Goal: Task Accomplishment & Management: Manage account settings

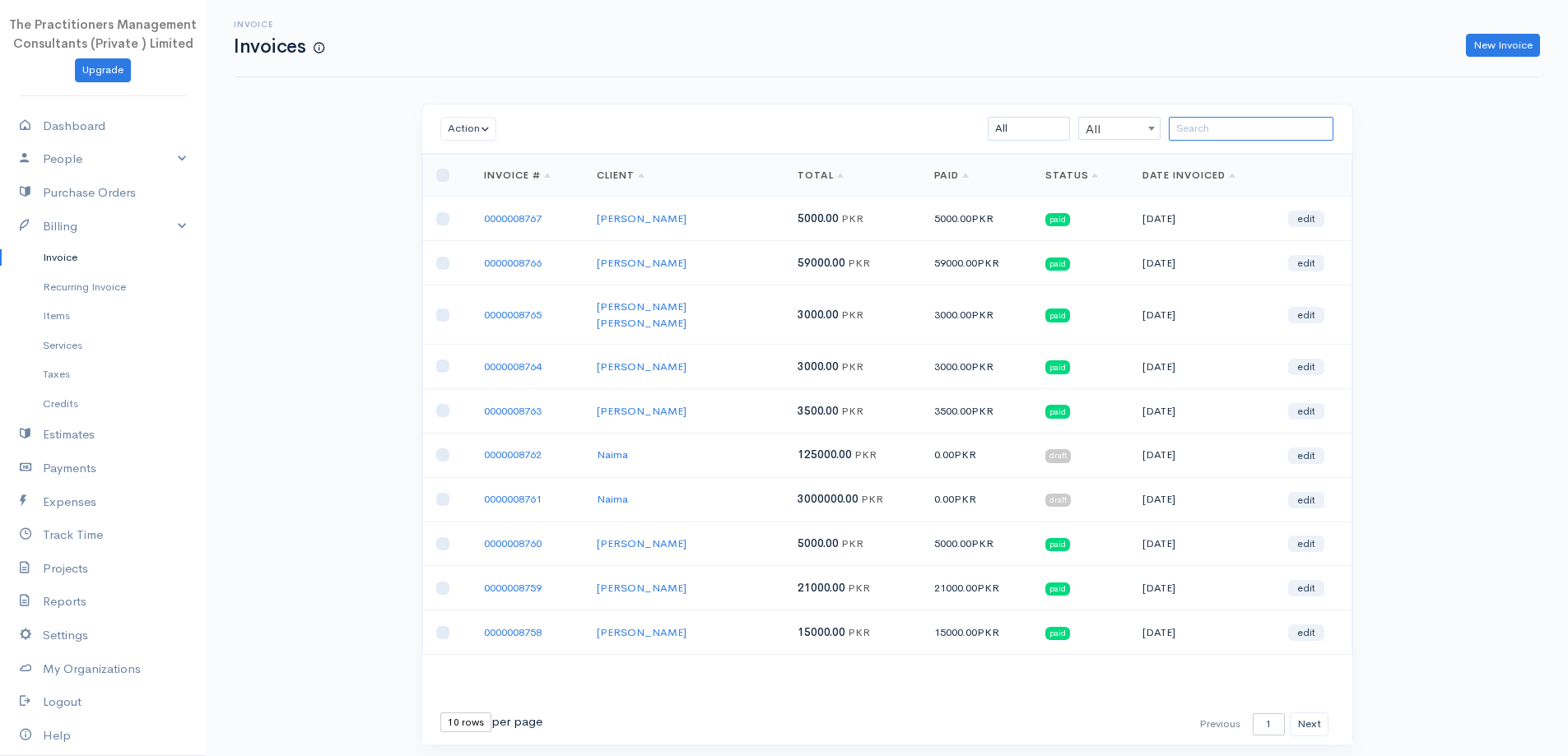
drag, startPoint x: 1242, startPoint y: 119, endPoint x: 1251, endPoint y: 124, distance: 10.3
click at [1242, 119] on input "search" at bounding box center [1251, 129] width 165 height 24
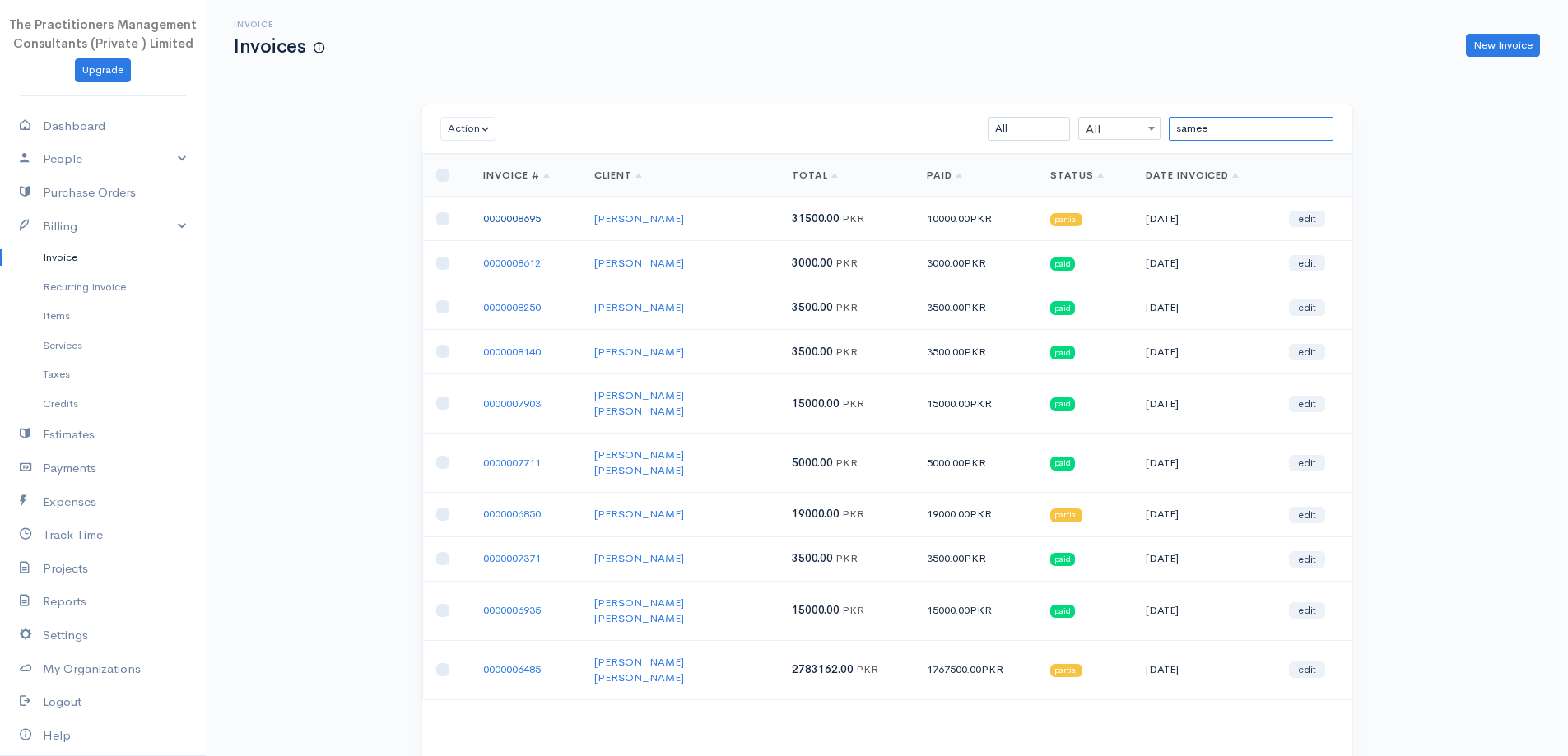
type input "samee"
click at [498, 215] on link "0000008695" at bounding box center [511, 218] width 58 height 14
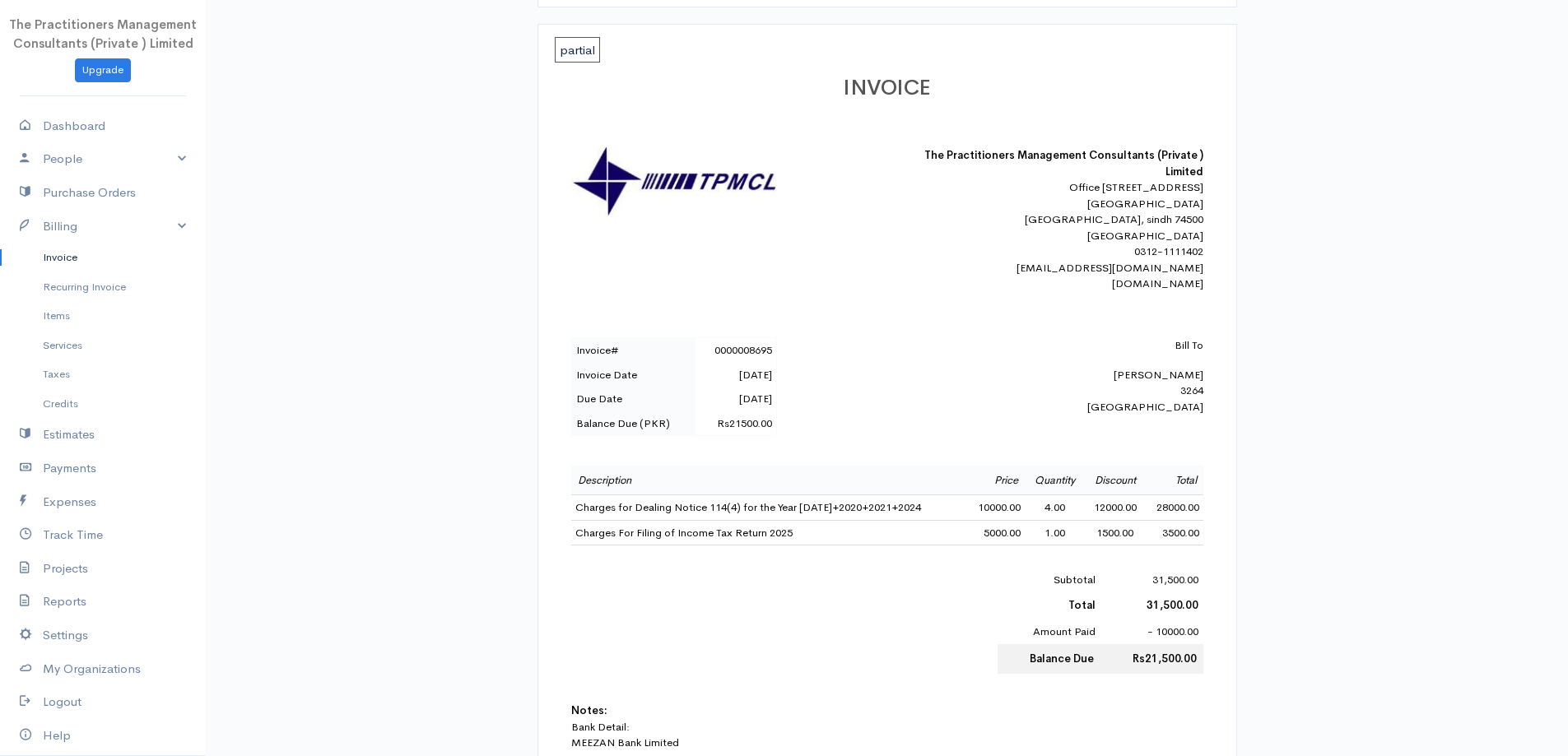
scroll to position [304, 0]
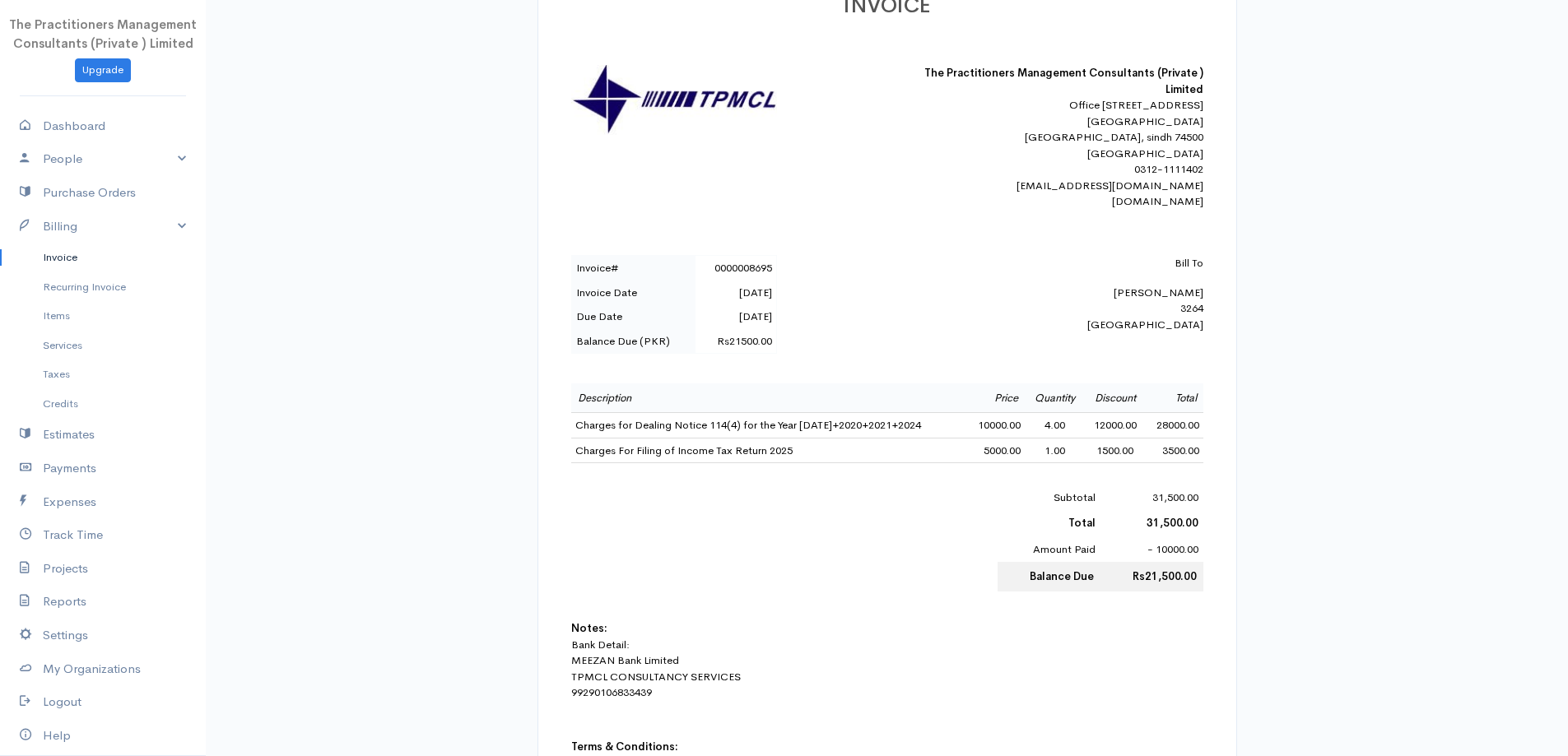
click at [954, 439] on td "Charges for Dealing Notice 114(4) for the Year [DATE]+2020+2021+2024" at bounding box center [769, 426] width 397 height 26
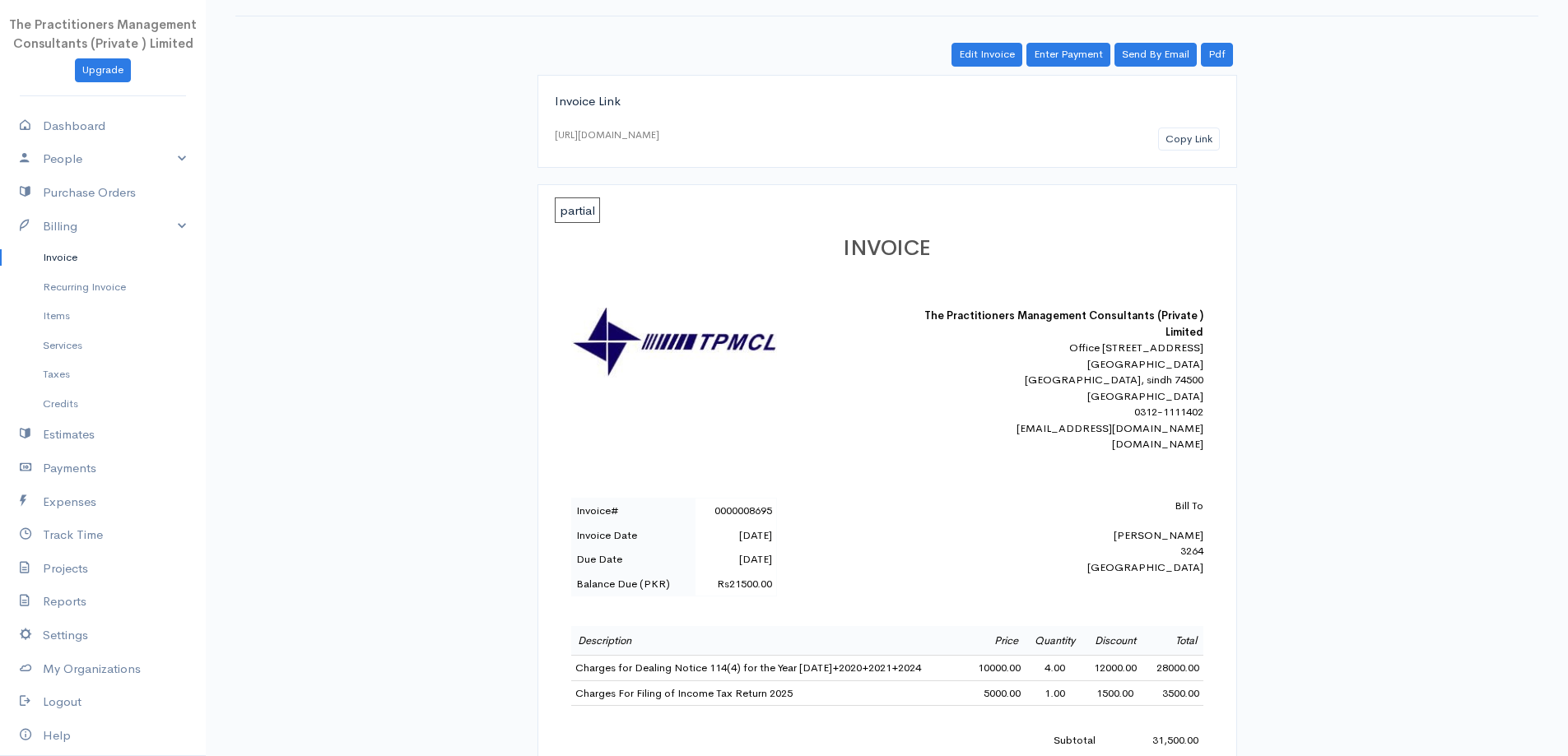
scroll to position [0, 0]
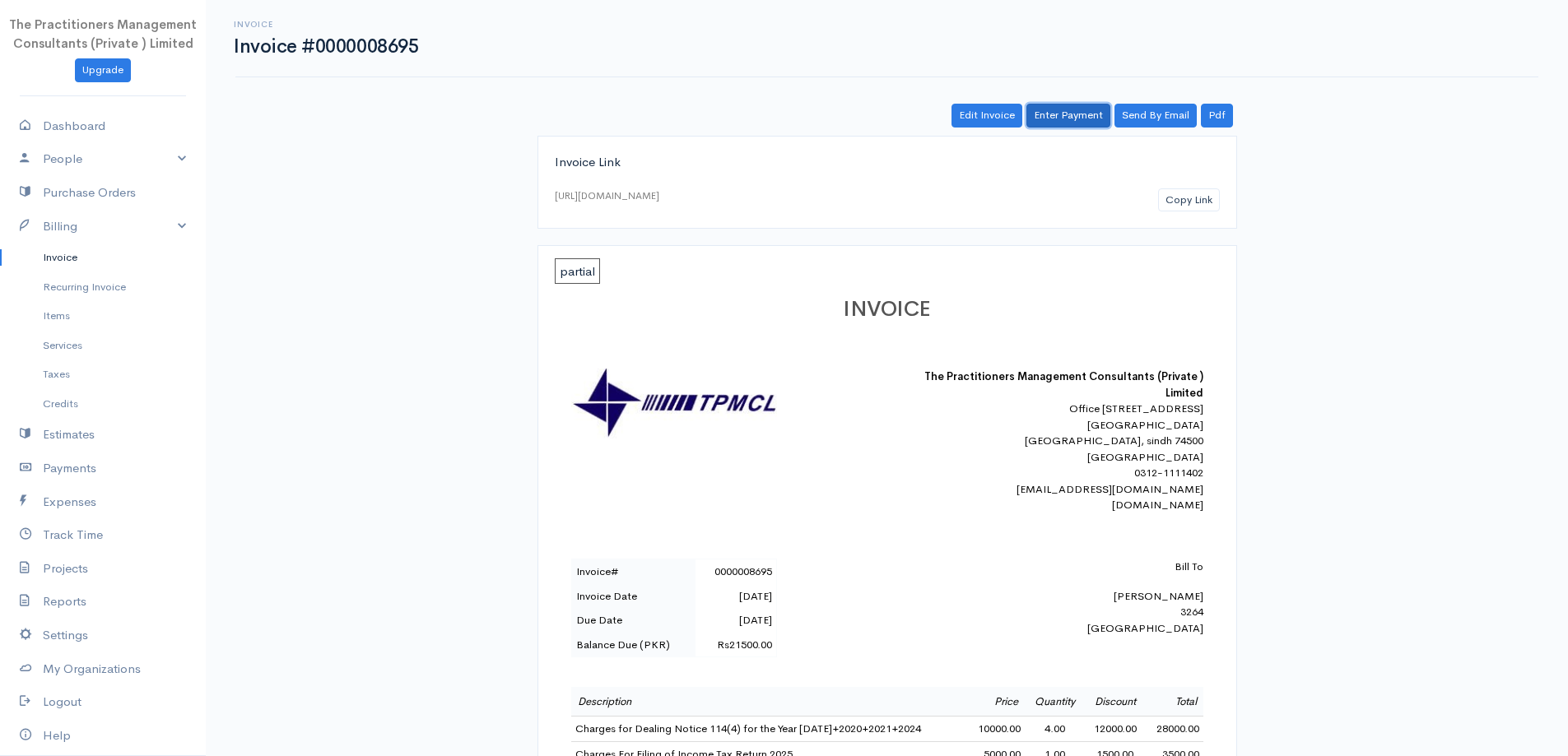
click at [1084, 105] on link "Enter Payment" at bounding box center [1068, 115] width 84 height 24
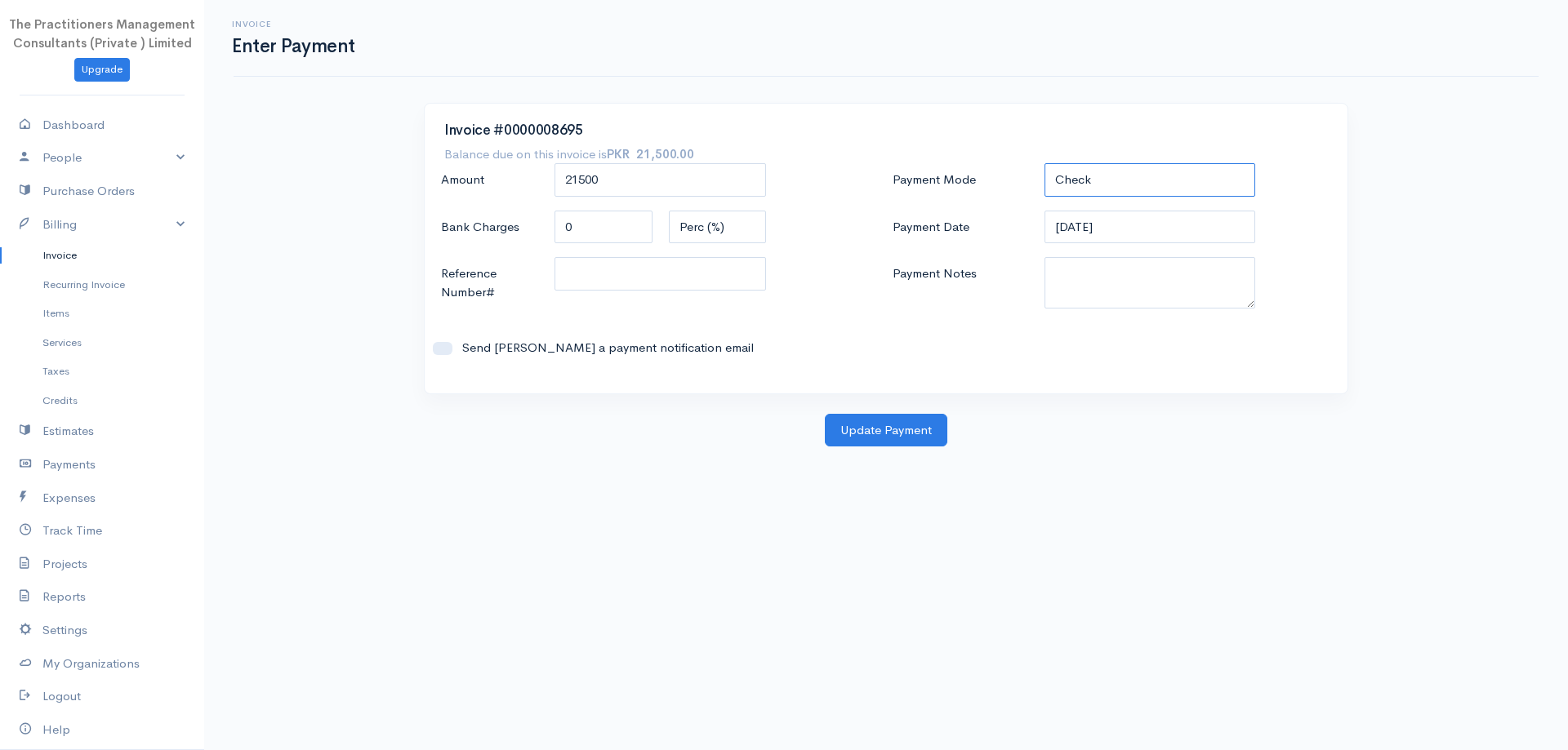
click at [1065, 188] on select "Check Bank Transfer Credit Cash Debit ACH VISA MASTERCARD AMEX DISCOVER DINERS …" at bounding box center [1149, 180] width 211 height 33
select select "Bank Transfer"
click at [1044, 163] on select "Check Bank Transfer Credit Cash Debit ACH VISA MASTERCARD AMEX DISCOVER DINERS …" at bounding box center [1149, 180] width 211 height 33
click at [638, 181] on input "21500" at bounding box center [660, 180] width 211 height 33
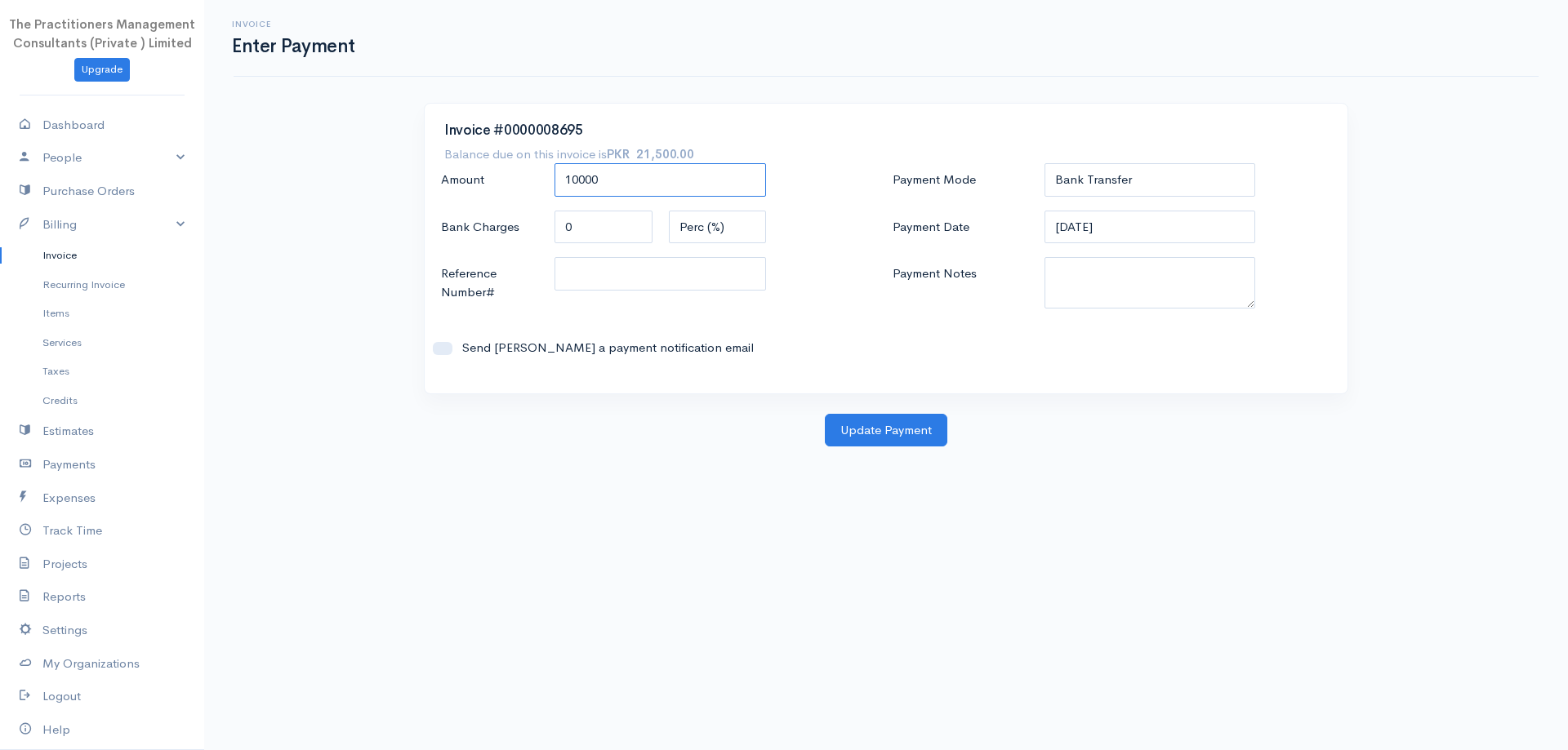
type input "10000"
click at [589, 320] on div "Amount 10000 Bank Charges 0 Perc (%) Flat Reference Number# Send Sameena Fareed…" at bounding box center [660, 269] width 452 height 210
click at [1078, 272] on textarea "Payment Notes" at bounding box center [1149, 283] width 211 height 51
type textarea "5877"
click at [723, 279] on input "Reference Number#" at bounding box center [660, 273] width 211 height 33
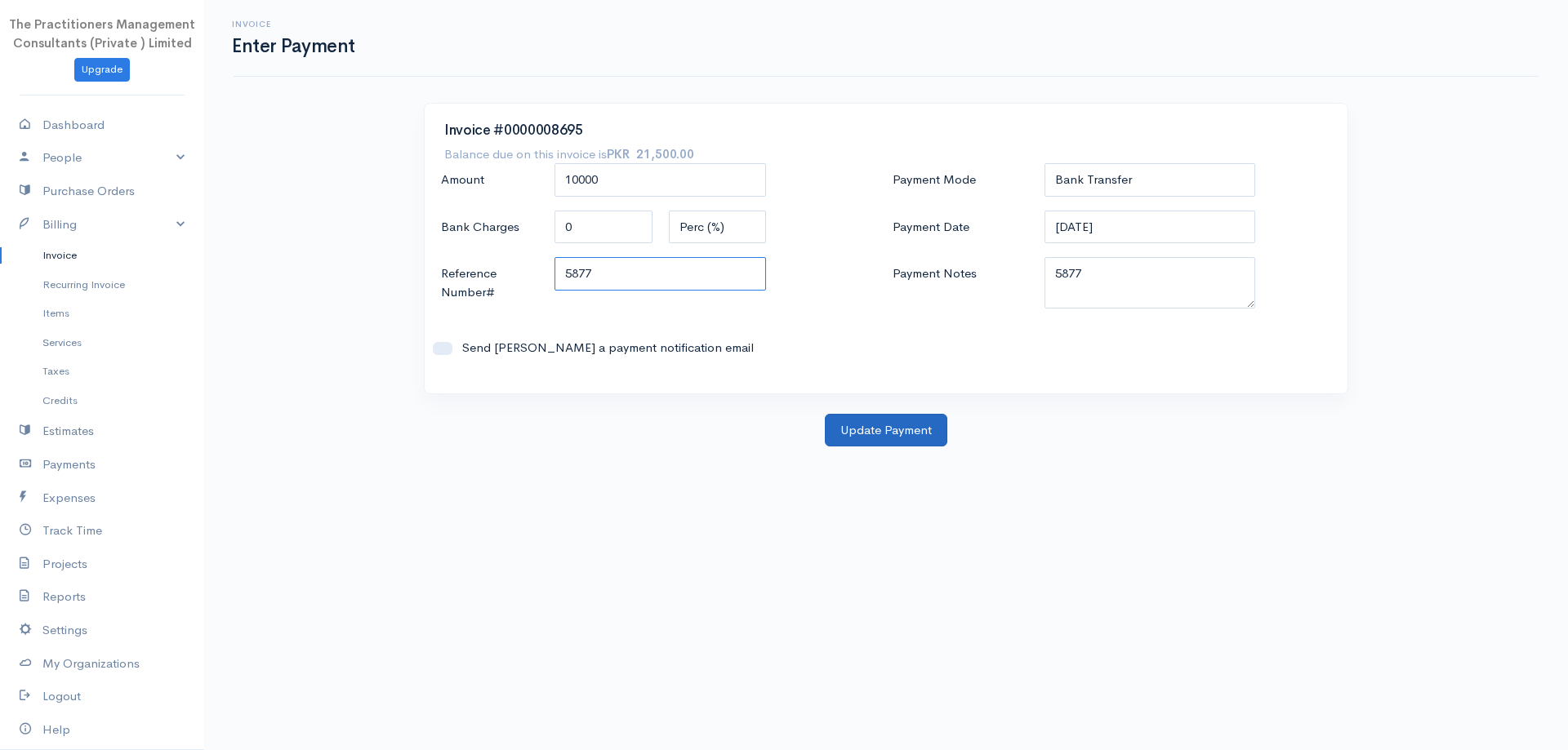
type input "5877"
click at [907, 442] on button "Update Payment" at bounding box center [886, 431] width 123 height 33
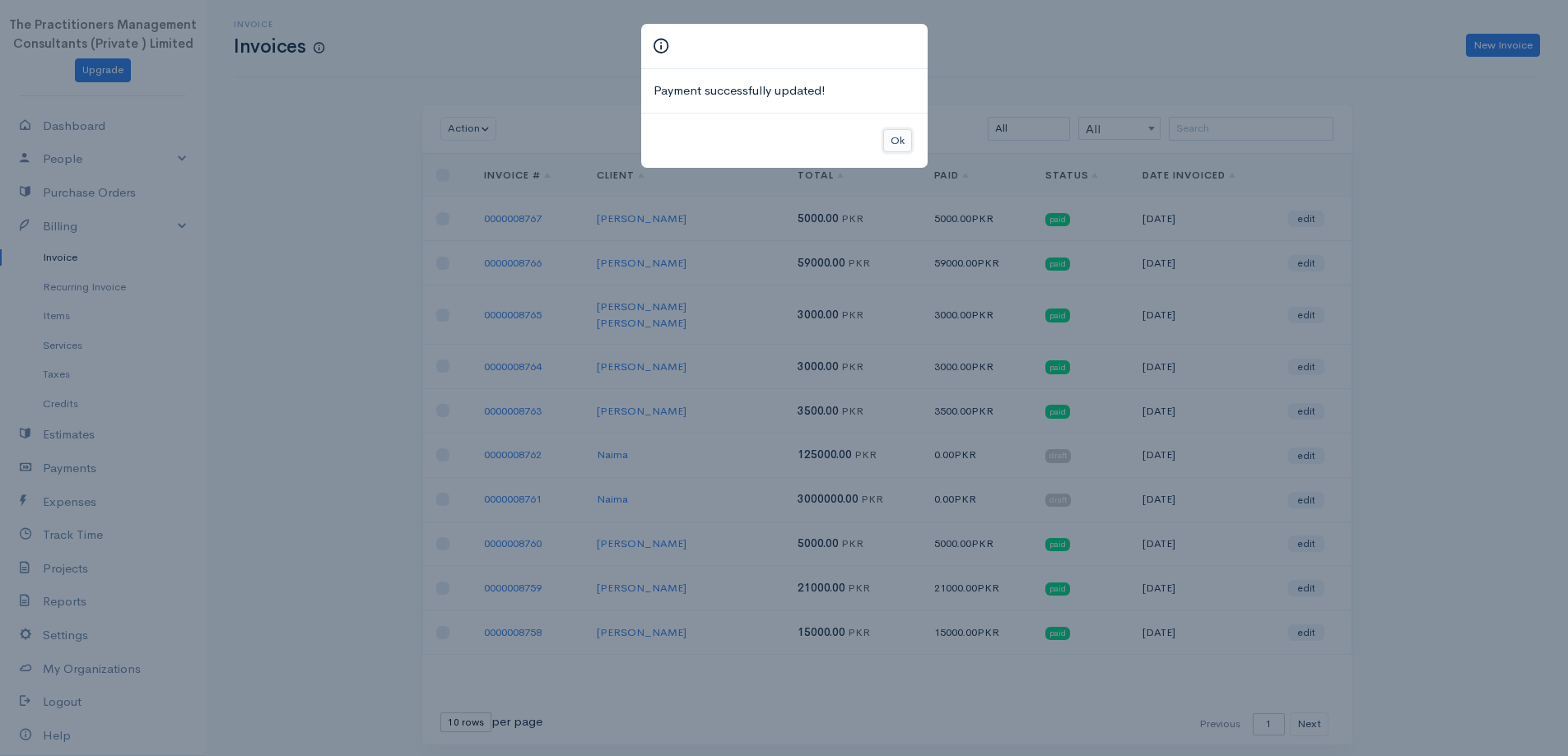
click at [895, 144] on button "Ok" at bounding box center [897, 141] width 28 height 24
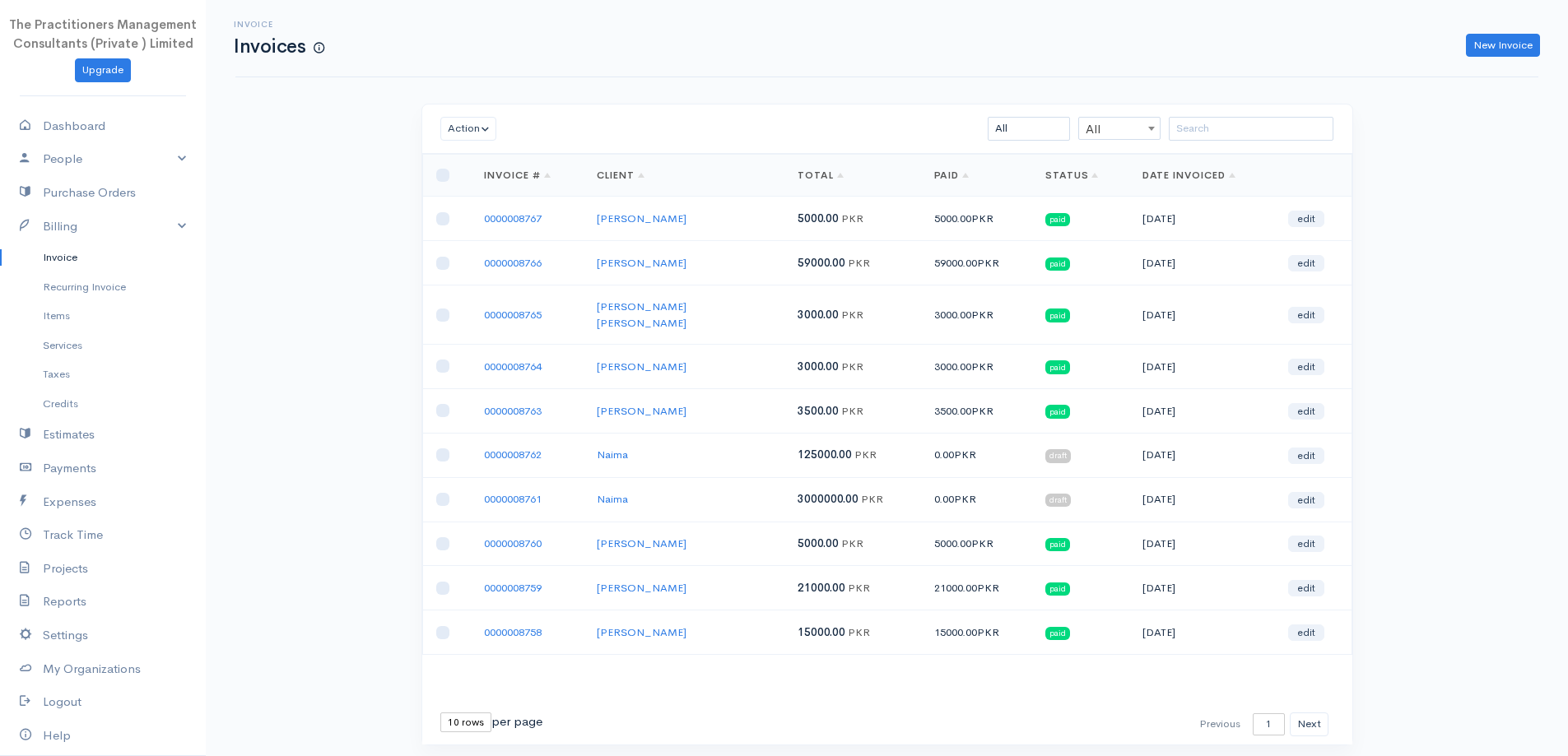
click at [1198, 94] on div "Invoice Invoices New Invoice Action Archive Delete Download PDF Send Mark as Se…" at bounding box center [886, 403] width 1362 height 807
click at [1211, 135] on input "search" at bounding box center [1251, 129] width 165 height 24
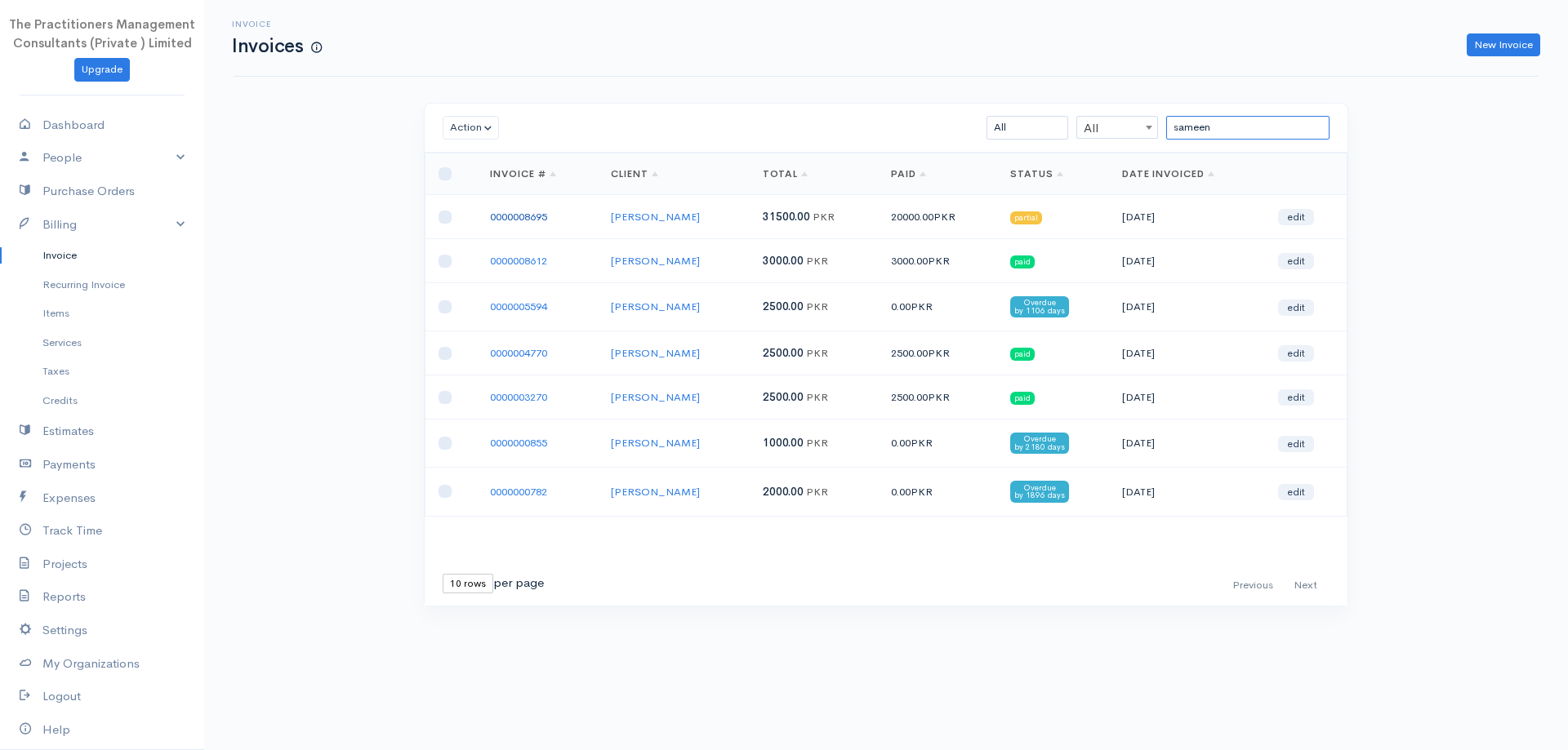
type input "sameen"
click at [515, 210] on link "0000008695" at bounding box center [518, 216] width 57 height 14
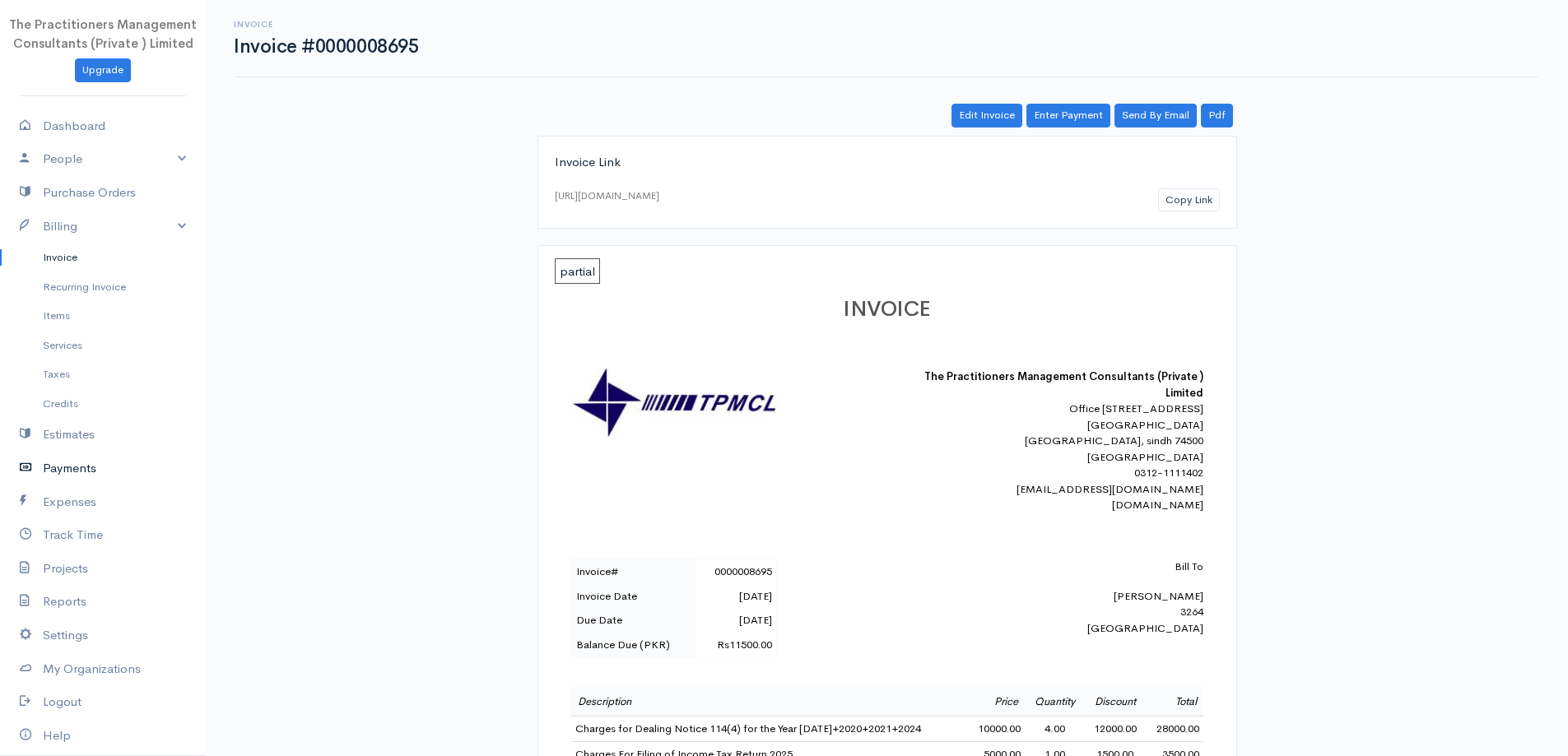
click at [94, 469] on link "Payments" at bounding box center [103, 469] width 206 height 33
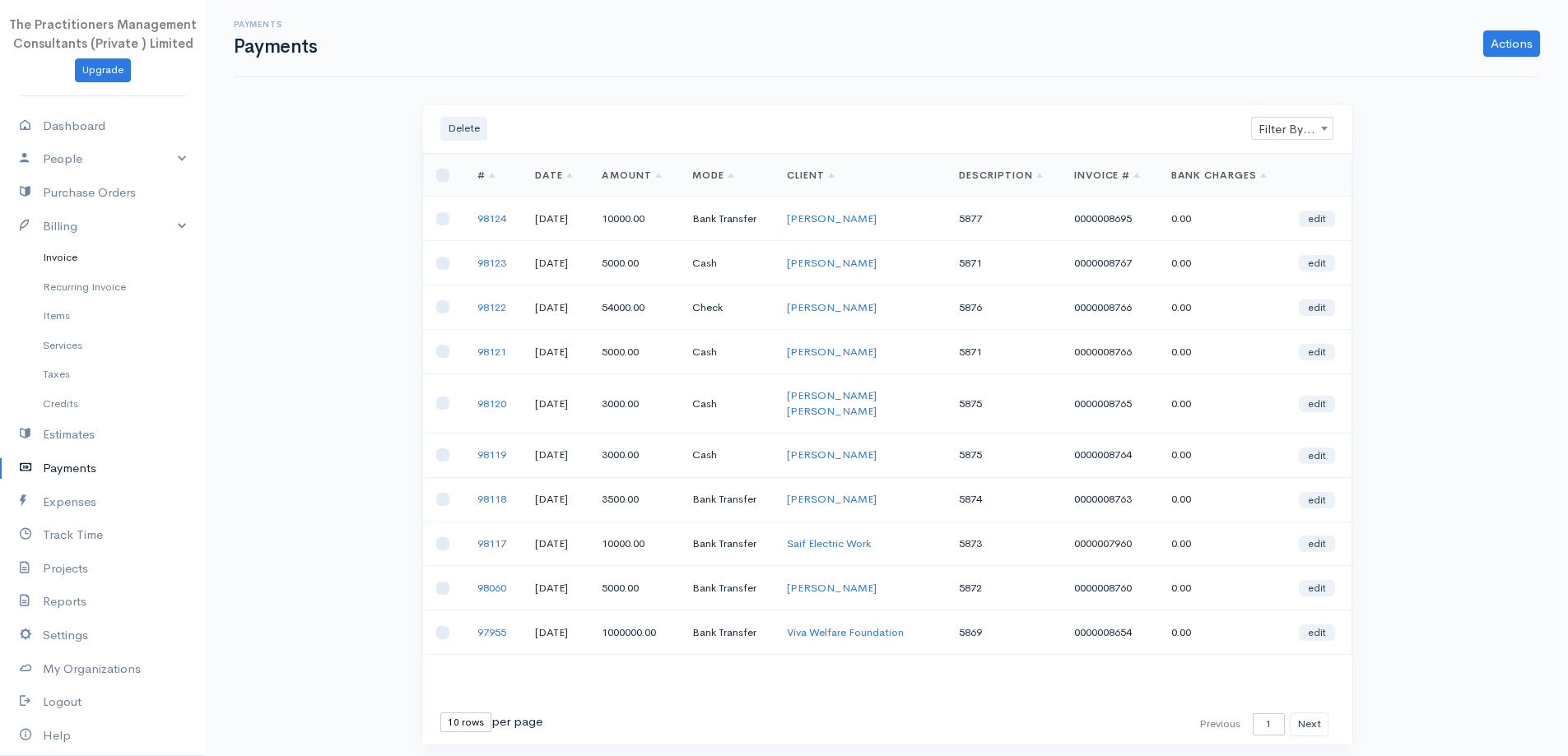
click at [96, 257] on link "Invoice" at bounding box center [103, 257] width 206 height 29
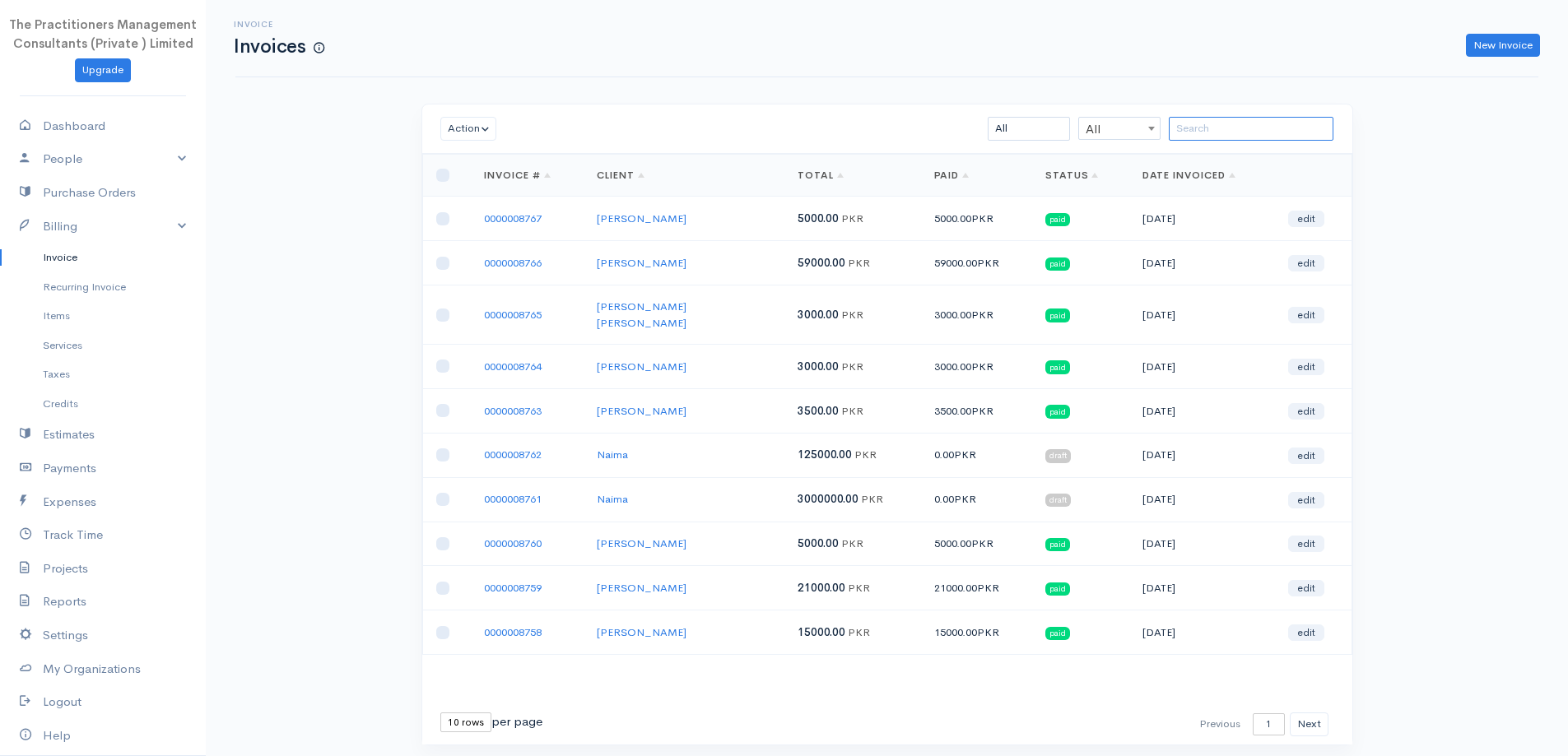
click at [1204, 137] on input "search" at bounding box center [1251, 129] width 165 height 24
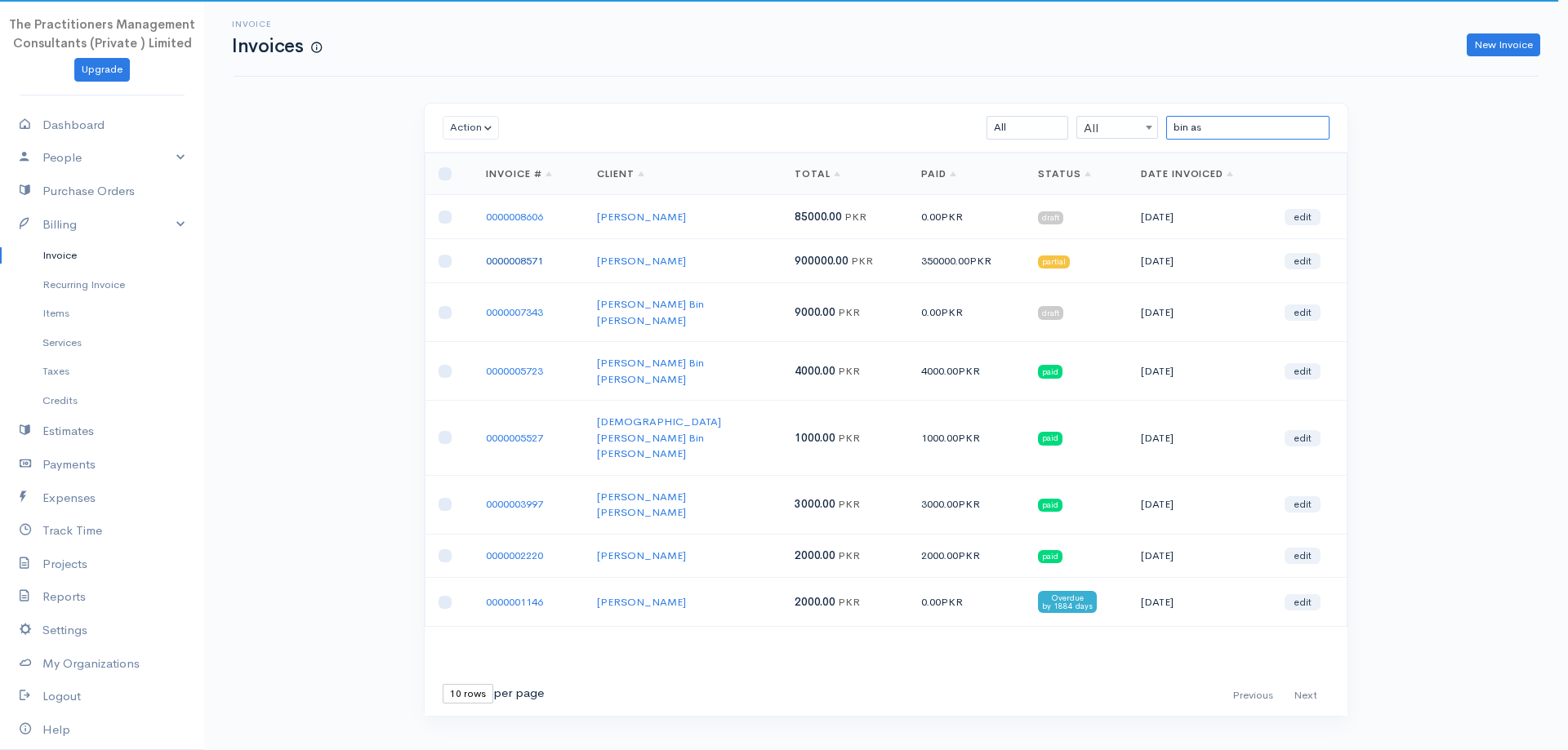
type input "bin as"
click at [540, 261] on link "0000008571" at bounding box center [514, 260] width 57 height 14
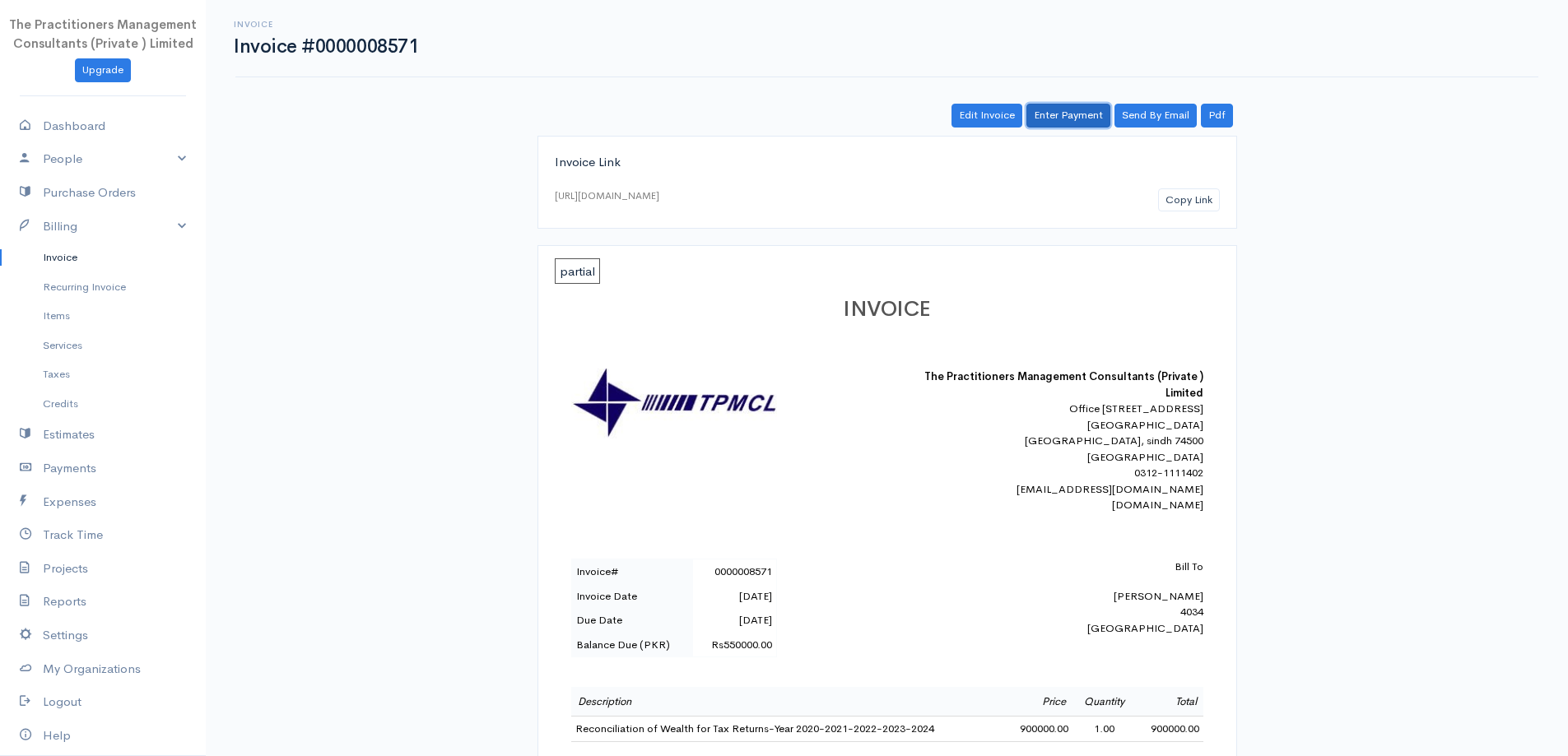
click at [1068, 105] on link "Enter Payment" at bounding box center [1068, 115] width 84 height 24
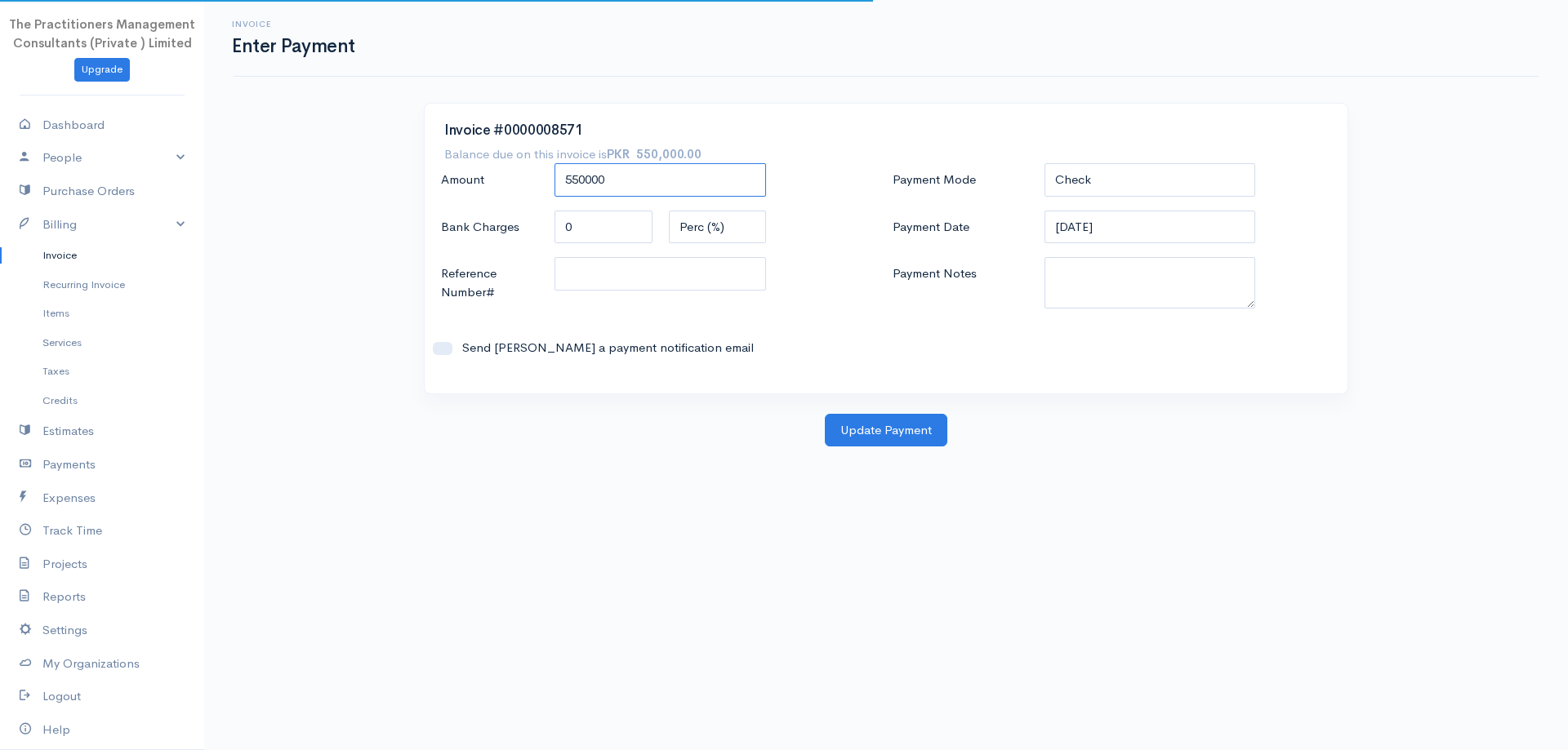
click at [672, 183] on input "550000" at bounding box center [660, 180] width 211 height 33
type input "150000"
click at [1139, 189] on select "Check Bank Transfer Credit Cash Debit ACH VISA MASTERCARD AMEX DISCOVER DINERS …" at bounding box center [1149, 180] width 211 height 33
select select "Bank Transfer"
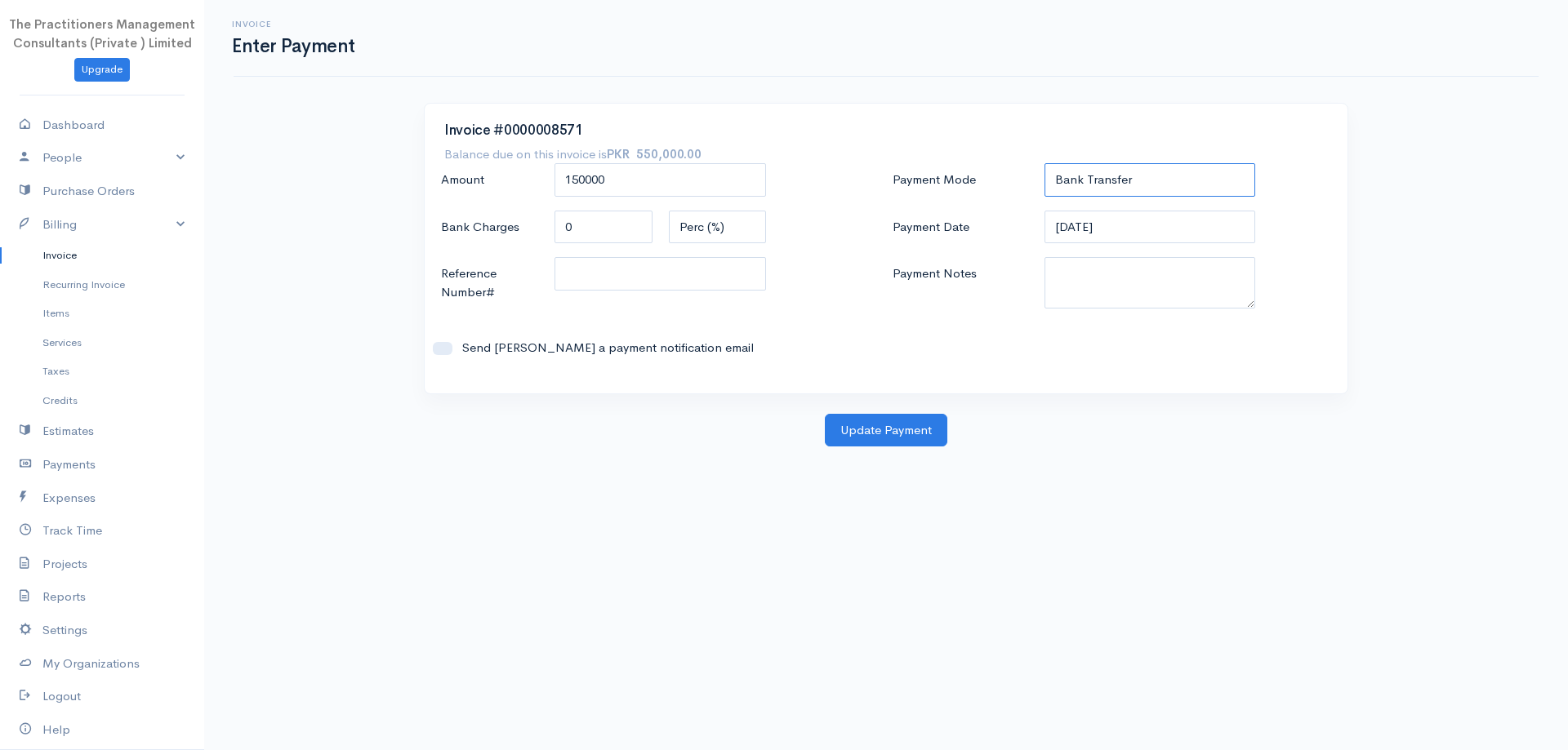
click at [1044, 163] on select "Check Bank Transfer Credit Cash Debit ACH VISA MASTERCARD AMEX DISCOVER DINERS …" at bounding box center [1149, 180] width 211 height 33
click at [1164, 305] on textarea "Payment Notes" at bounding box center [1149, 283] width 211 height 51
type textarea "5878"
click at [731, 264] on input "Reference Number#" at bounding box center [660, 273] width 211 height 33
type input "5878"
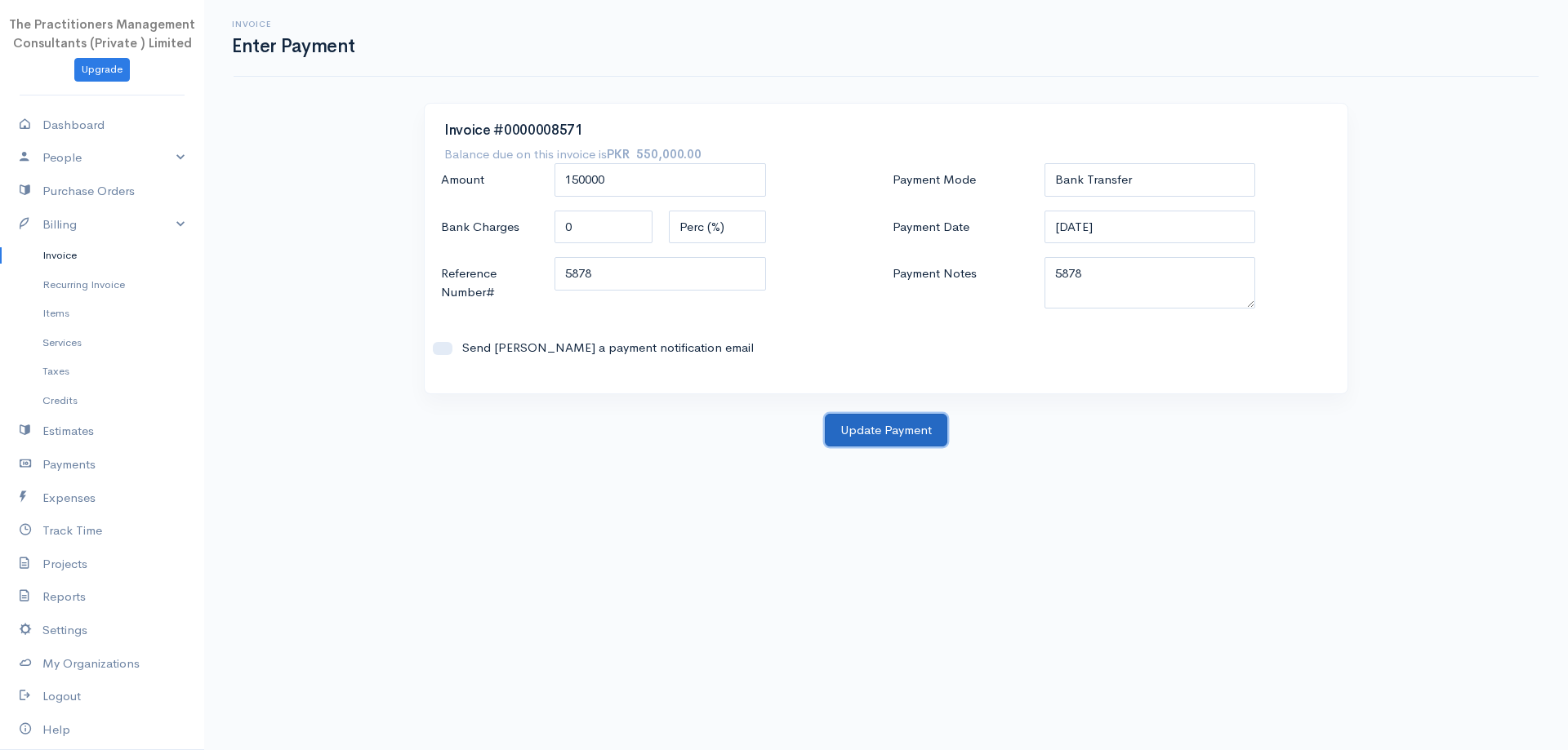
click at [878, 428] on button "Update Payment" at bounding box center [886, 431] width 123 height 33
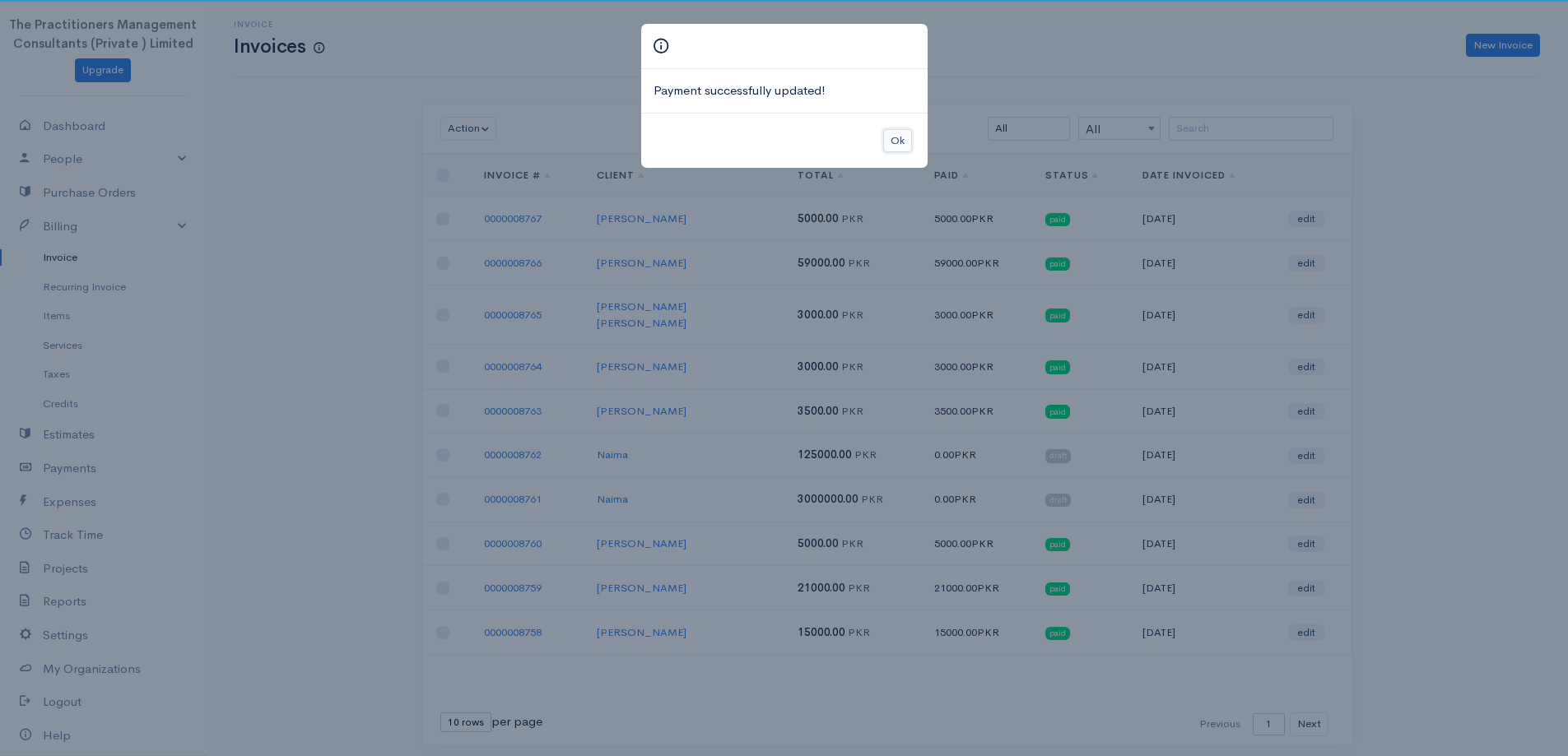
click at [887, 147] on button "Ok" at bounding box center [897, 141] width 28 height 24
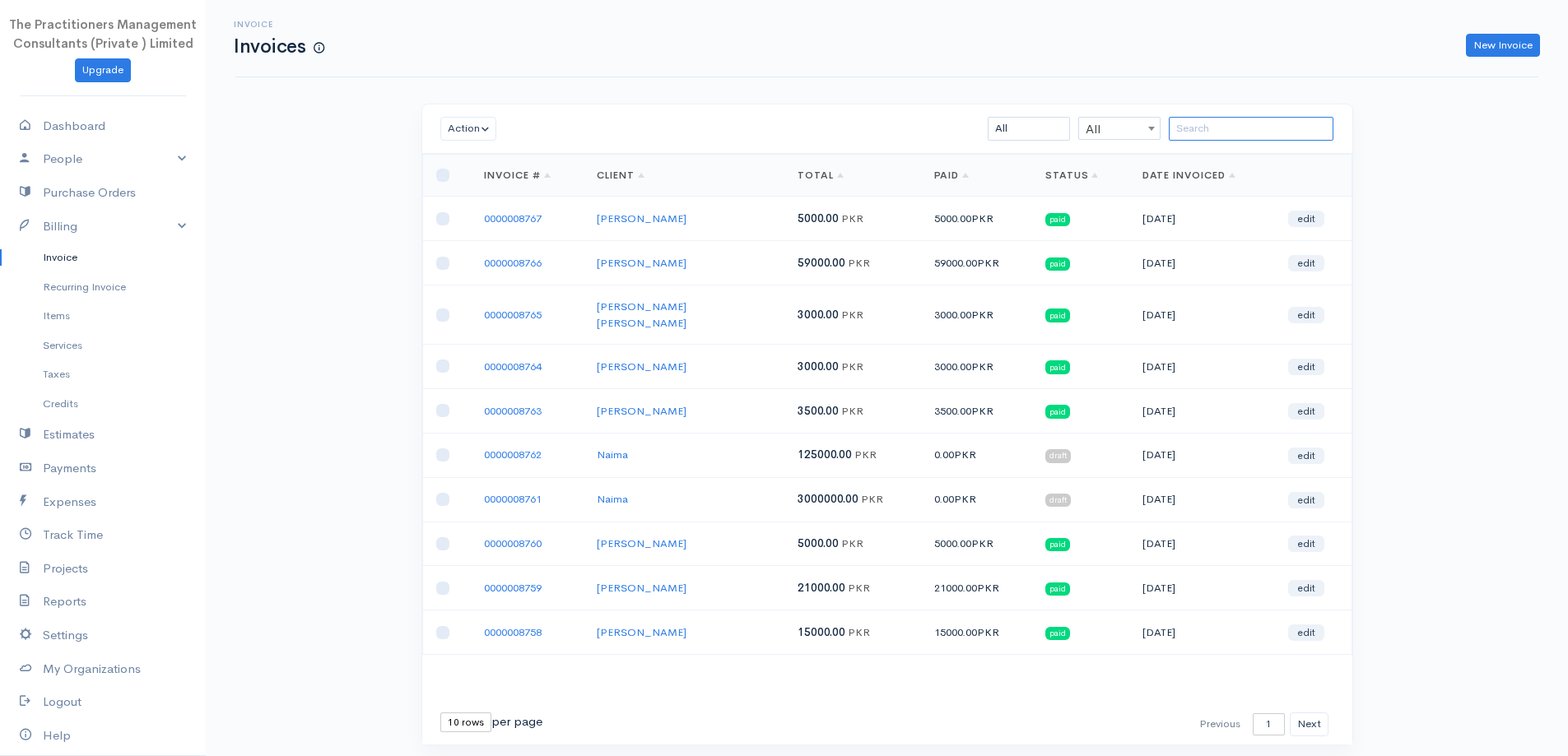
click at [1261, 140] on input "search" at bounding box center [1251, 129] width 165 height 24
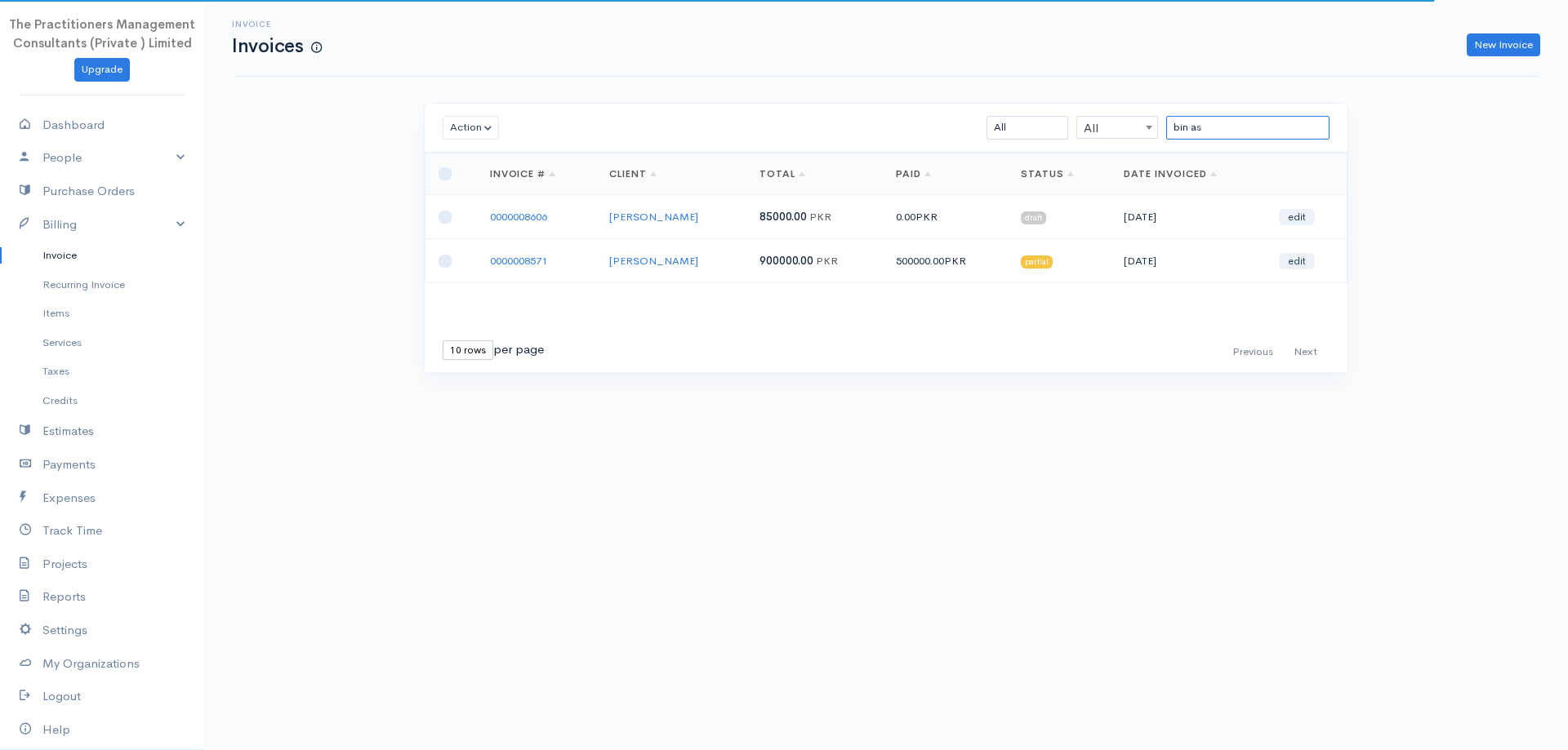
type input "bin as"
click at [521, 267] on link "0000008571" at bounding box center [518, 260] width 57 height 14
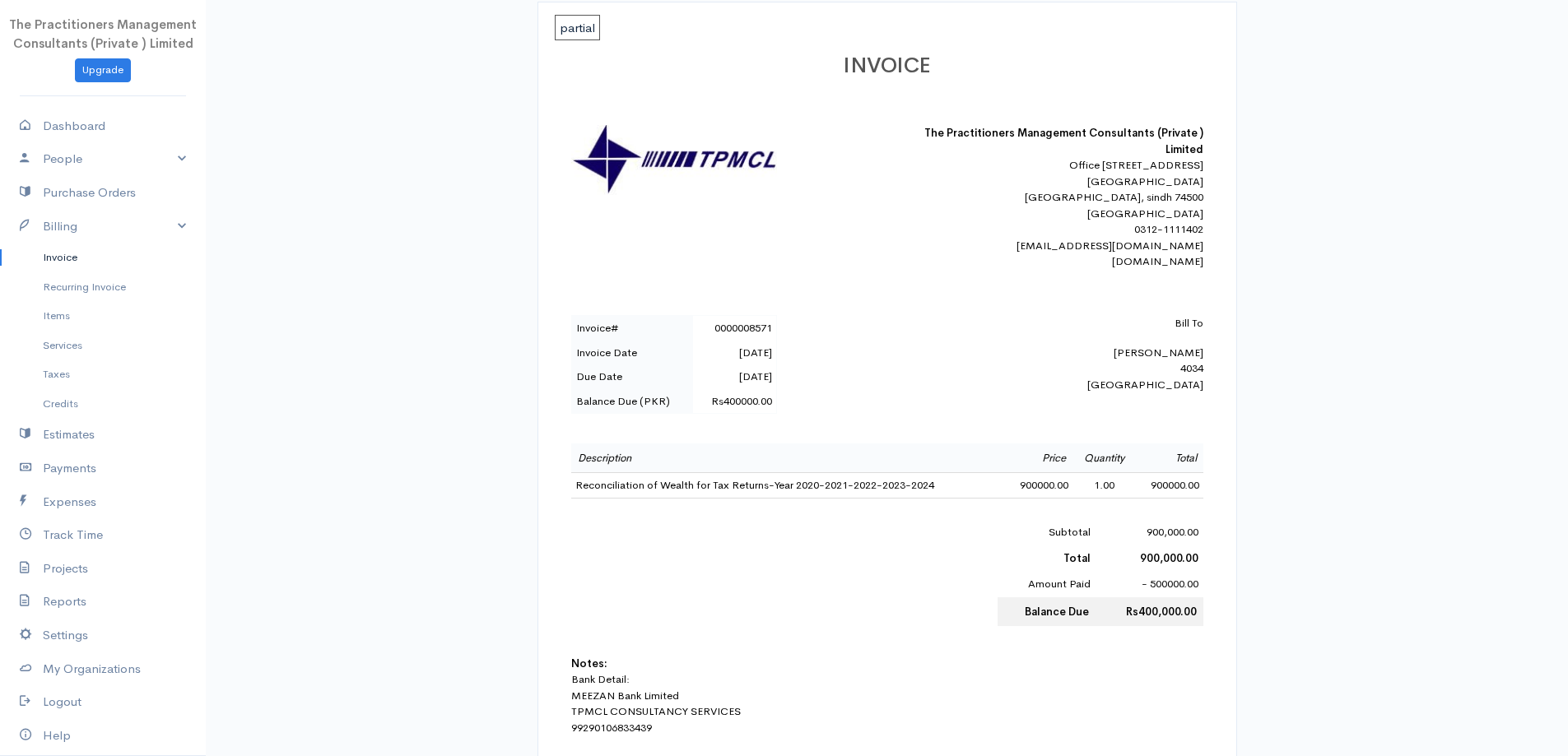
scroll to position [247, 0]
click at [28, 254] on link "Invoice" at bounding box center [103, 257] width 206 height 29
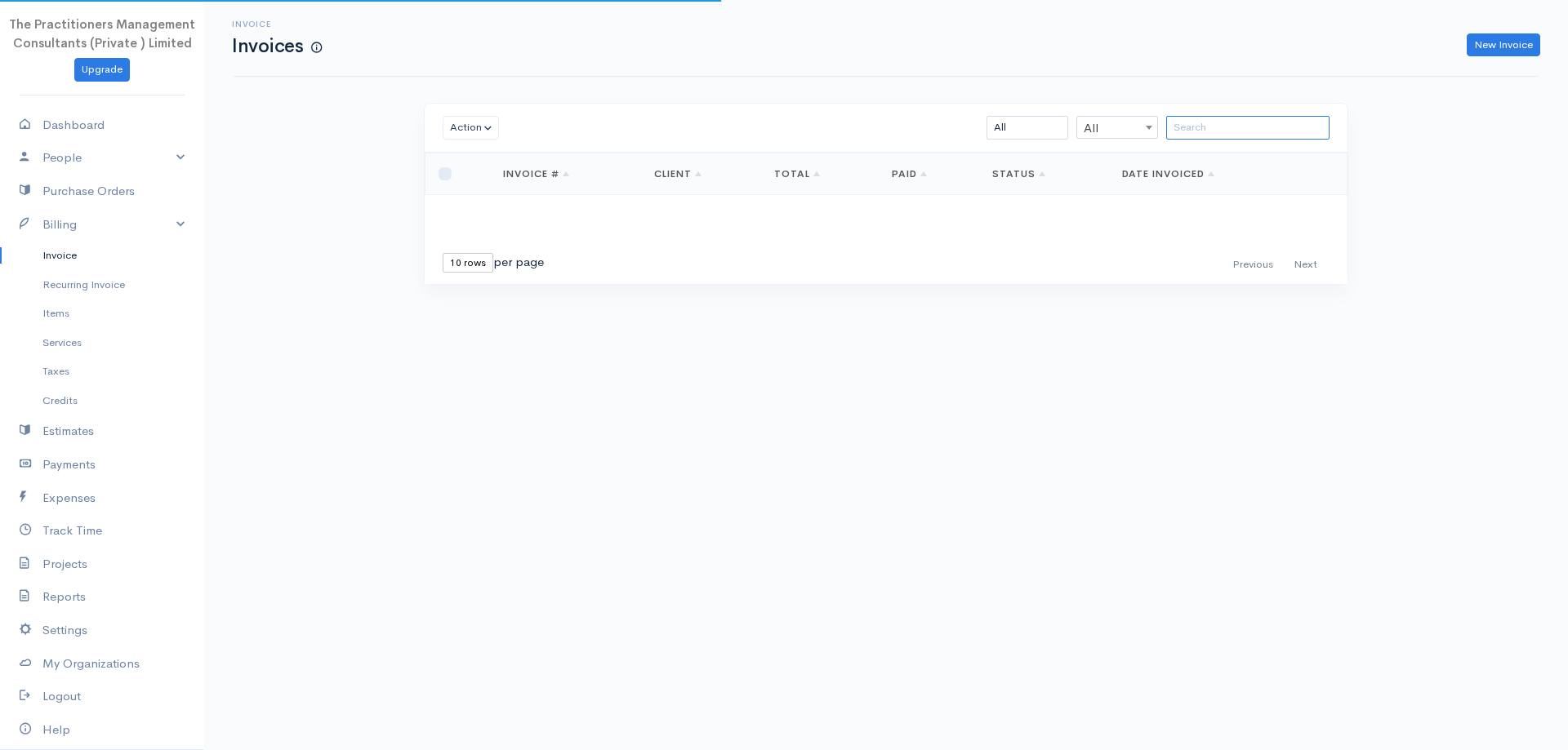
click at [1260, 137] on input "search" at bounding box center [1247, 128] width 163 height 24
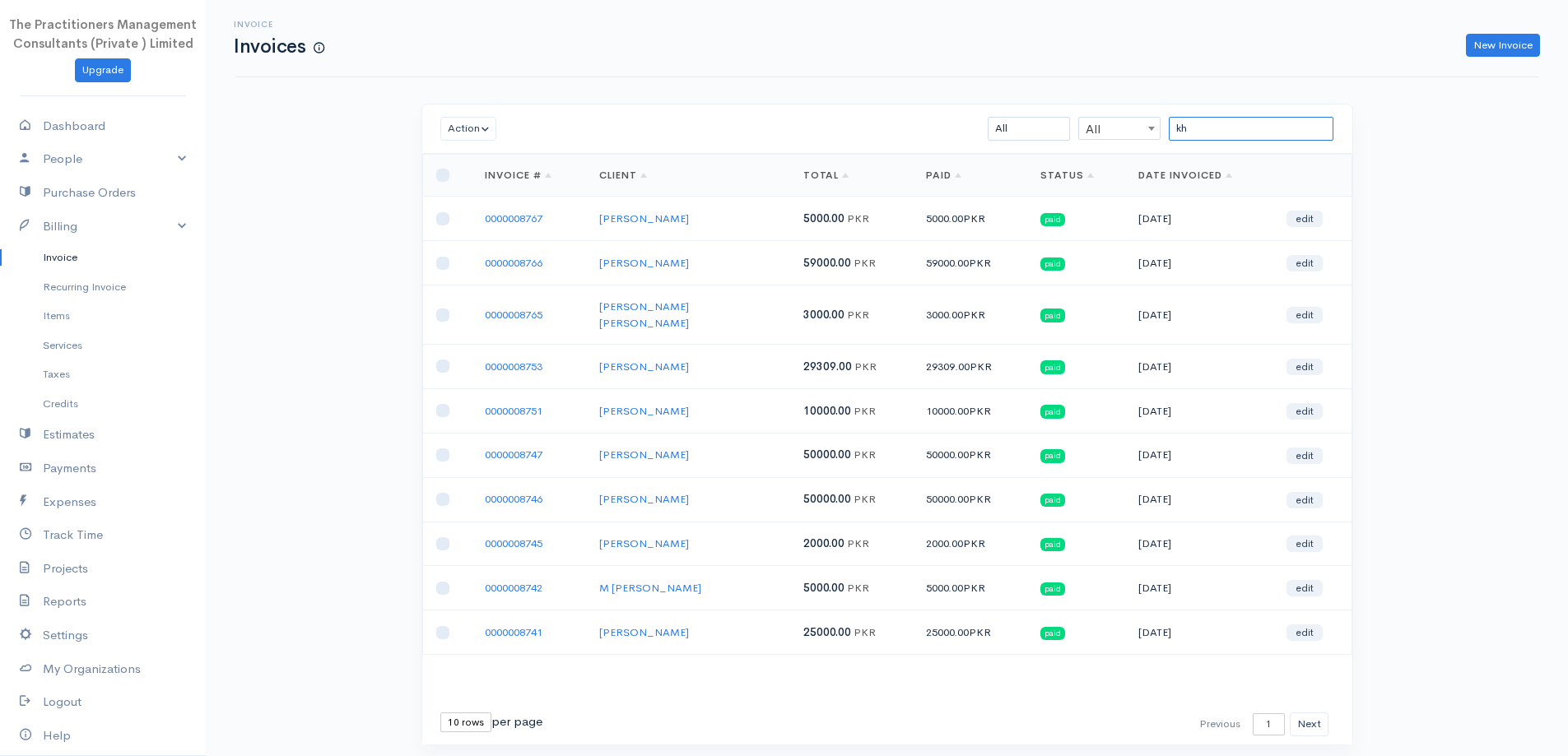
type input "k"
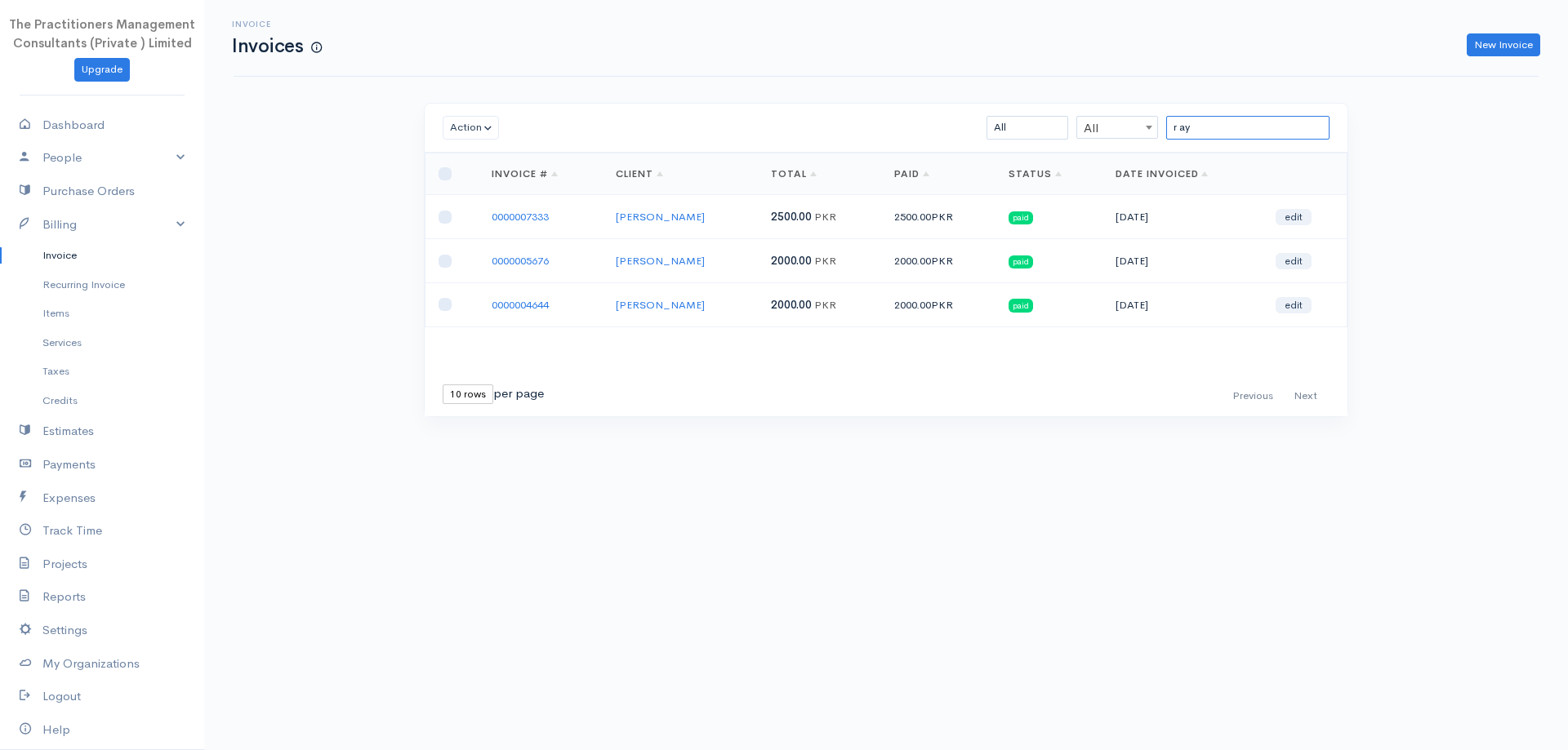
type input "r ay"
drag, startPoint x: 1195, startPoint y: 127, endPoint x: 1090, endPoint y: 149, distance: 107.3
click at [1090, 149] on div "Action Archive Delete Download PDF Send Mark as Sent Mark Un-Sent Enter Payment…" at bounding box center [885, 128] width 922 height 49
paste input "Abdul Qayyum"
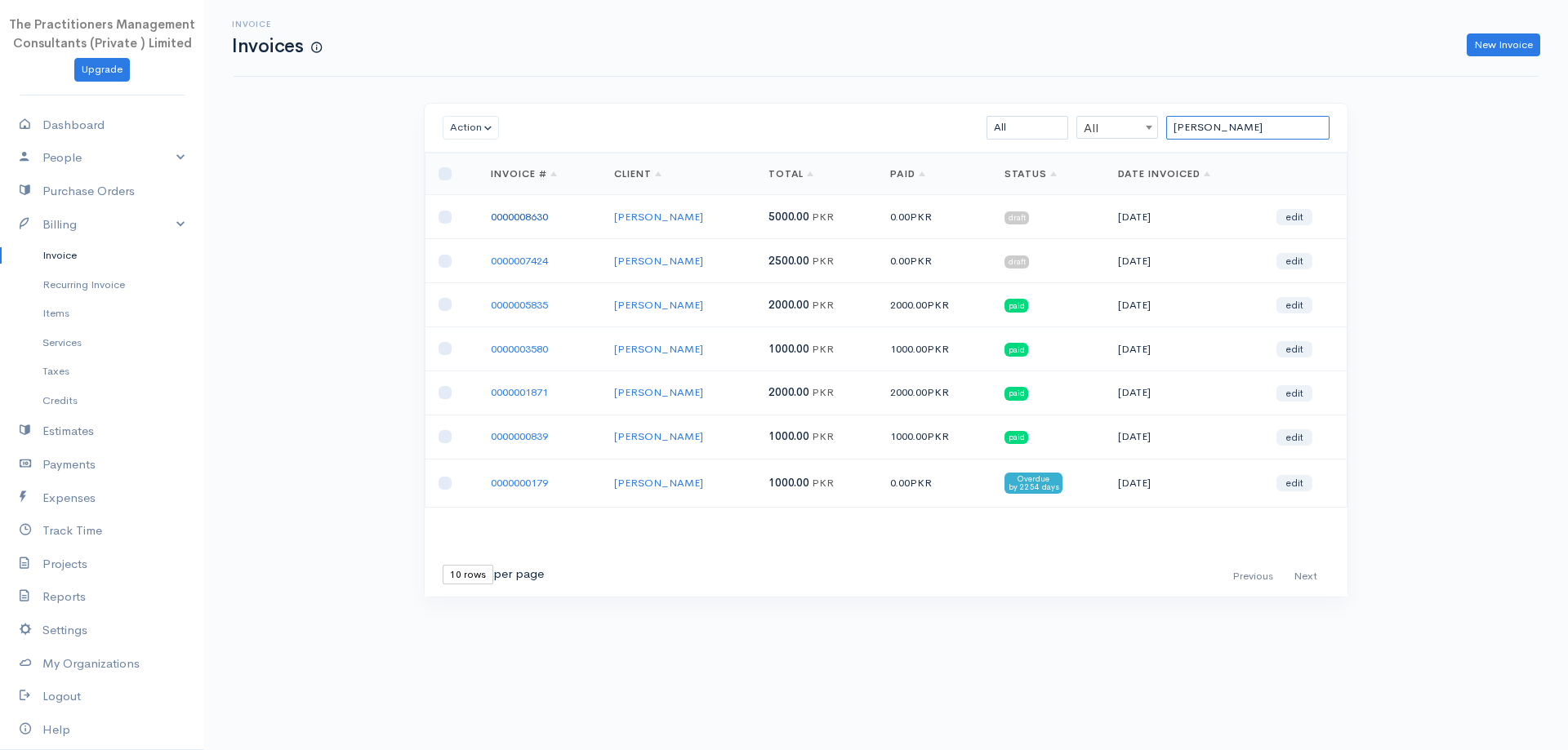
type input "Abdul Qayyum"
click at [522, 258] on link "0000007424" at bounding box center [519, 260] width 57 height 14
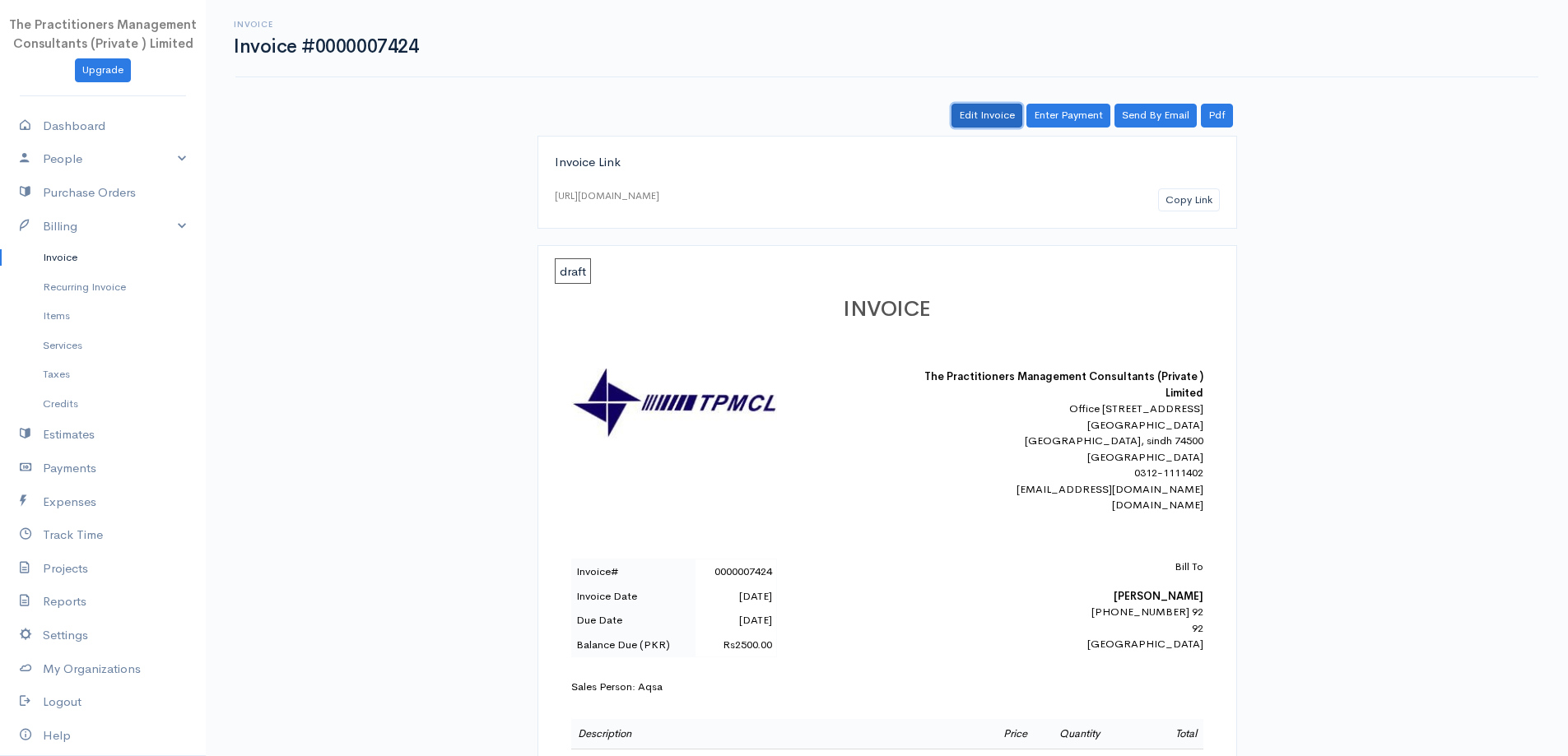
click at [977, 109] on link "Edit Invoice" at bounding box center [987, 115] width 71 height 24
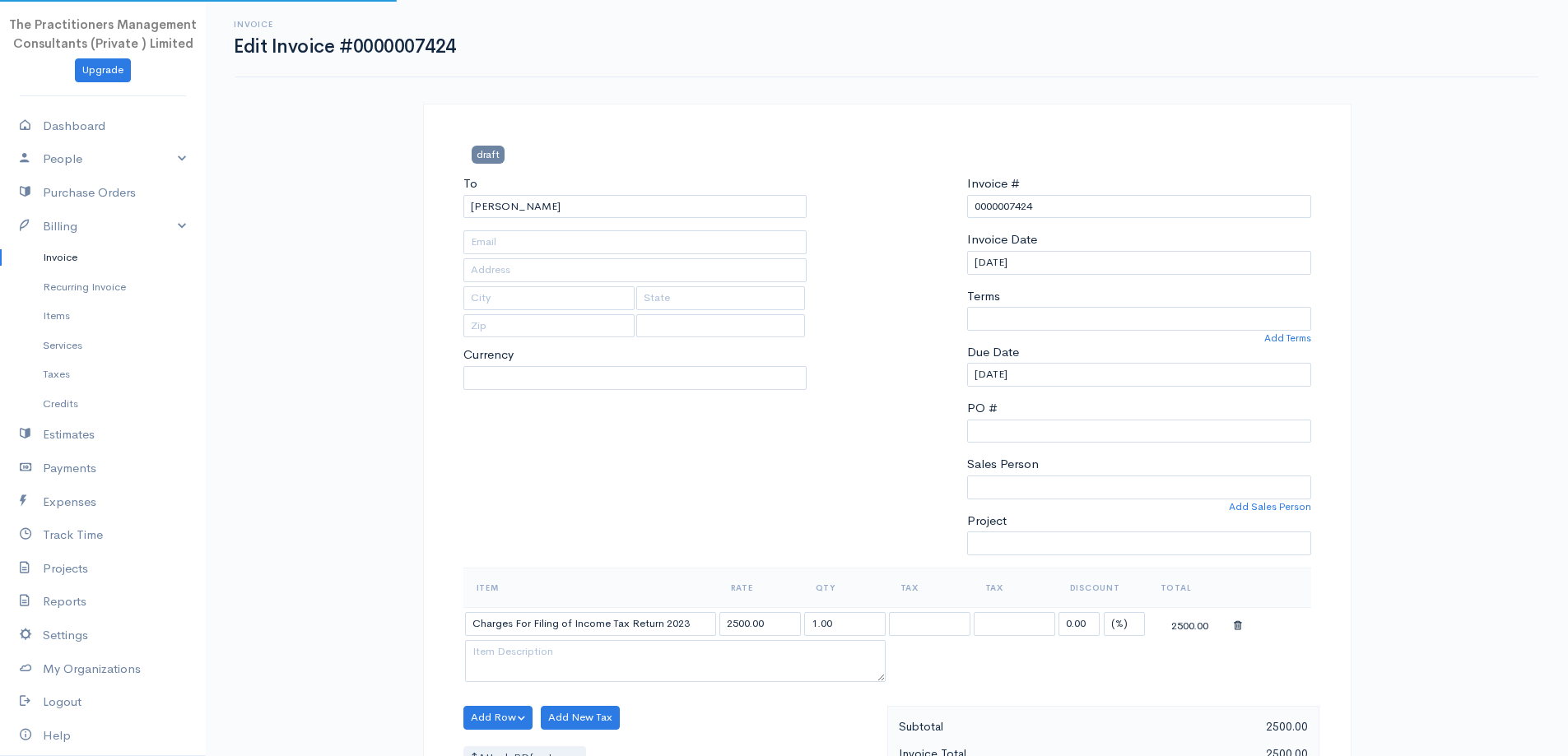
type input "92"
type input "[GEOGRAPHIC_DATA]"
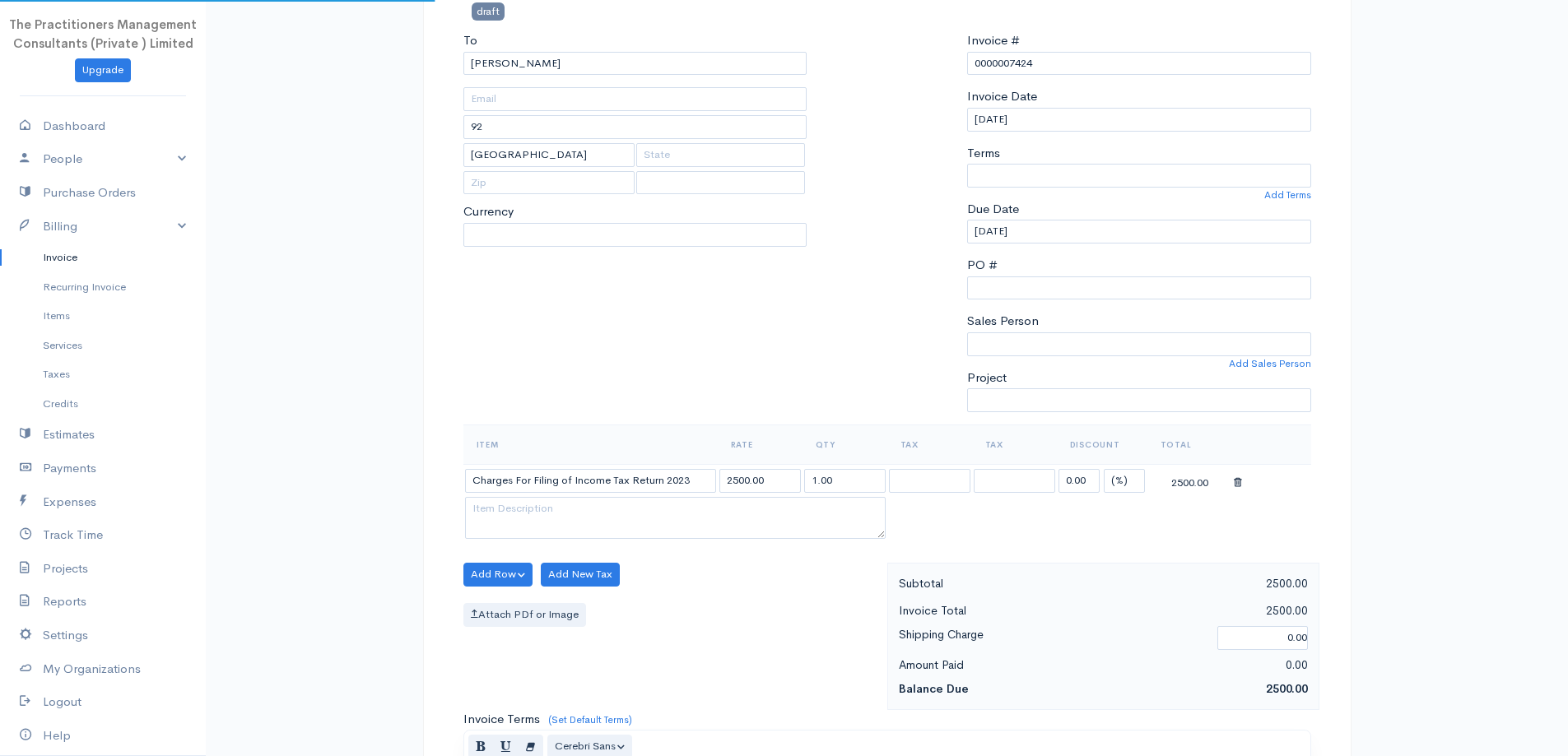
select select
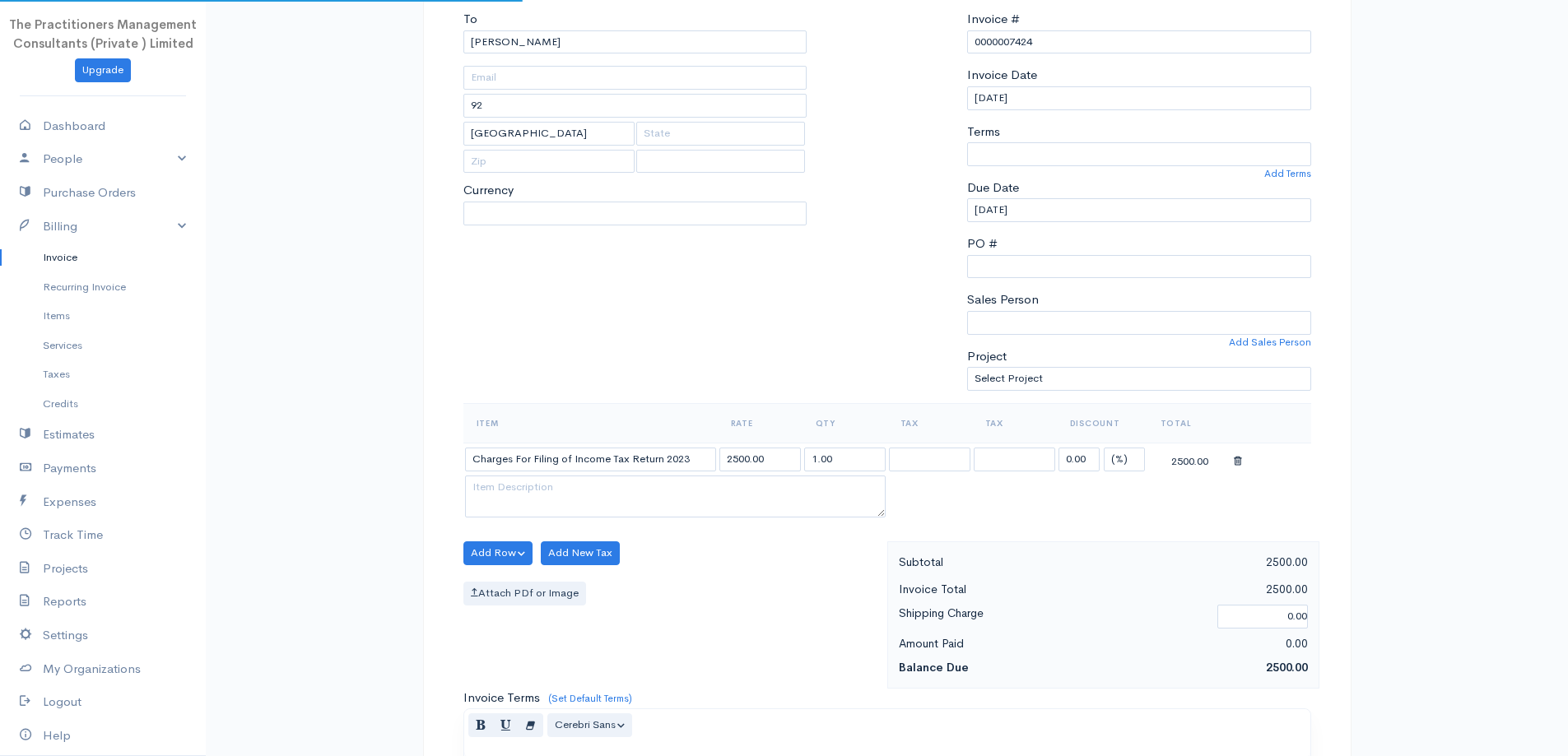
select select "[GEOGRAPHIC_DATA]"
select select "PKR"
select select "0"
select select "Aqsa"
click at [752, 461] on input "2500.00" at bounding box center [760, 459] width 82 height 24
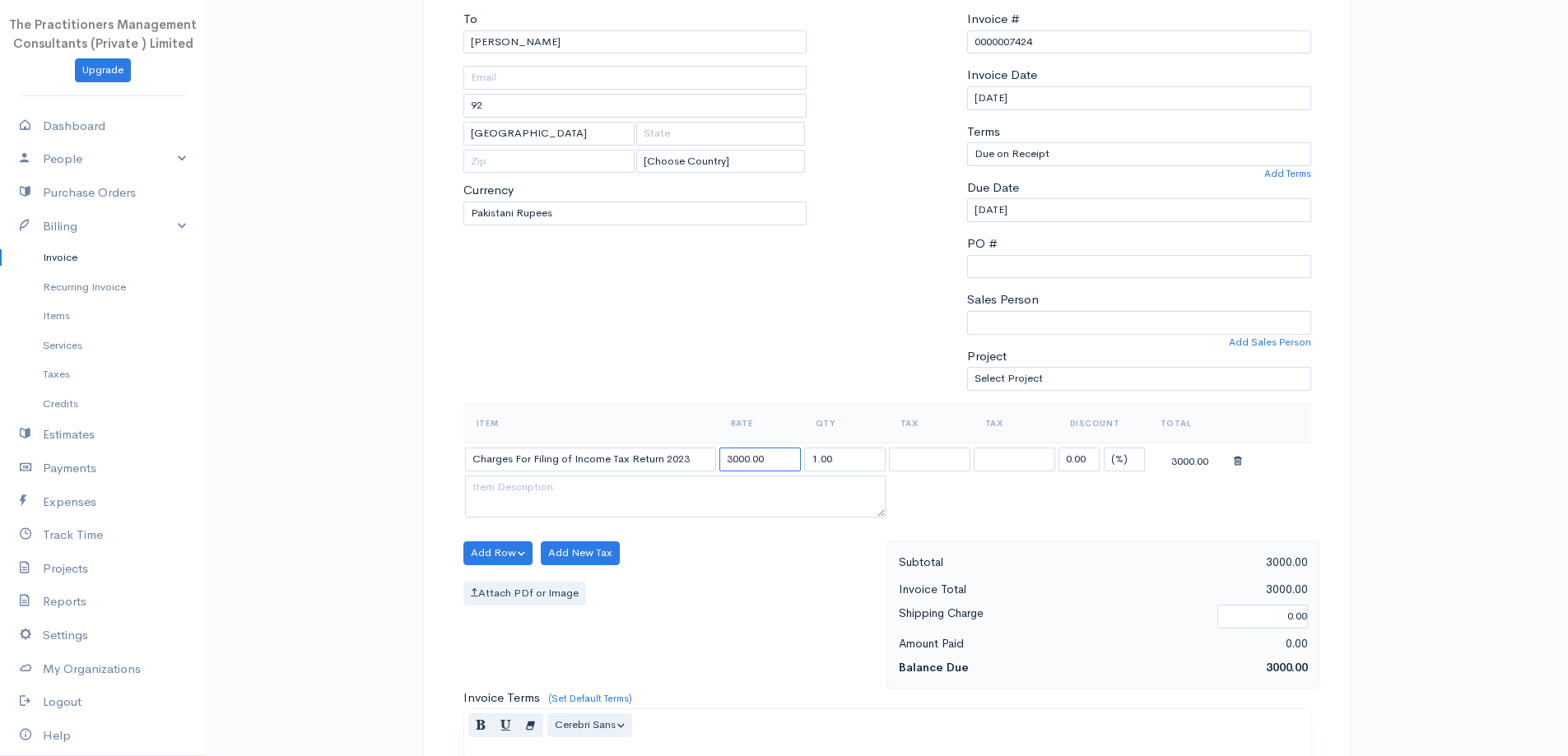
type input "3000.00"
drag, startPoint x: 599, startPoint y: 195, endPoint x: 584, endPoint y: 186, distance: 17.5
click at [593, 195] on div "Currency U.S. Dollars Canadian Dollars British Pounds Sterling Euros Australian…" at bounding box center [636, 174] width 344 height 104
drag, startPoint x: 728, startPoint y: 321, endPoint x: 723, endPoint y: 352, distance: 31.4
click at [728, 349] on div "To Abdul Qayyum 92 Karachi [Choose Country] United States Canada United Kingdom…" at bounding box center [636, 206] width 361 height 393
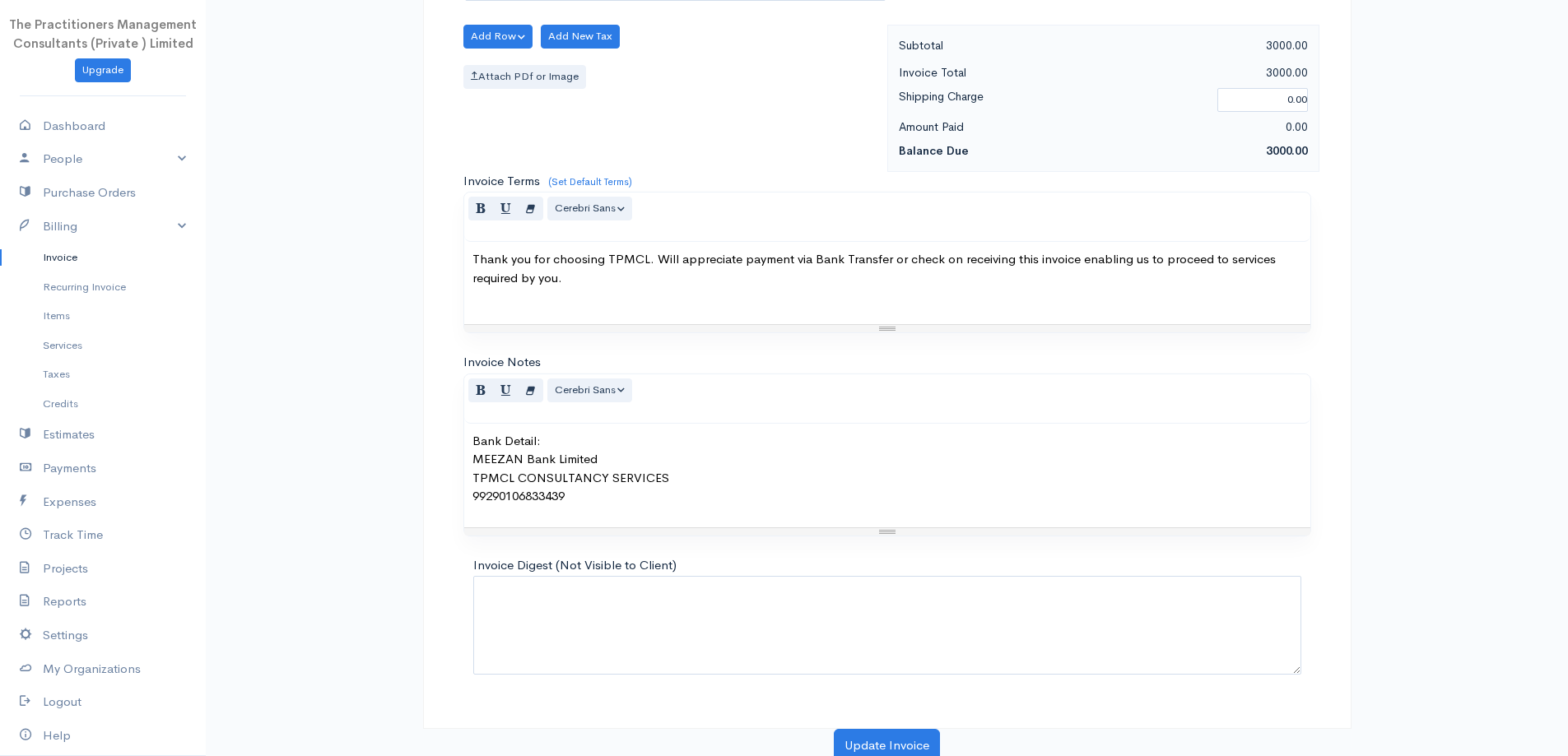
scroll to position [688, 0]
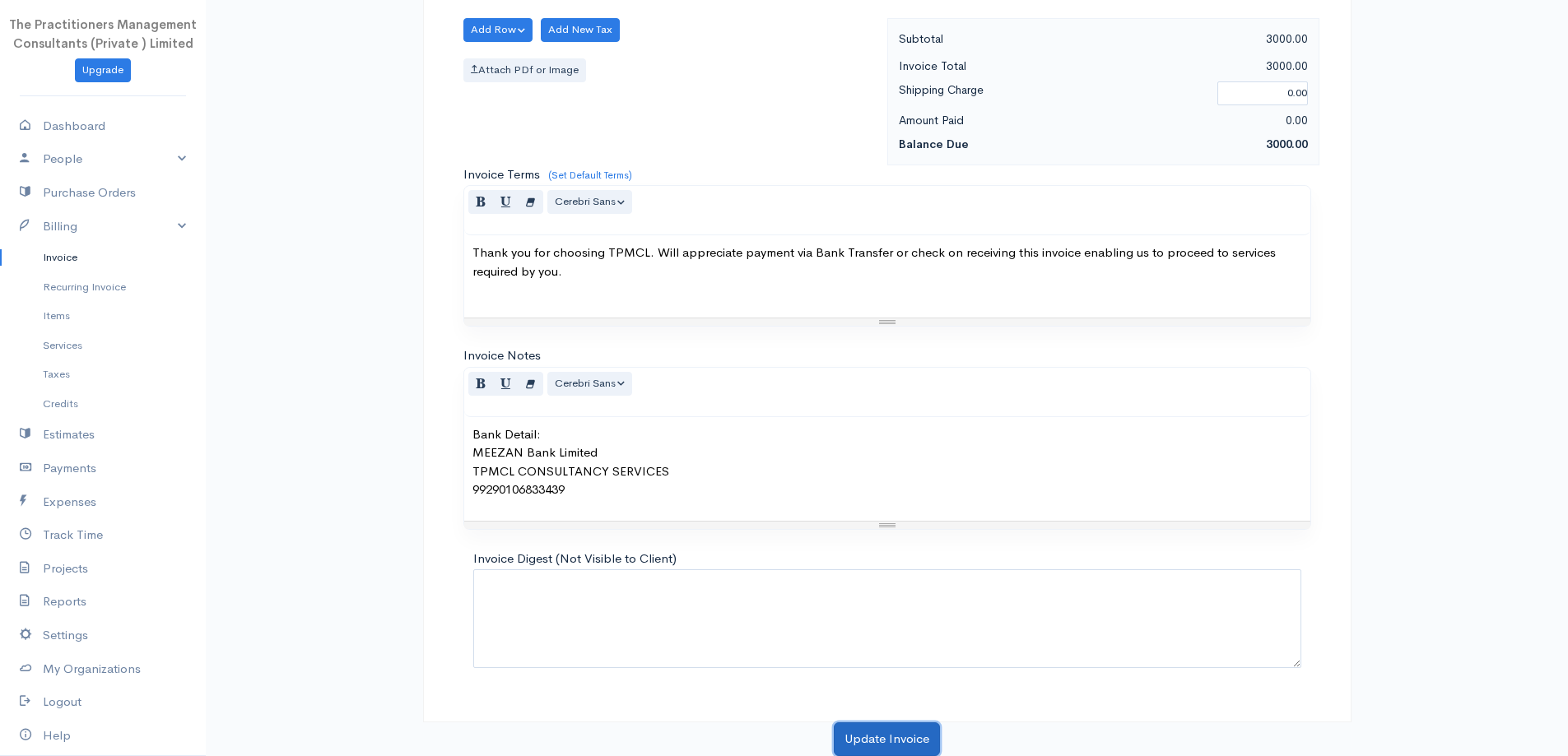
click at [923, 746] on button "Update Invoice" at bounding box center [886, 739] width 106 height 33
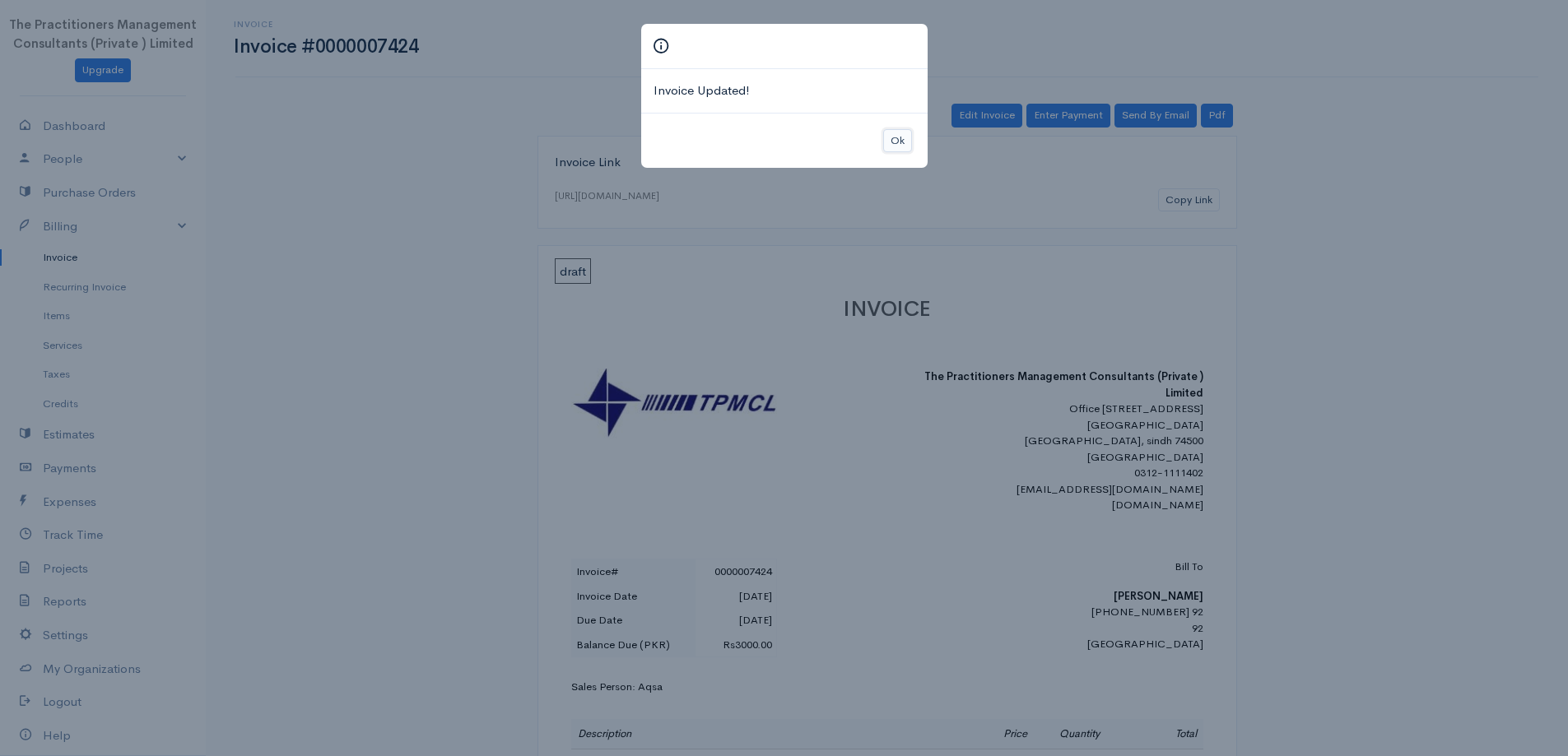
click at [886, 144] on button "Ok" at bounding box center [897, 141] width 28 height 24
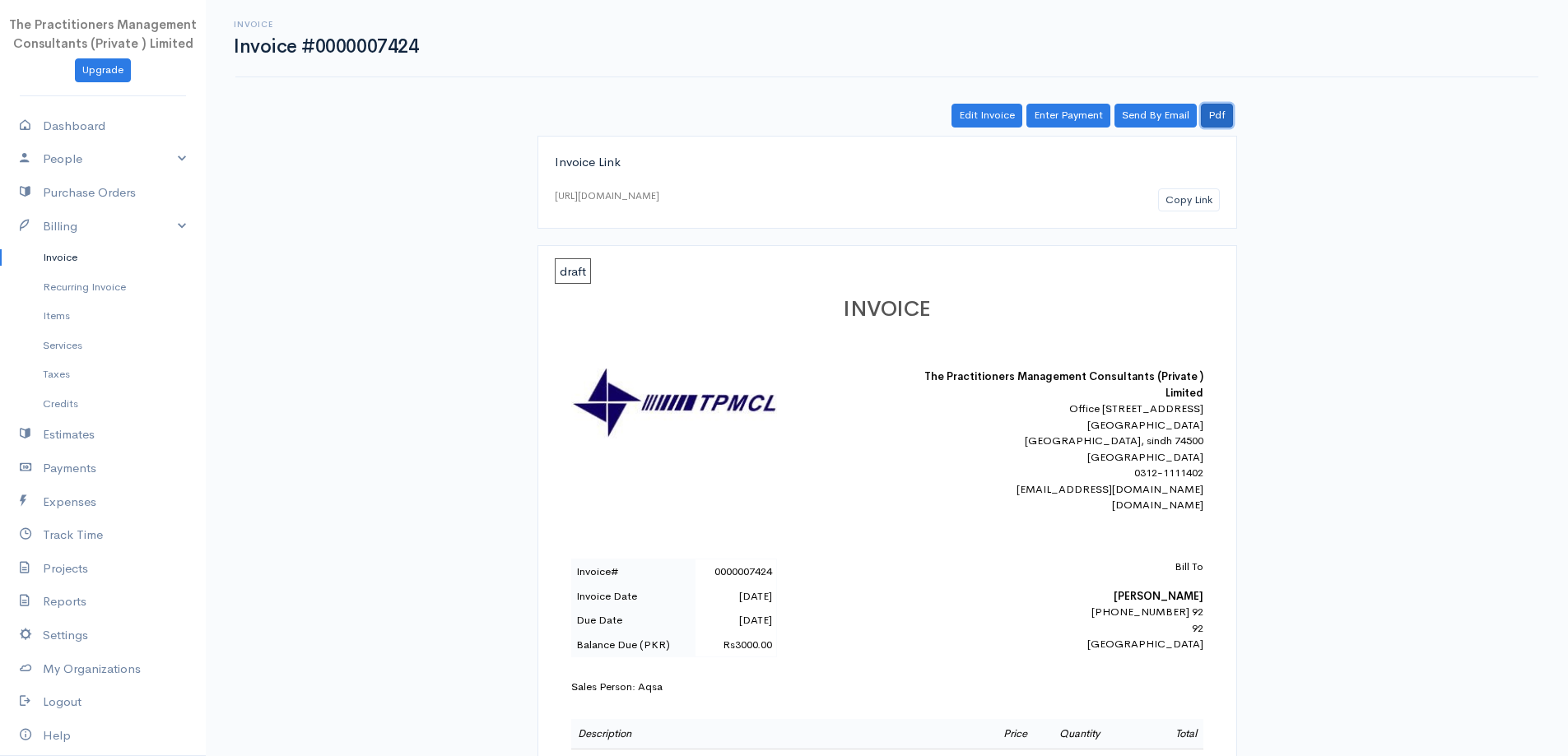
click at [1224, 122] on link "Pdf" at bounding box center [1217, 115] width 32 height 24
click at [97, 251] on link "Invoice" at bounding box center [103, 257] width 206 height 29
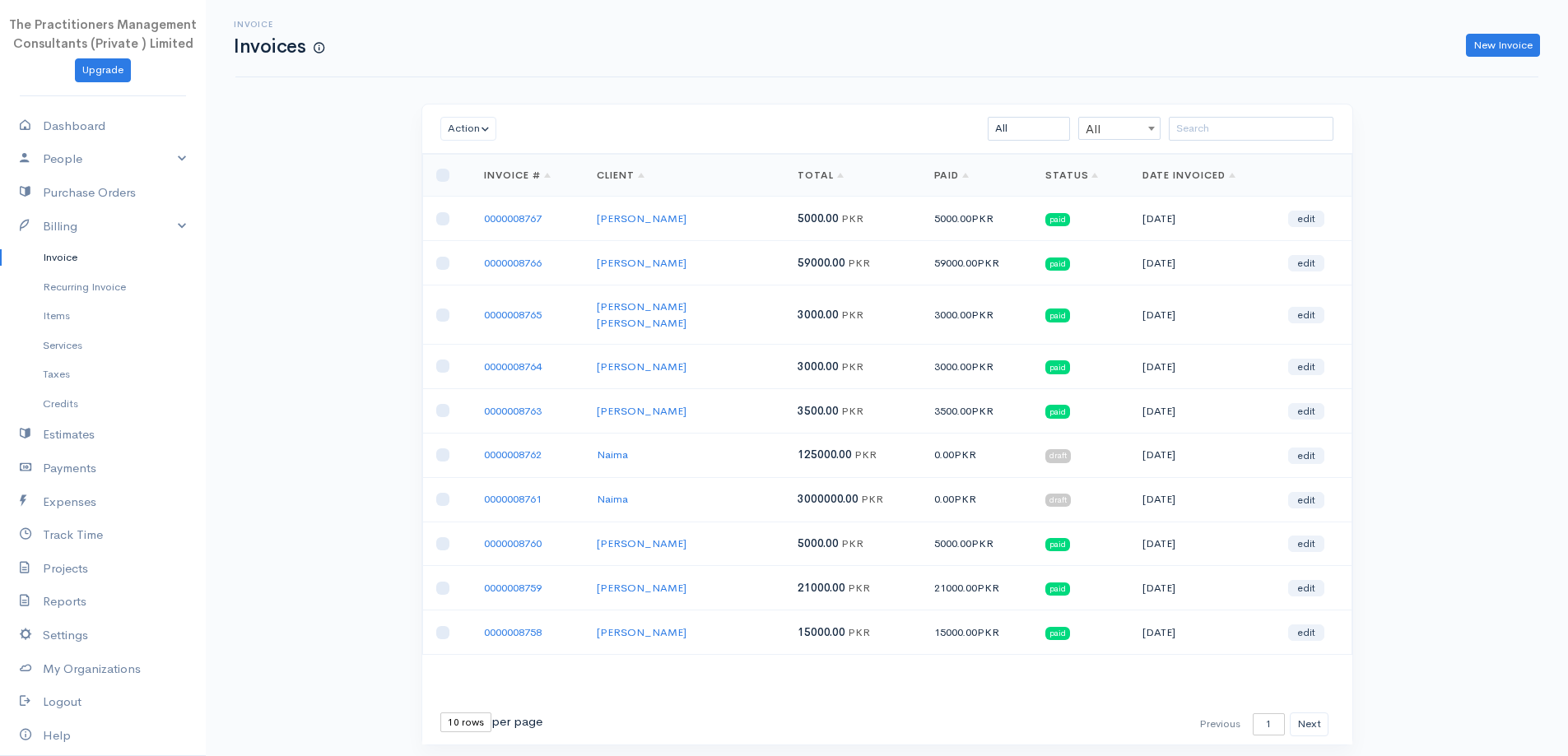
click at [1205, 114] on div "Action Archive Delete Download PDF Send Mark as Sent Mark Un-Sent Enter Payment…" at bounding box center [886, 129] width 930 height 49
click at [1218, 132] on input "search" at bounding box center [1251, 129] width 165 height 24
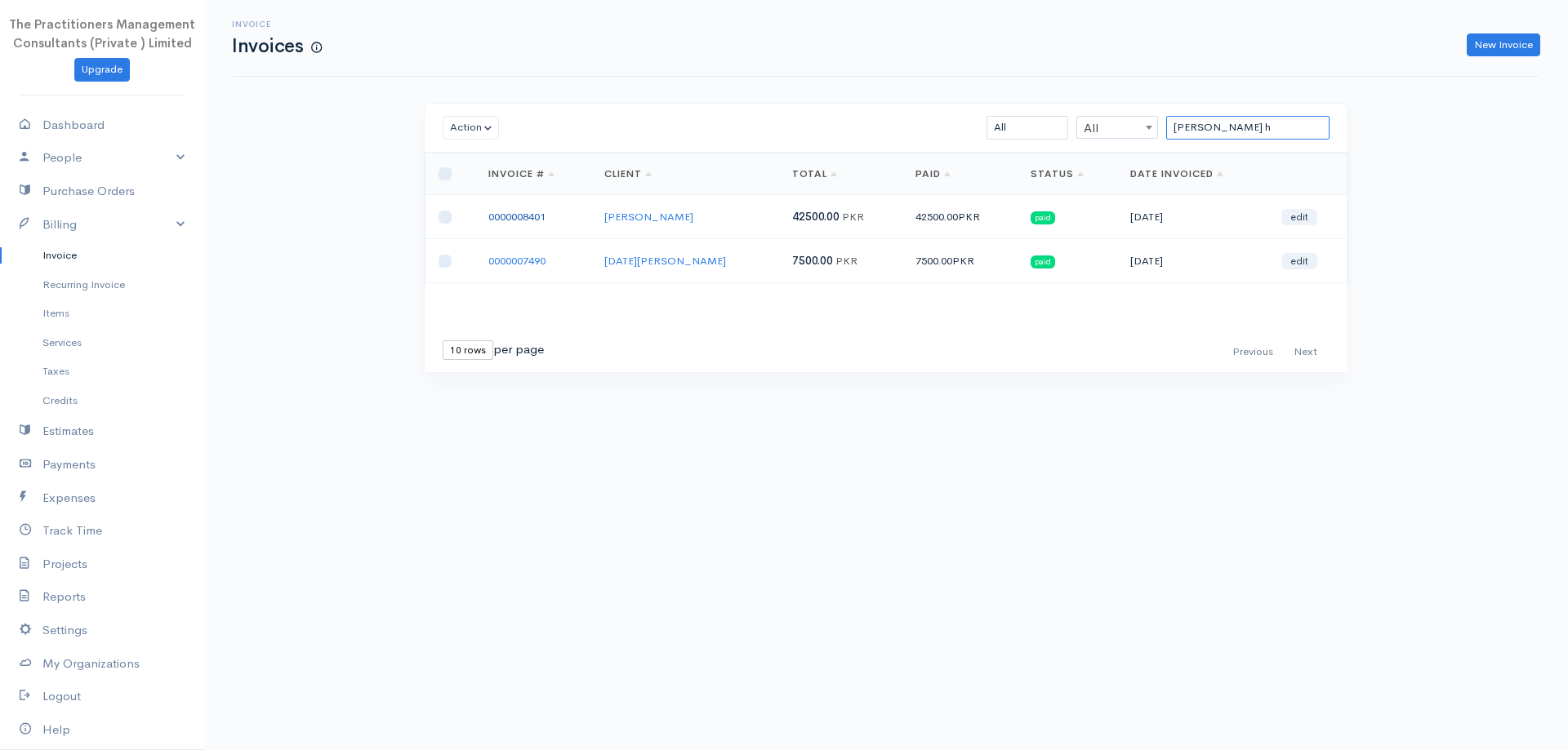
type input "rizwan h"
drag, startPoint x: 1242, startPoint y: 119, endPoint x: 822, endPoint y: 3, distance: 435.7
click at [822, 3] on div "Invoice Invoices New Invoice Action Archive Delete Download PDF Send Mark as Se…" at bounding box center [885, 216] width 1363 height 433
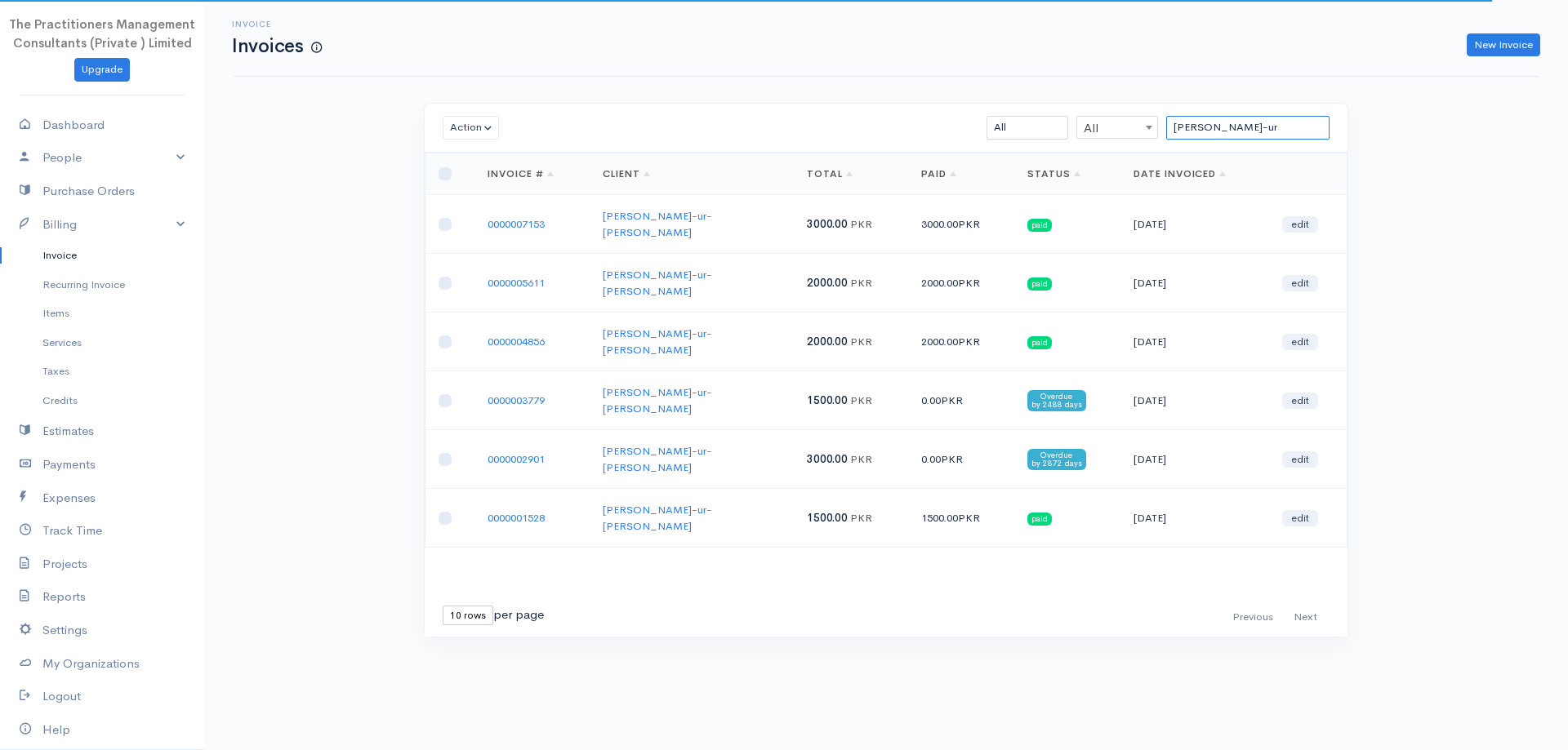
type input "aqeel-ur"
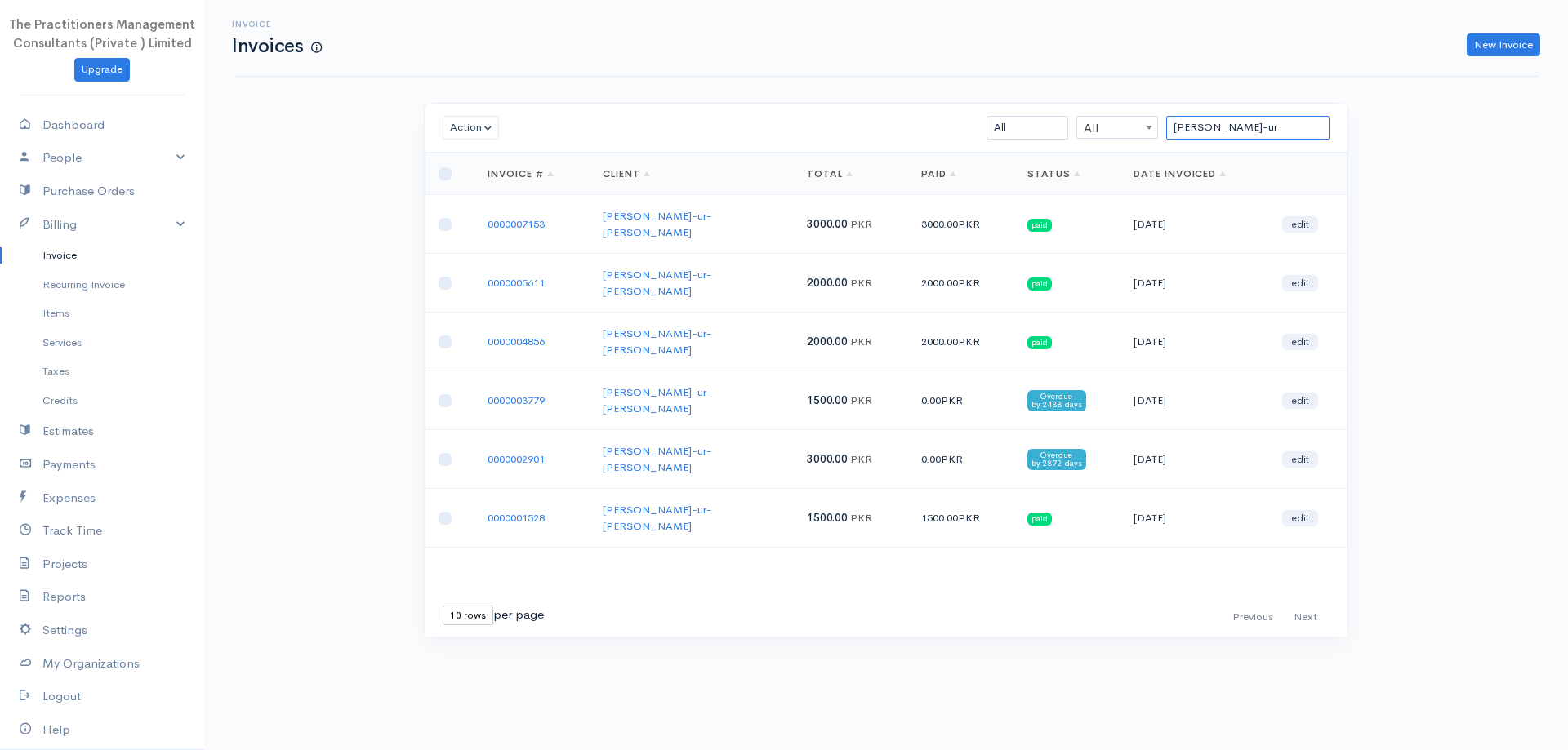
drag, startPoint x: 1295, startPoint y: 138, endPoint x: 884, endPoint y: 274, distance: 432.9
click at [887, 273] on div "Action Archive Delete Download PDF Send Mark as Sent Mark Un-Sent Enter Payment…" at bounding box center [885, 370] width 924 height 535
paste input "Arif Mehmood"
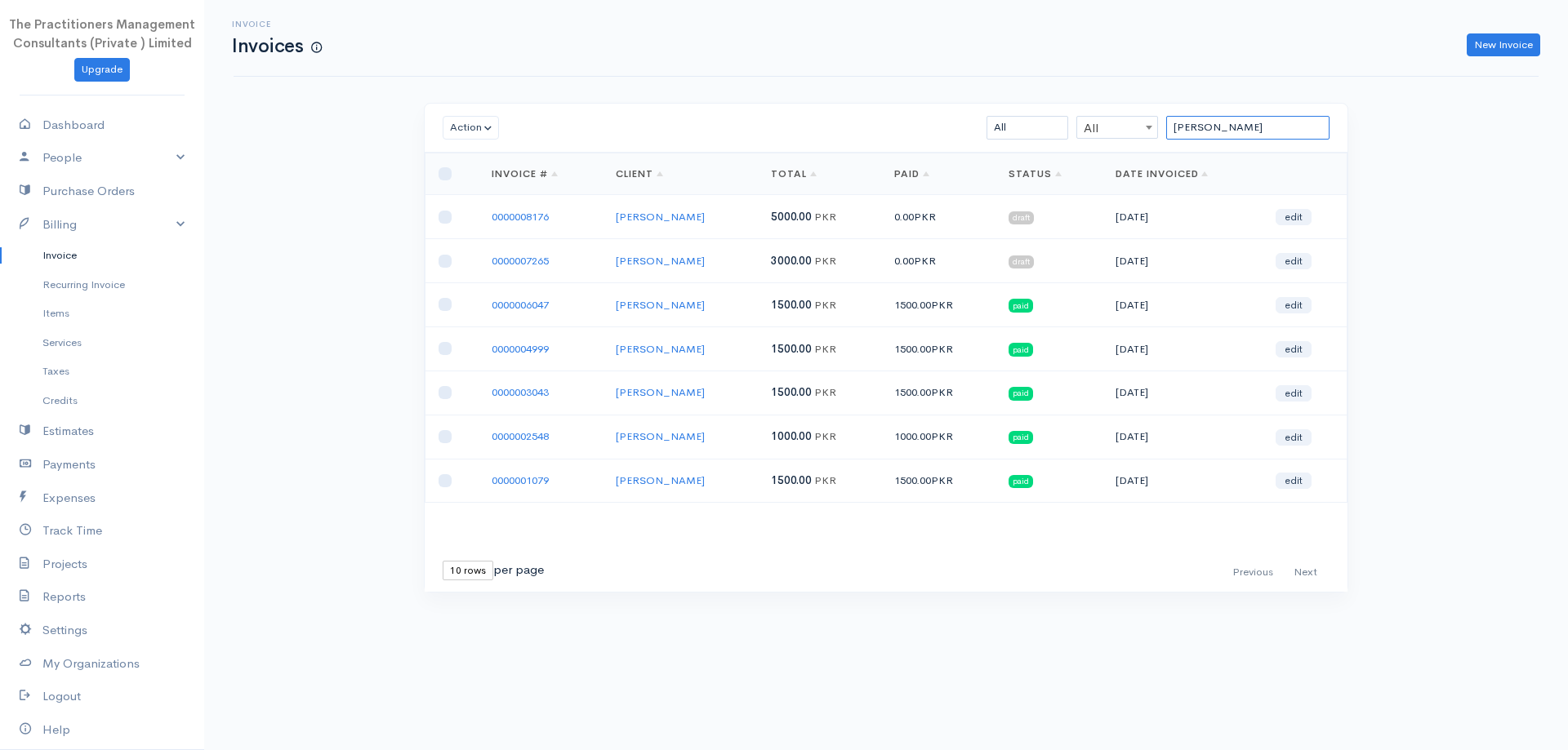
type input "Arif Mehmood"
click at [441, 264] on input "checkbox" at bounding box center [445, 261] width 13 height 13
click at [467, 126] on button "Action" at bounding box center [471, 128] width 56 height 24
click at [471, 221] on link "Download PDF" at bounding box center [508, 217] width 129 height 28
click at [440, 260] on input "checkbox" at bounding box center [445, 261] width 13 height 13
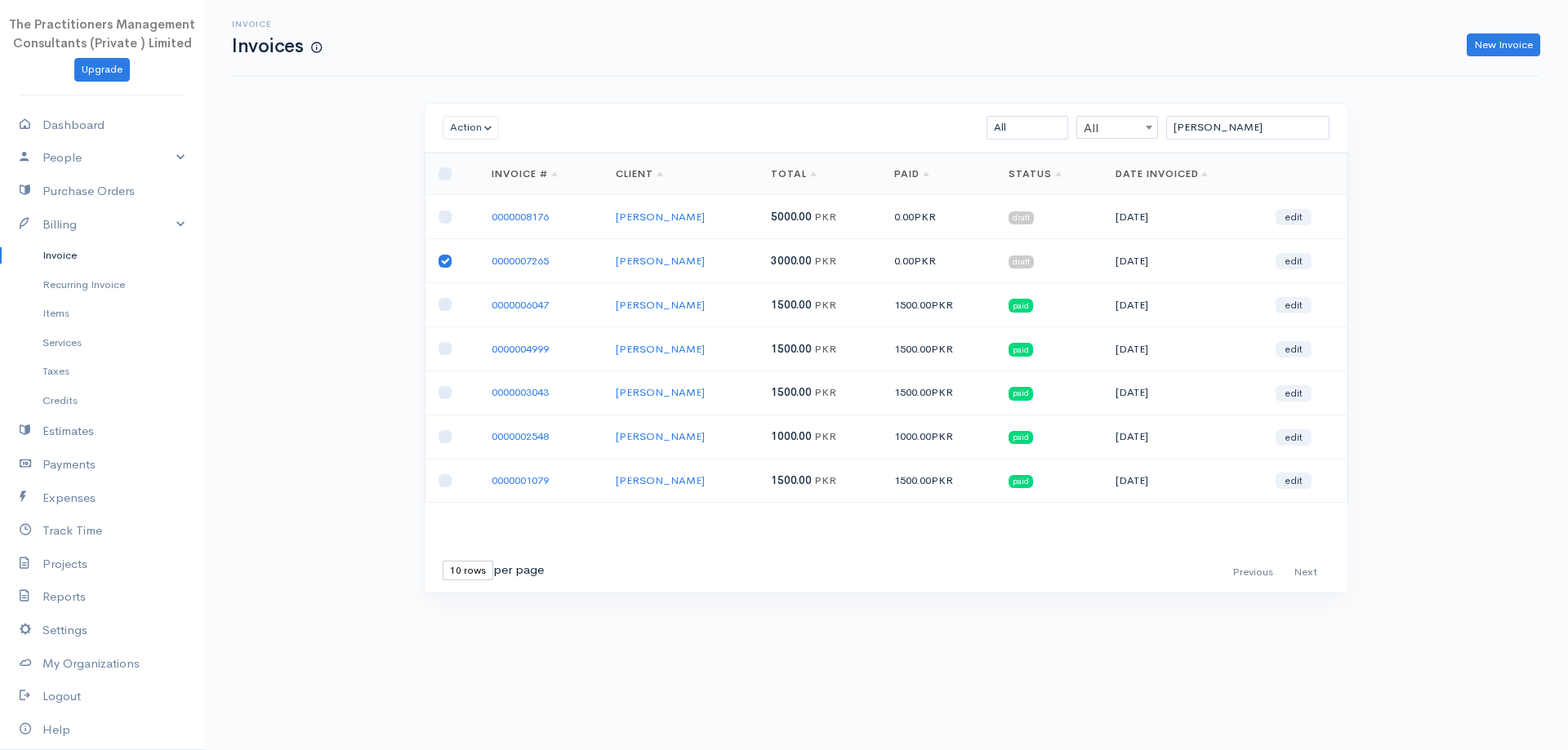
checkbox input "false"
click at [452, 219] on td at bounding box center [452, 216] width 53 height 44
click at [448, 216] on input "checkbox" at bounding box center [445, 217] width 13 height 13
click at [485, 122] on button "Action" at bounding box center [471, 128] width 56 height 24
click at [497, 218] on link "Download PDF" at bounding box center [508, 217] width 129 height 28
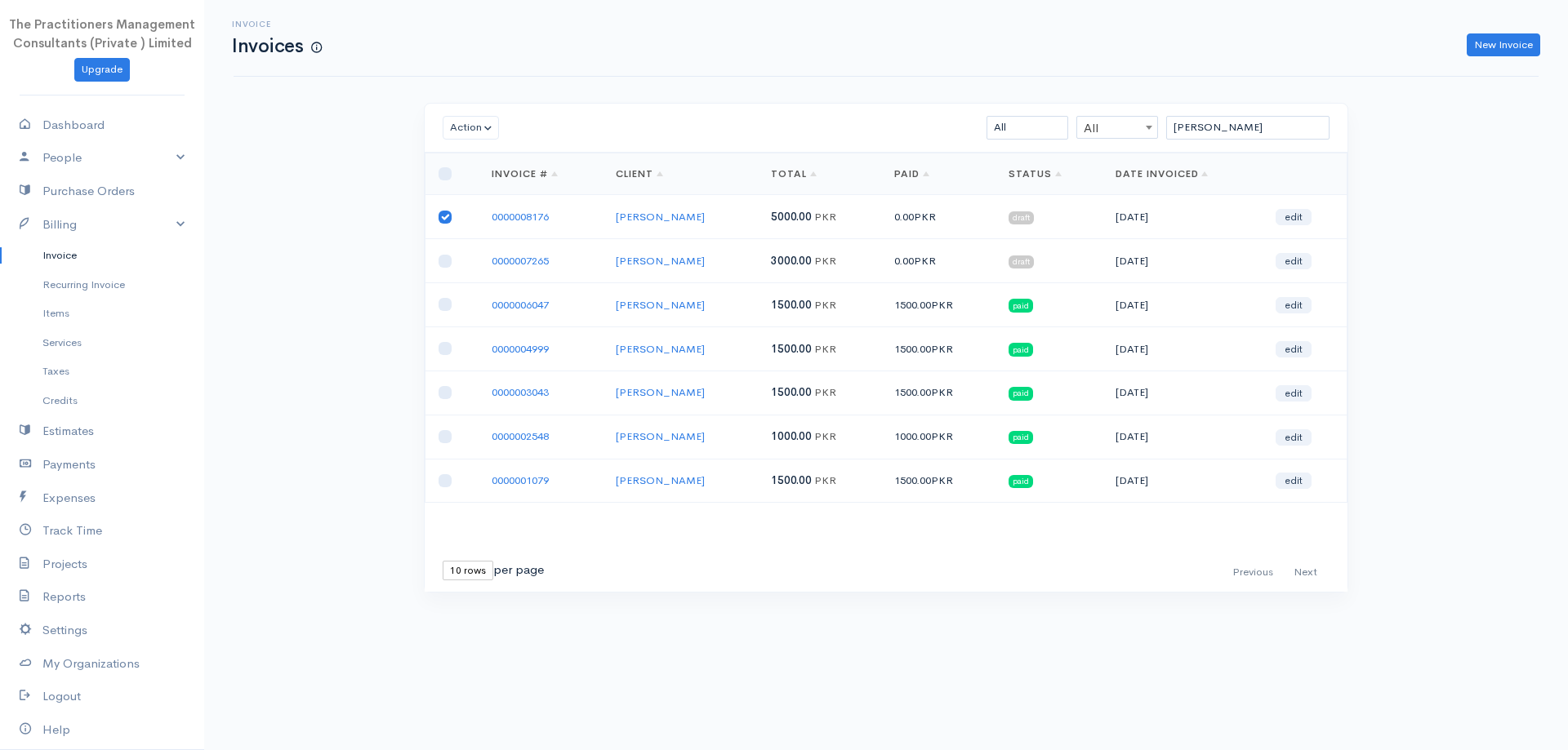
click at [440, 215] on input "checkbox" at bounding box center [445, 217] width 13 height 13
checkbox input "false"
drag, startPoint x: 1288, startPoint y: 136, endPoint x: 1131, endPoint y: 132, distance: 157.1
click at [1114, 167] on div "Action Archive Delete Download PDF Send Mark as Sent Mark Un-Sent Enter Payment…" at bounding box center [885, 347] width 924 height 490
paste input "Anwar Salman"
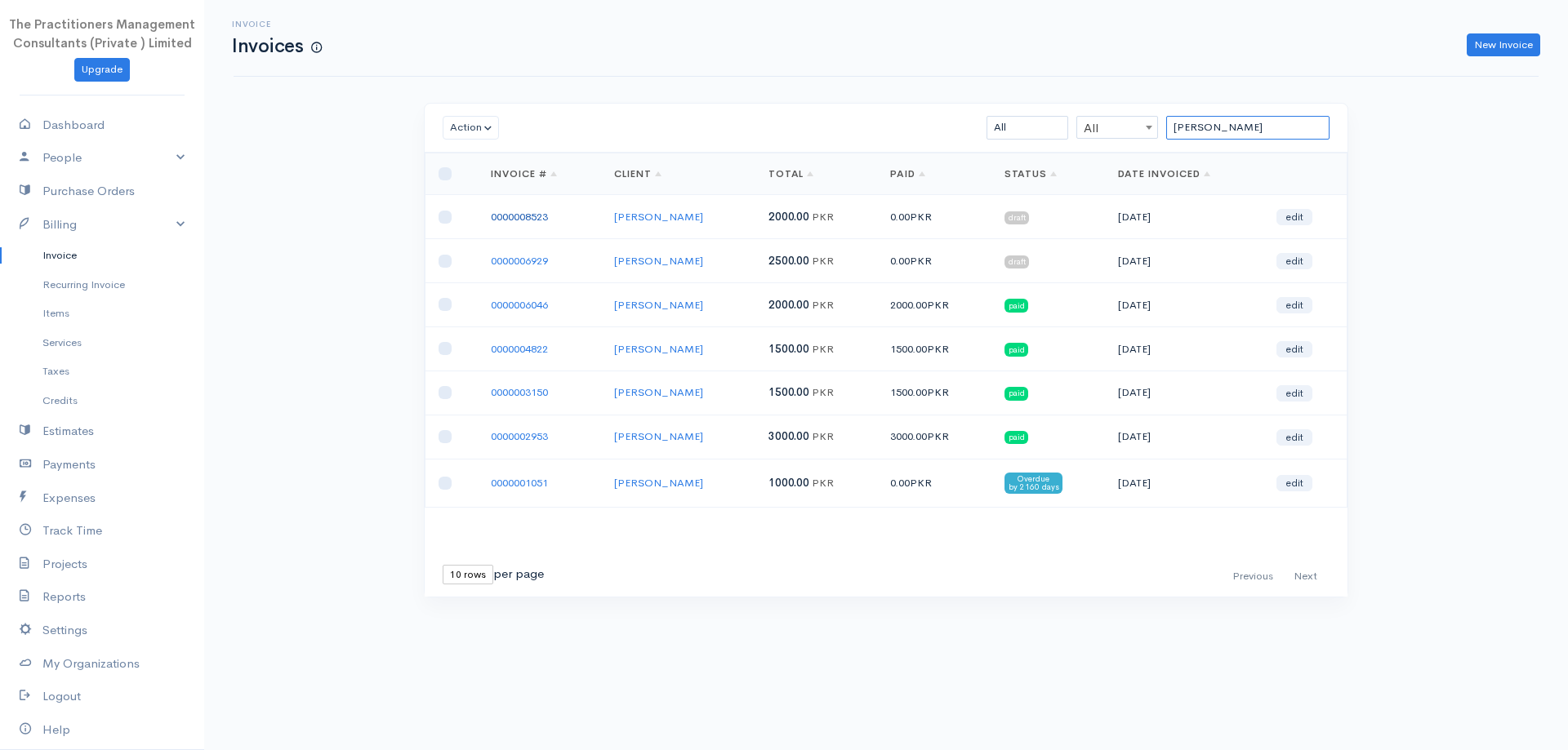
type input "Anwar Salman"
click at [521, 220] on link "0000008523" at bounding box center [519, 216] width 57 height 14
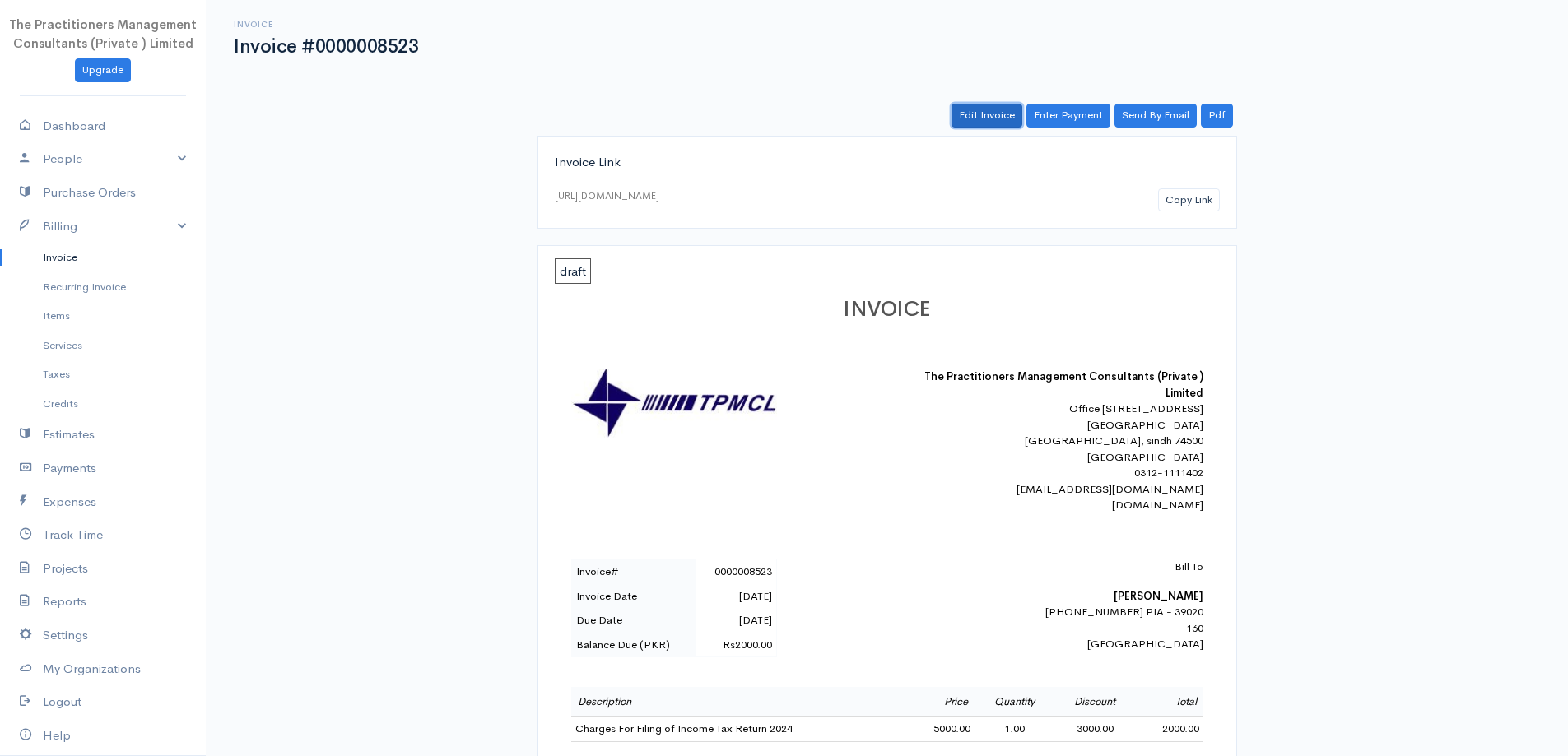
click at [986, 112] on link "Edit Invoice" at bounding box center [987, 115] width 71 height 24
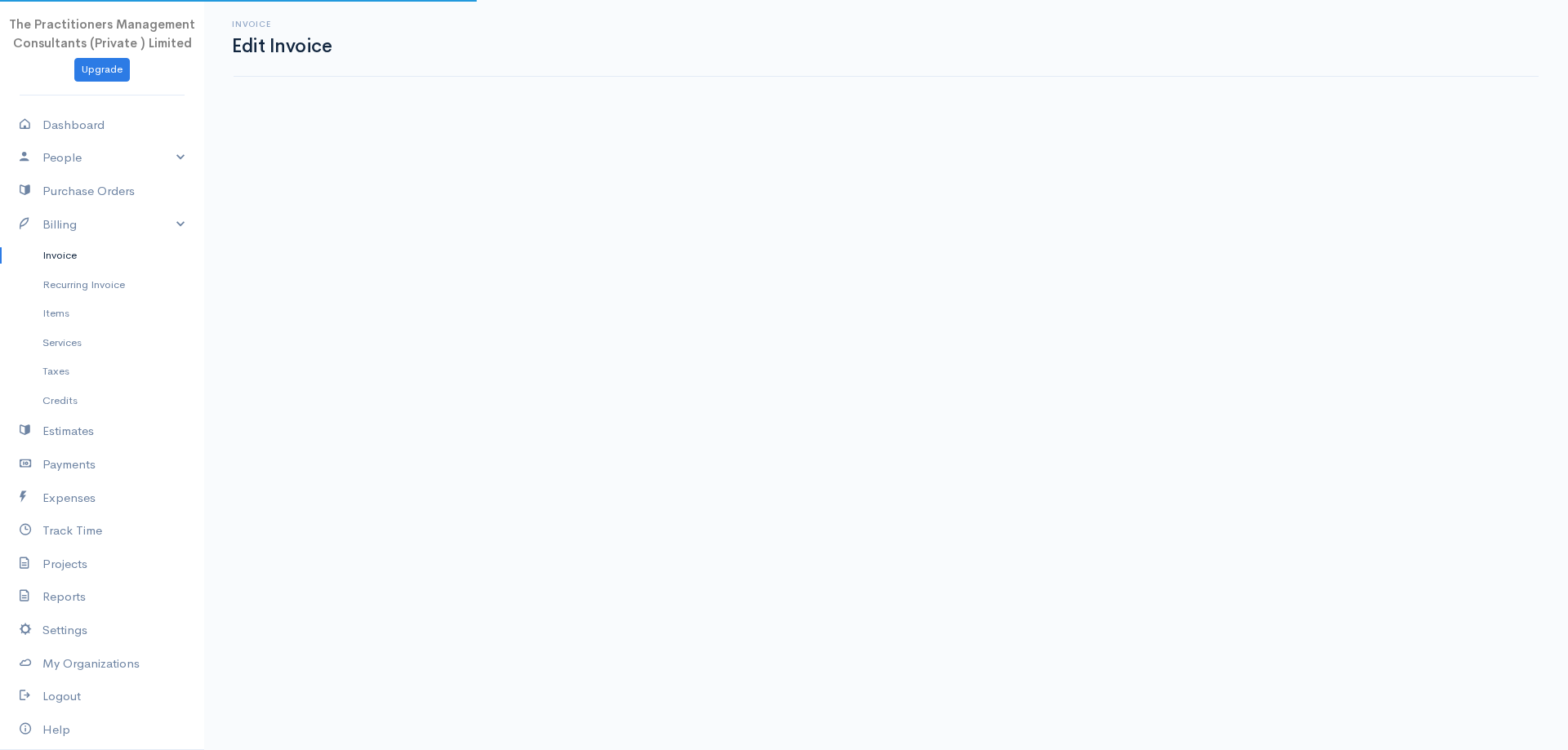
select select "2"
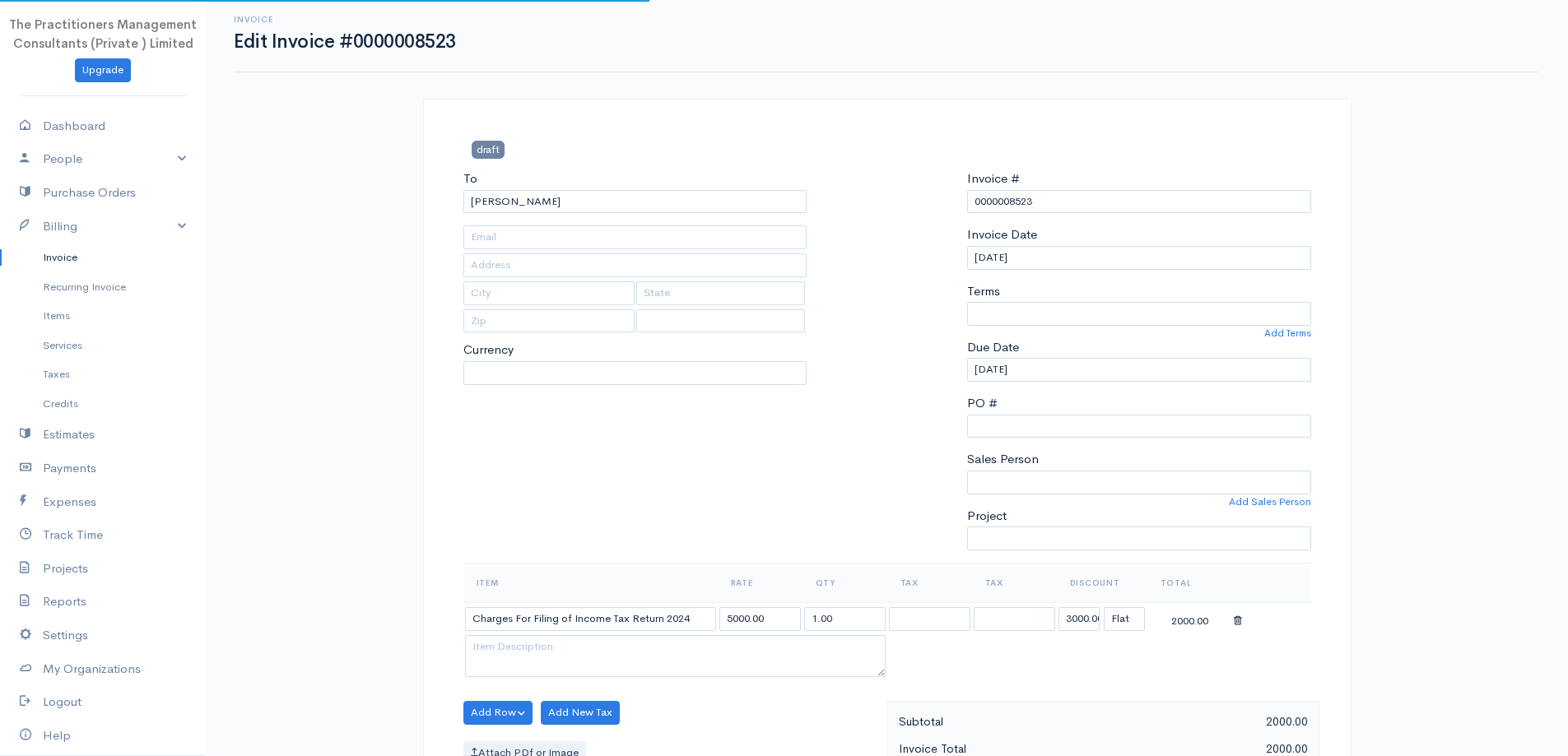
scroll to position [247, 0]
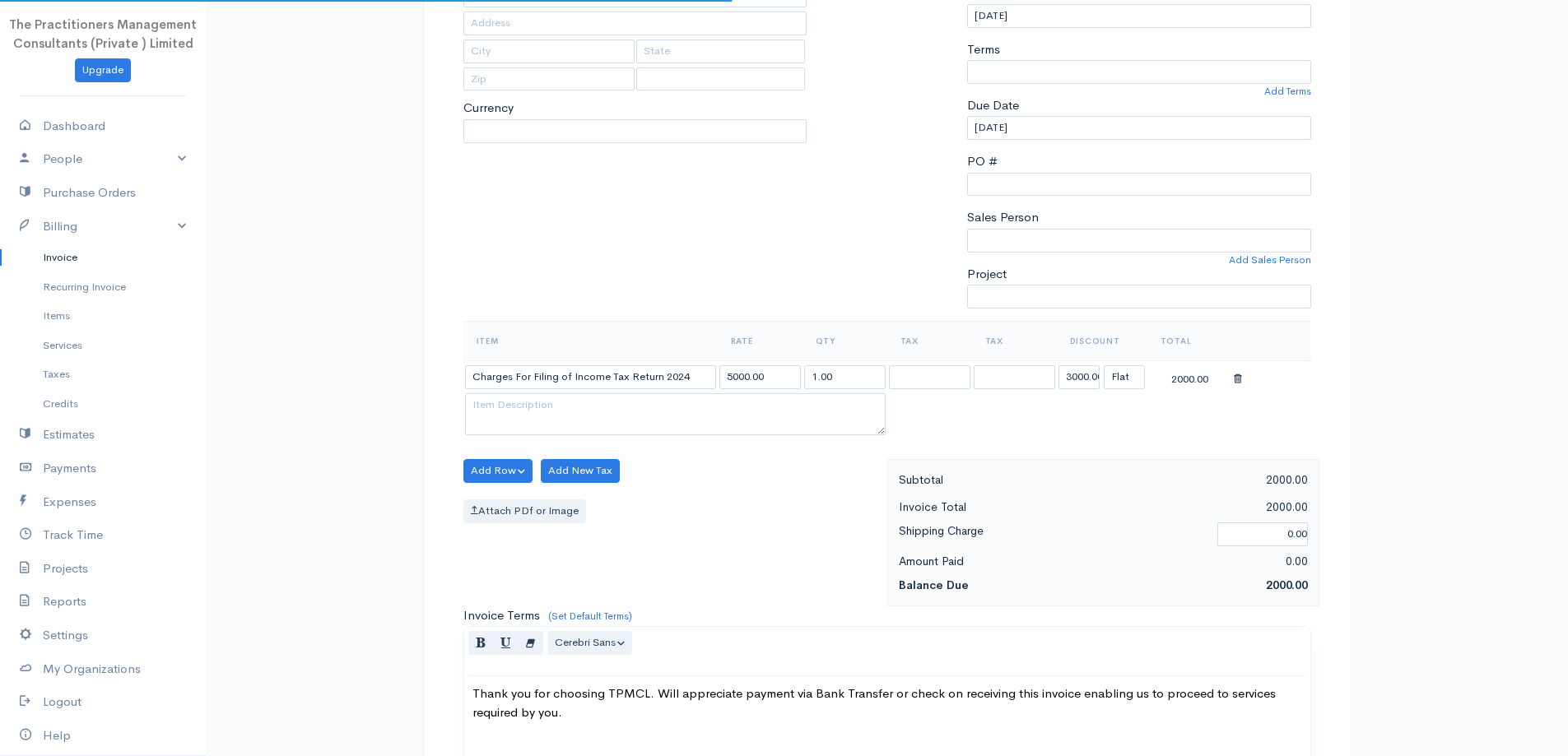
type input "160"
type input "[GEOGRAPHIC_DATA]"
select select "0"
click at [773, 383] on input "5000.00" at bounding box center [760, 377] width 82 height 24
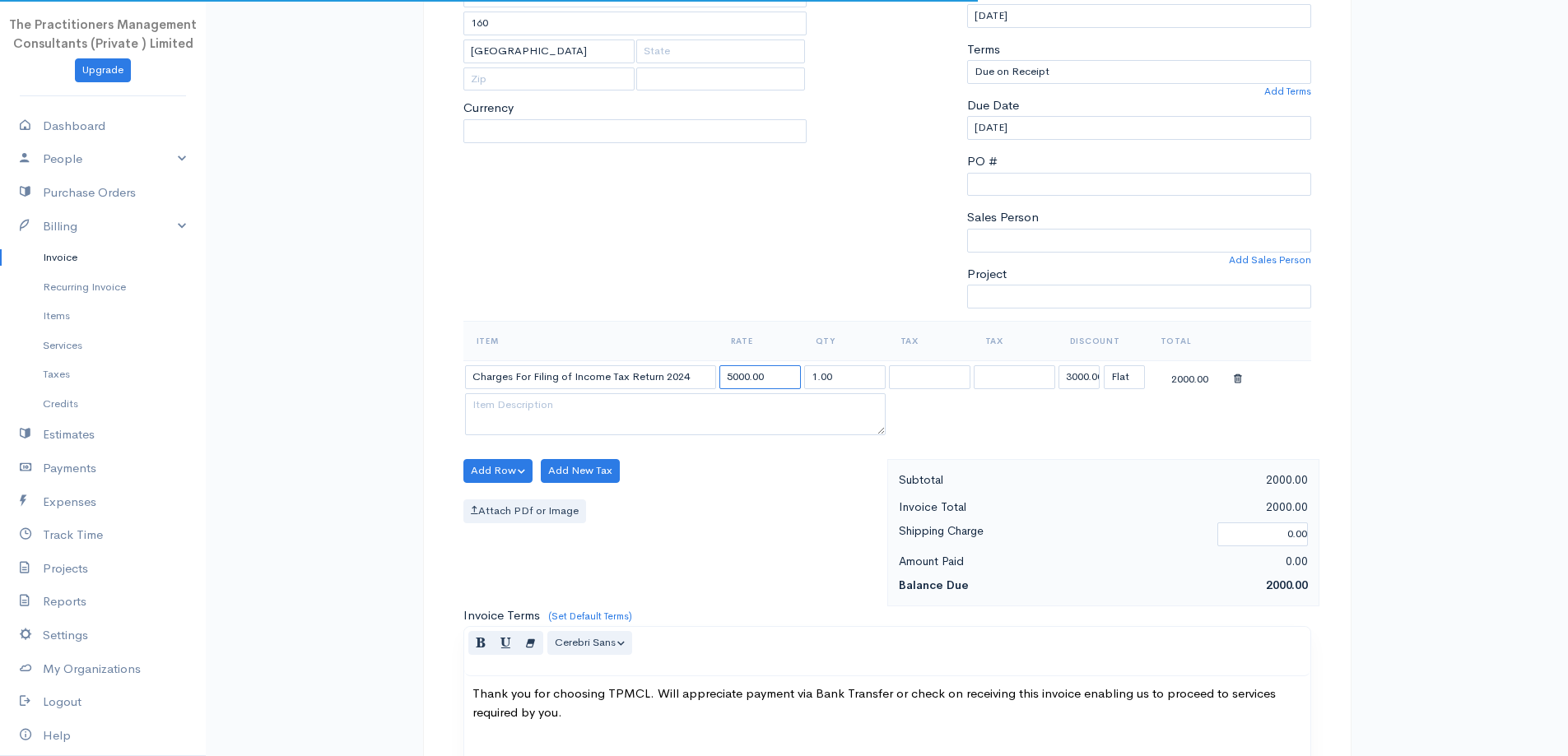
select select "PKR"
select select
select select "[GEOGRAPHIC_DATA]"
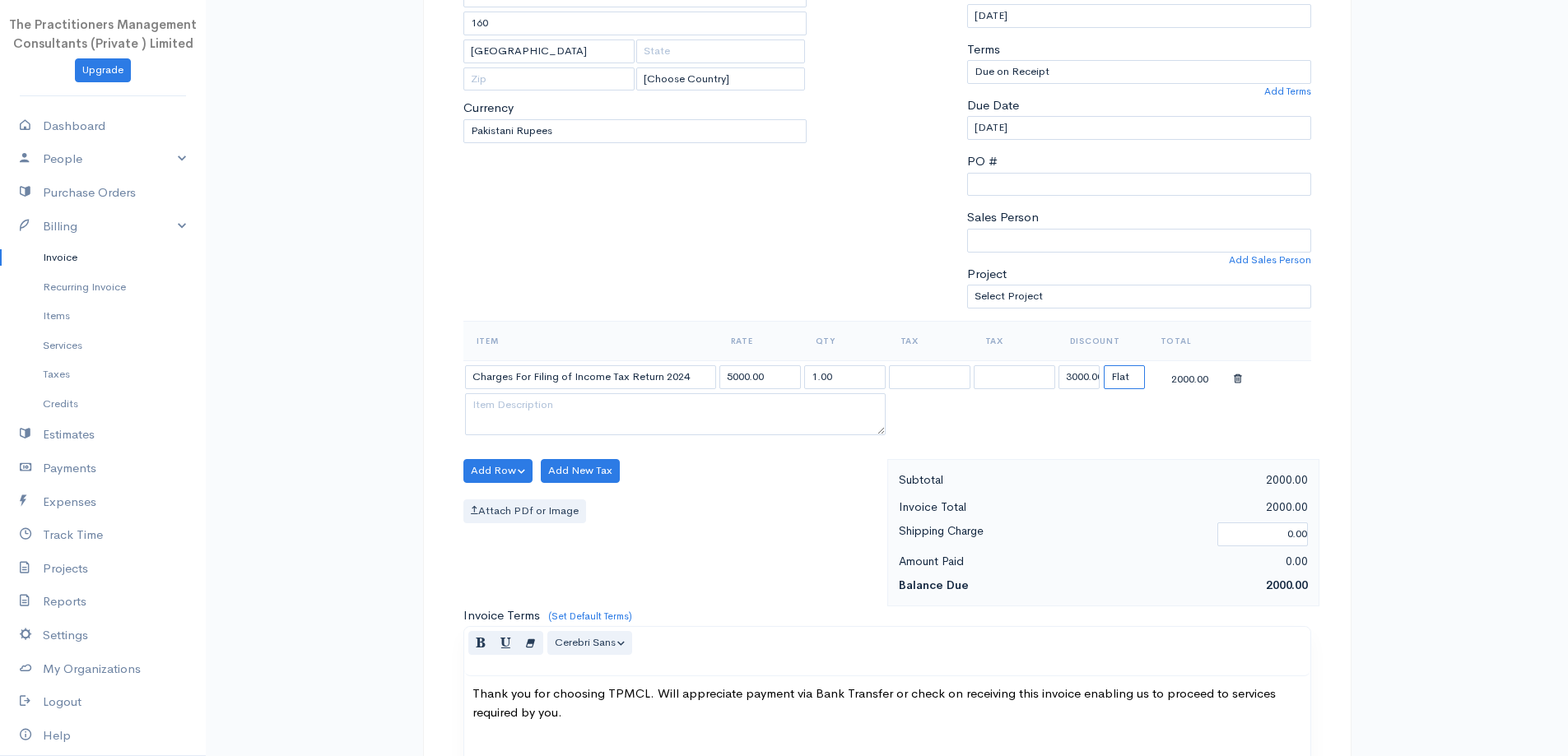
click at [1109, 380] on select "(%) Flat" at bounding box center [1124, 377] width 41 height 24
click at [1094, 367] on input "3000.00" at bounding box center [1078, 377] width 41 height 24
click at [1096, 368] on input "3000.00" at bounding box center [1078, 377] width 41 height 24
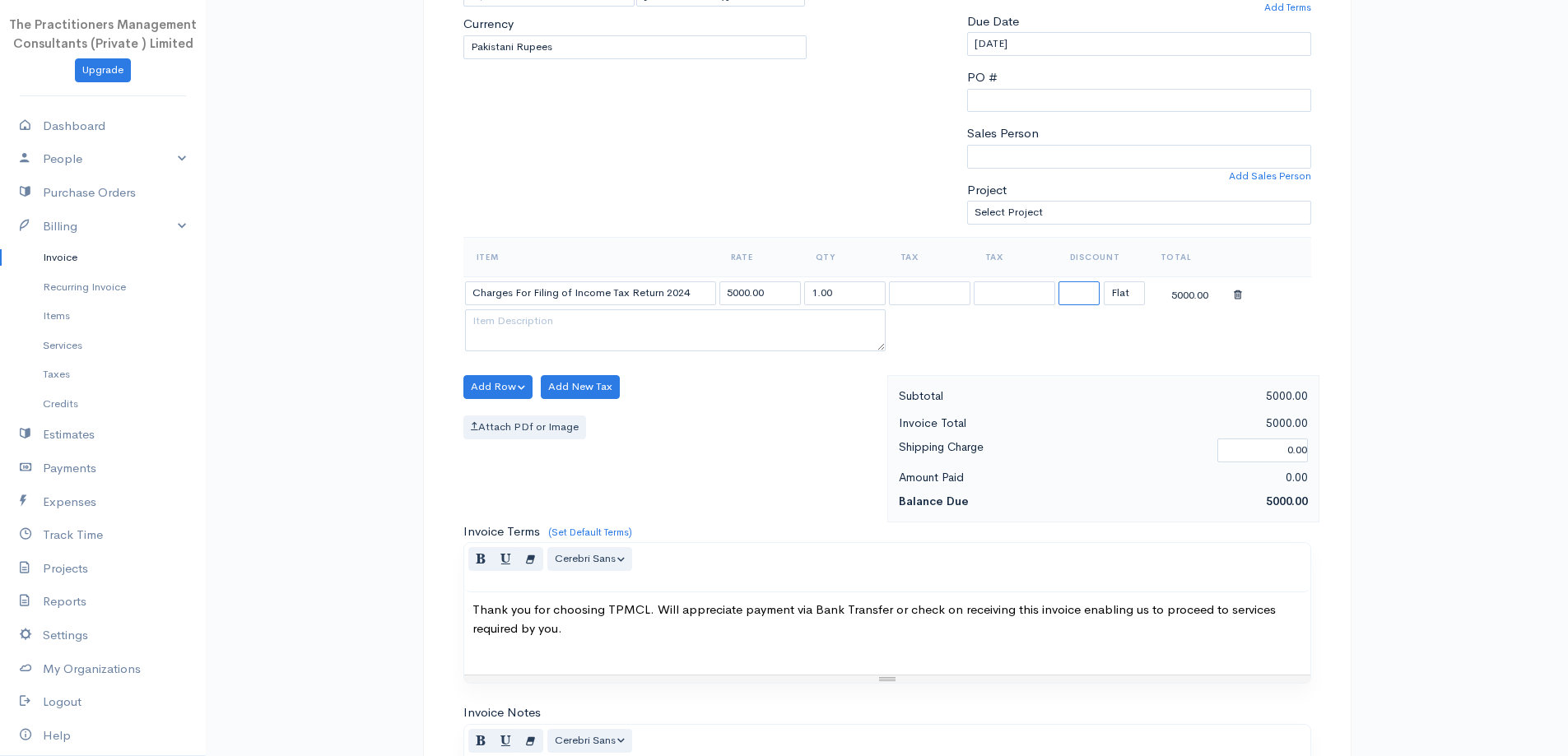
scroll to position [688, 0]
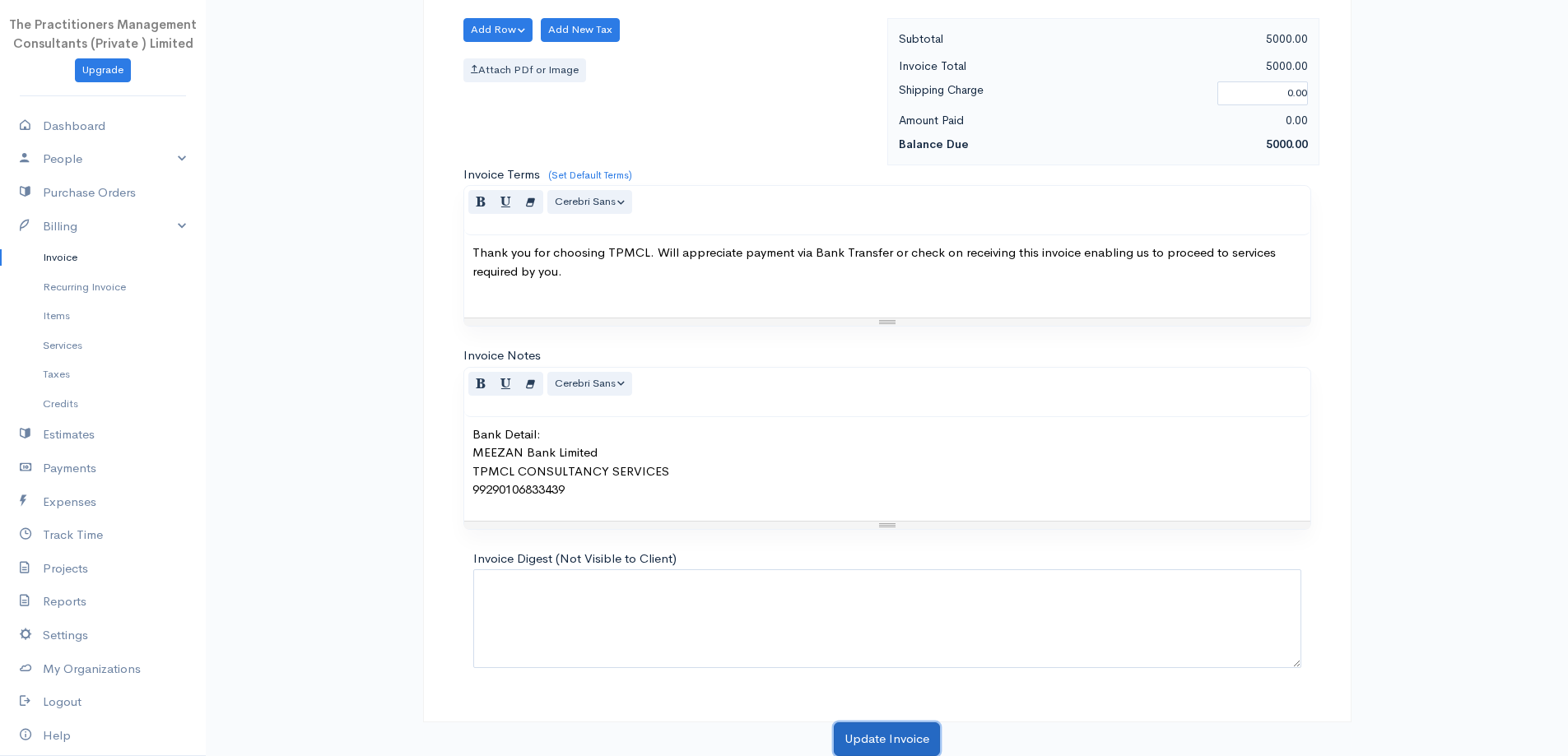
click at [911, 738] on button "Update Invoice" at bounding box center [886, 739] width 106 height 33
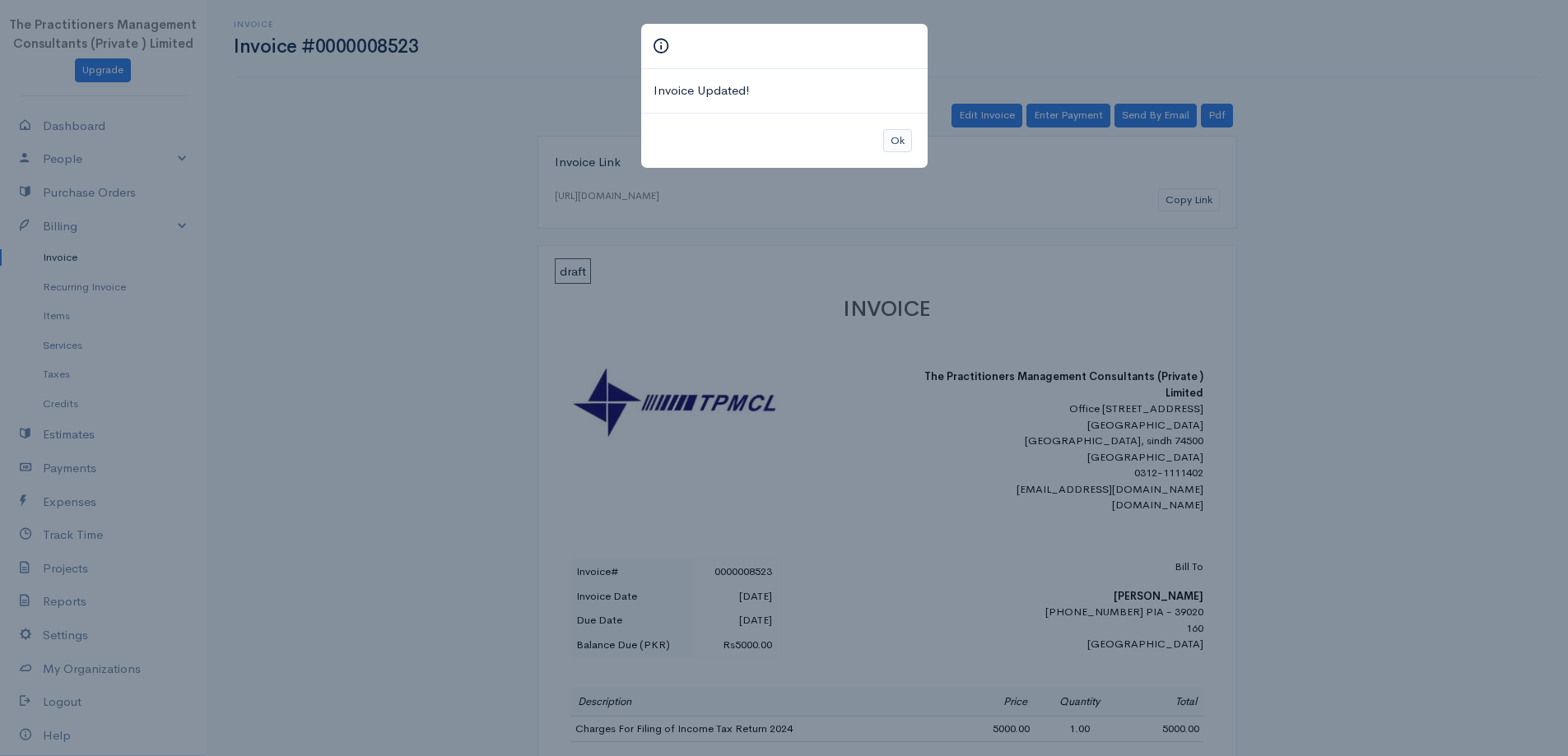
click at [882, 137] on div "Ok" at bounding box center [784, 140] width 287 height 56
click at [884, 137] on button "Ok" at bounding box center [897, 141] width 28 height 24
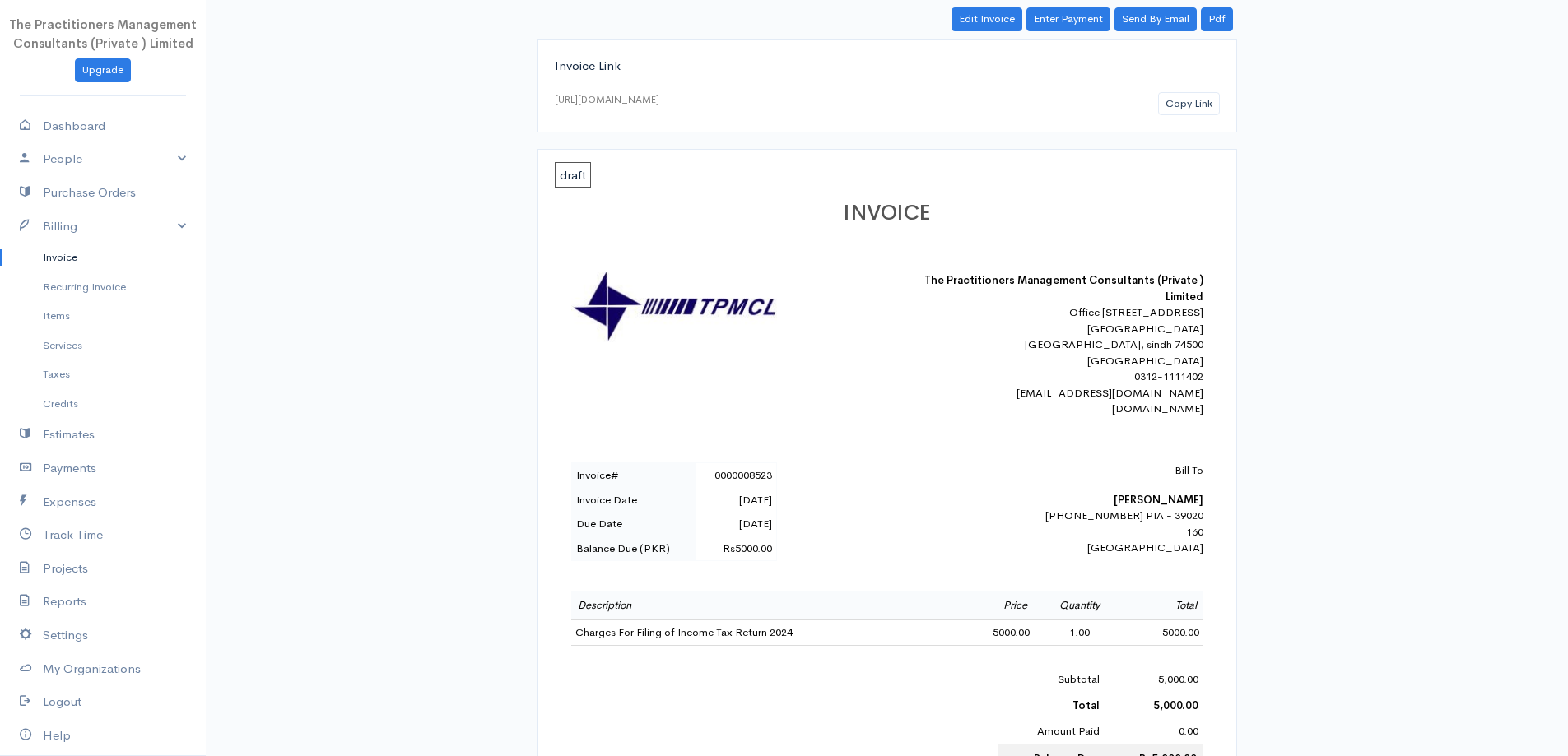
scroll to position [247, 0]
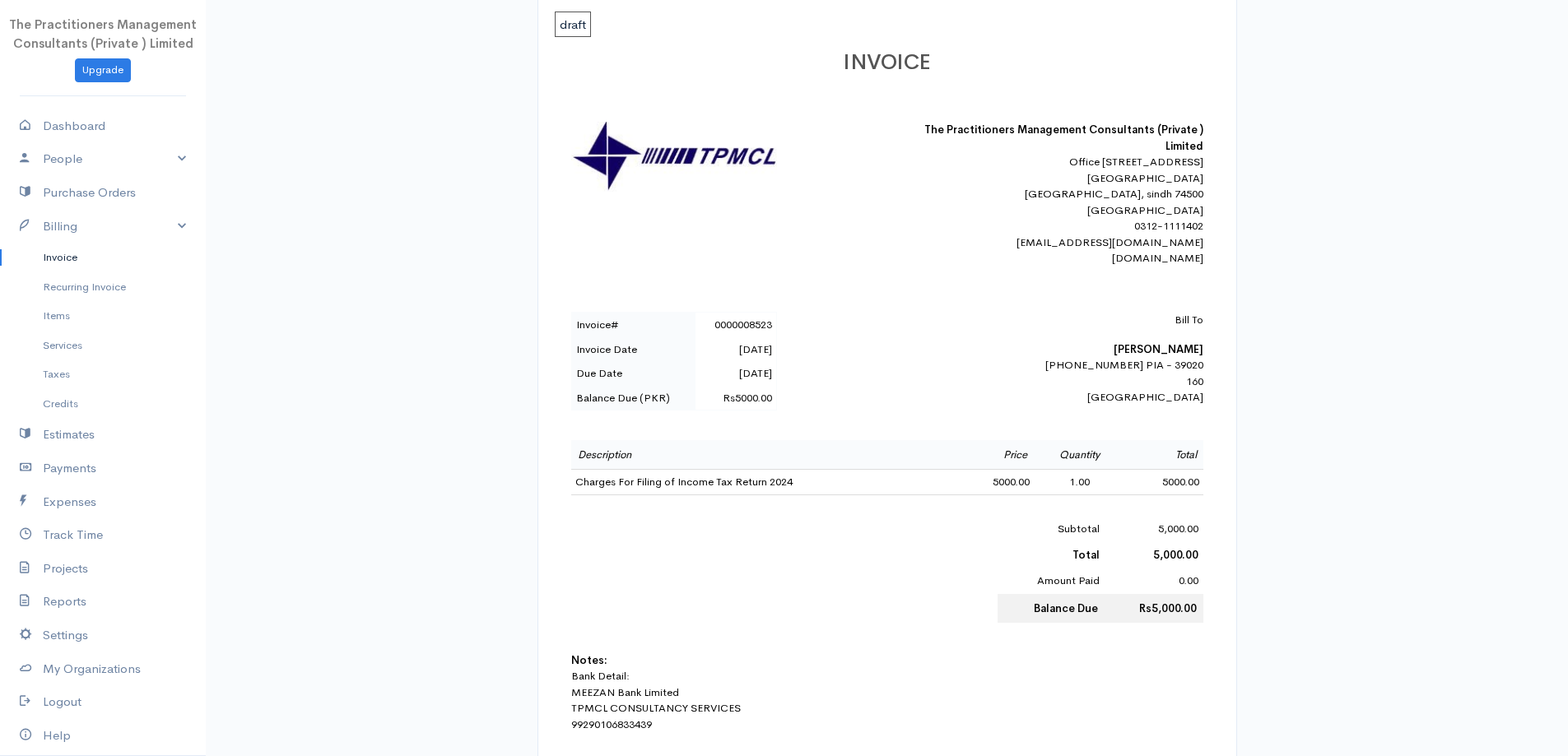
click at [38, 249] on link "Invoice" at bounding box center [103, 257] width 206 height 29
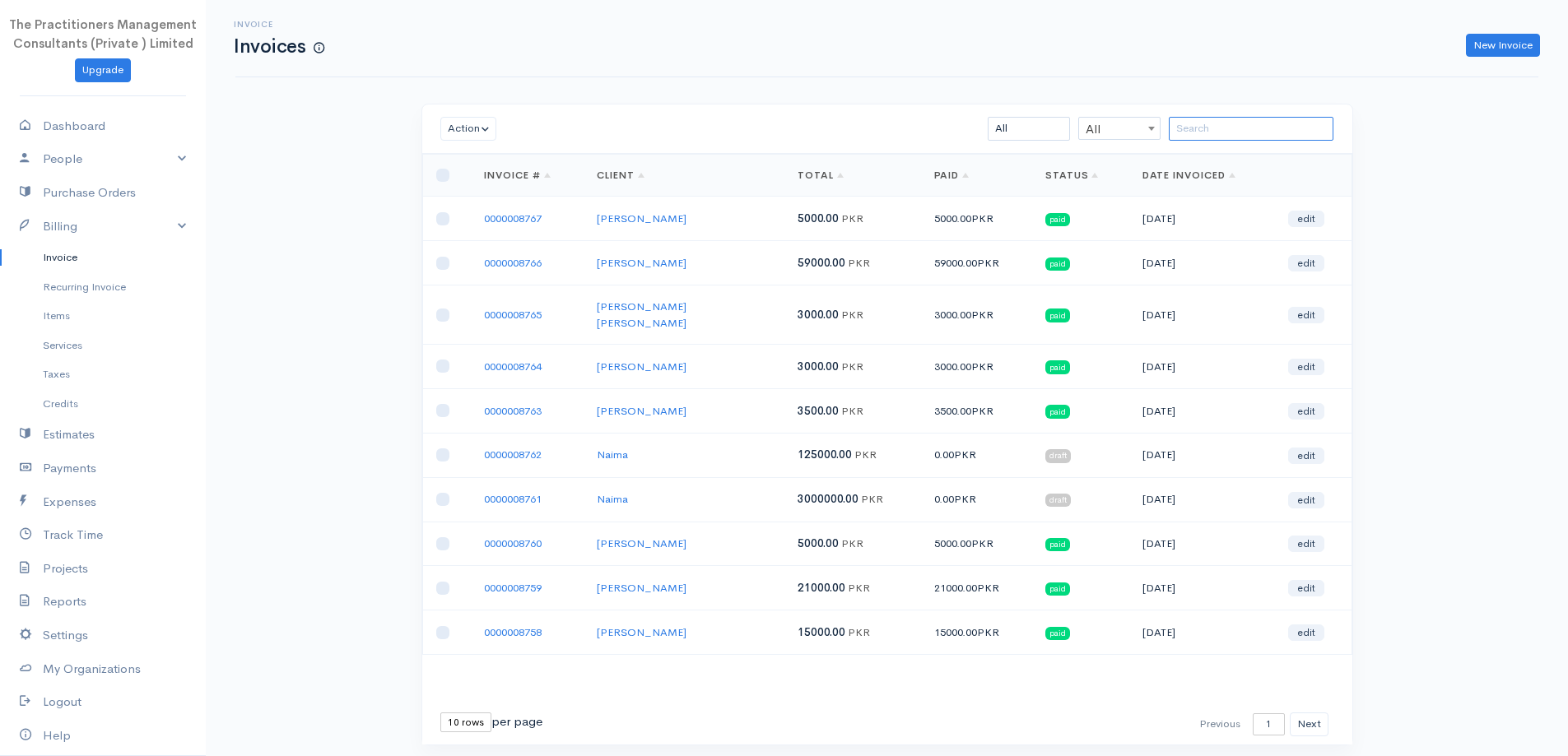
click at [1180, 129] on input "search" at bounding box center [1251, 129] width 165 height 24
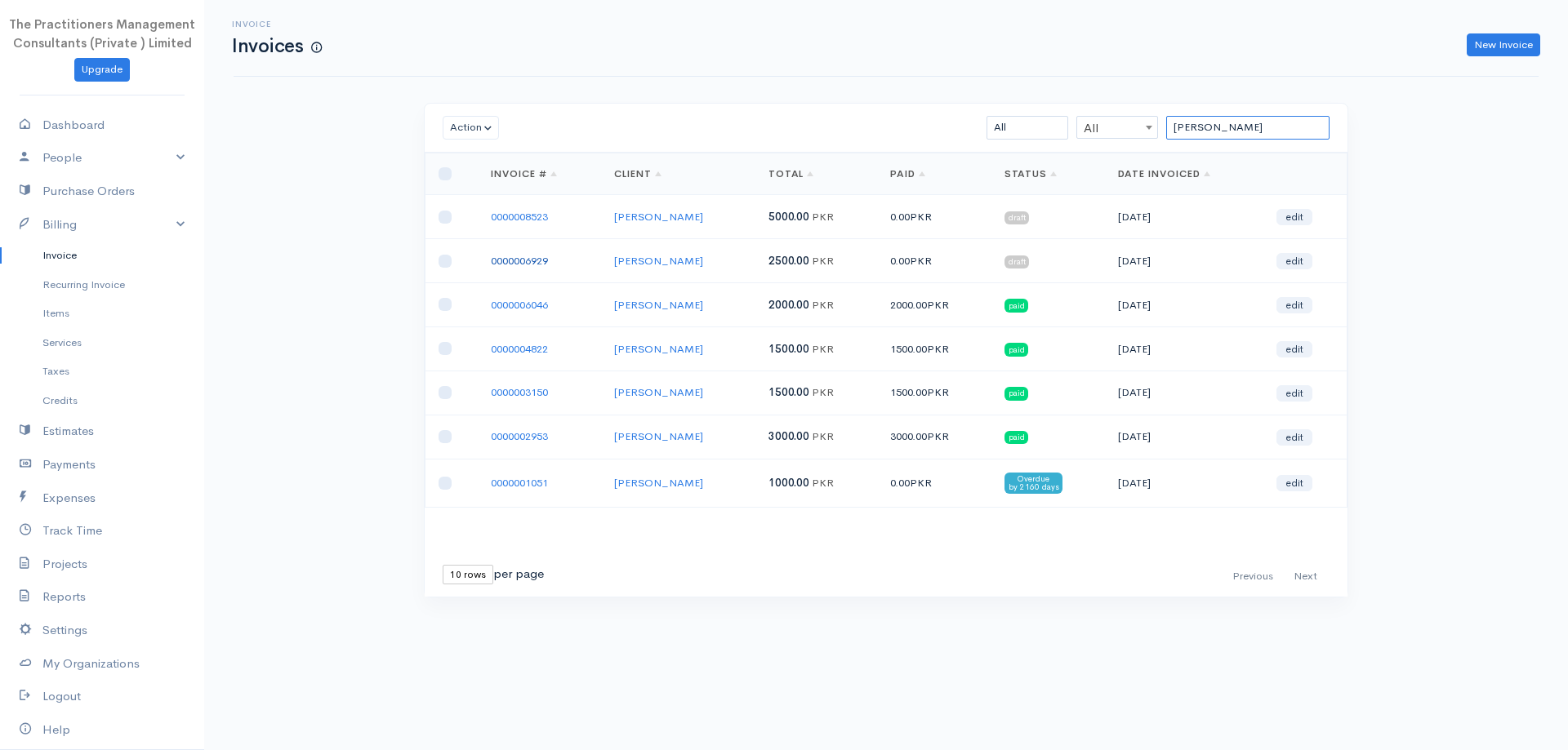
type input "anwar s"
click at [538, 260] on link "0000006929" at bounding box center [519, 260] width 57 height 14
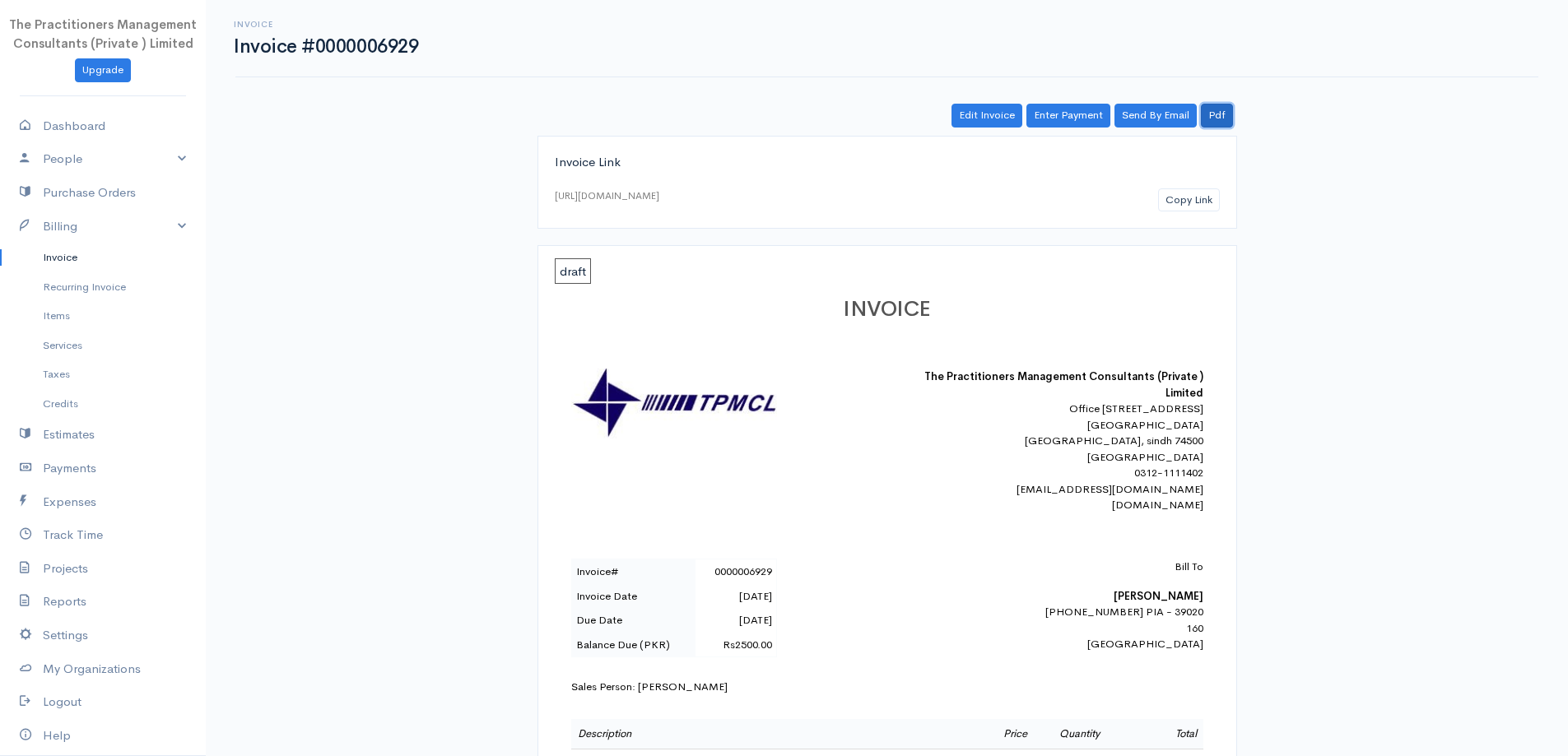
click at [1224, 122] on link "Pdf" at bounding box center [1217, 115] width 32 height 24
click at [60, 262] on link "Invoice" at bounding box center [103, 257] width 206 height 29
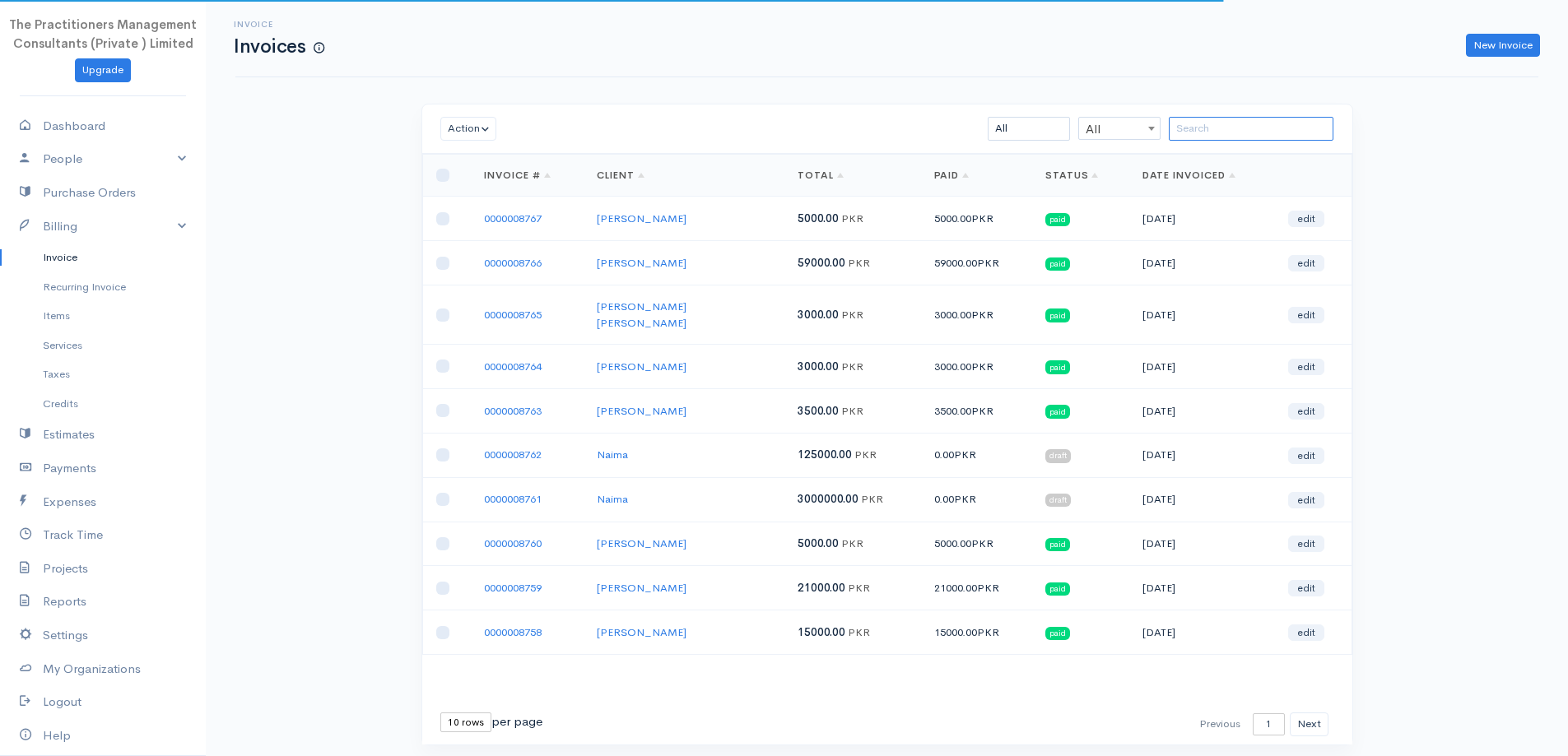
click at [1177, 125] on input "search" at bounding box center [1251, 129] width 165 height 24
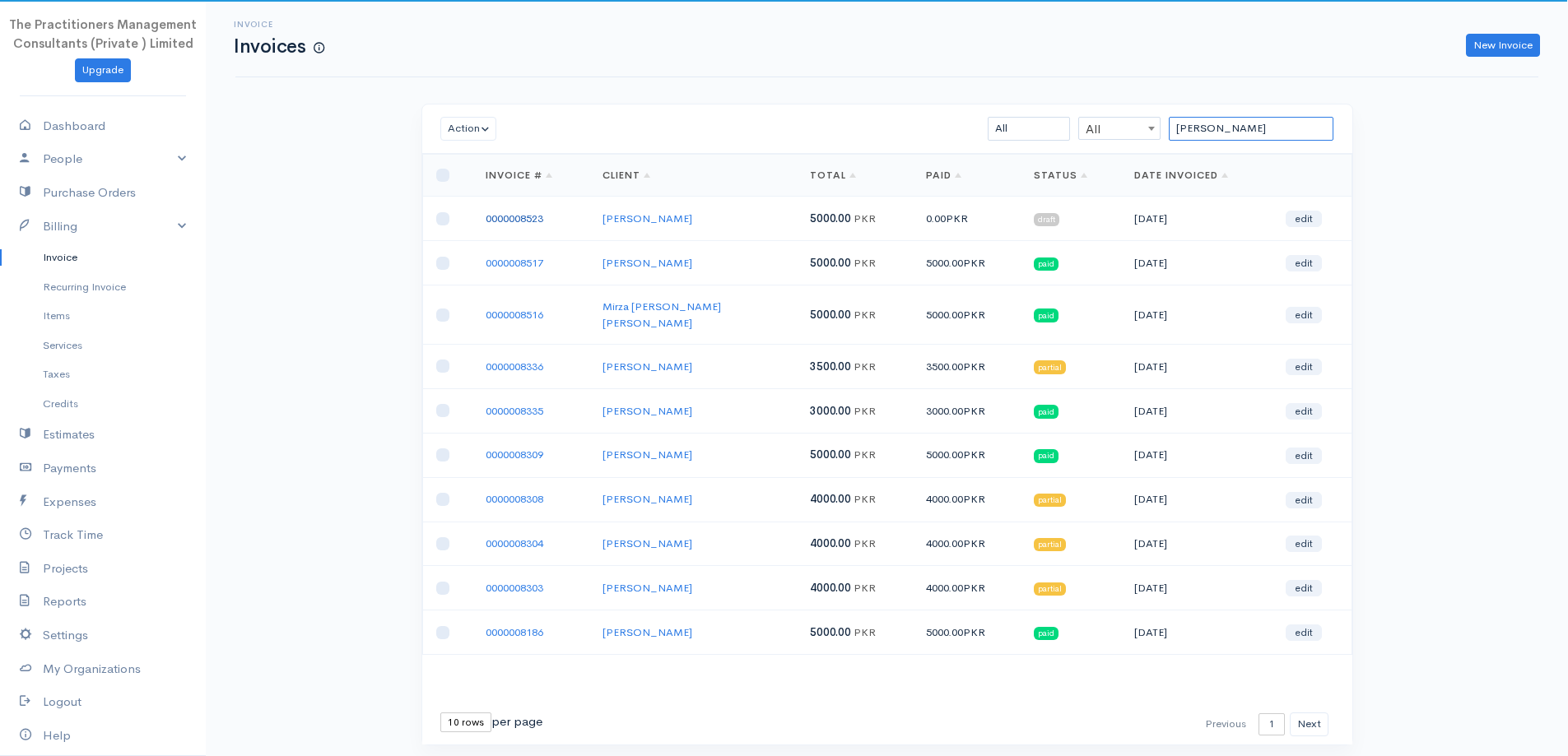
type input "anwar s"
click at [512, 211] on link "0000008523" at bounding box center [514, 218] width 58 height 14
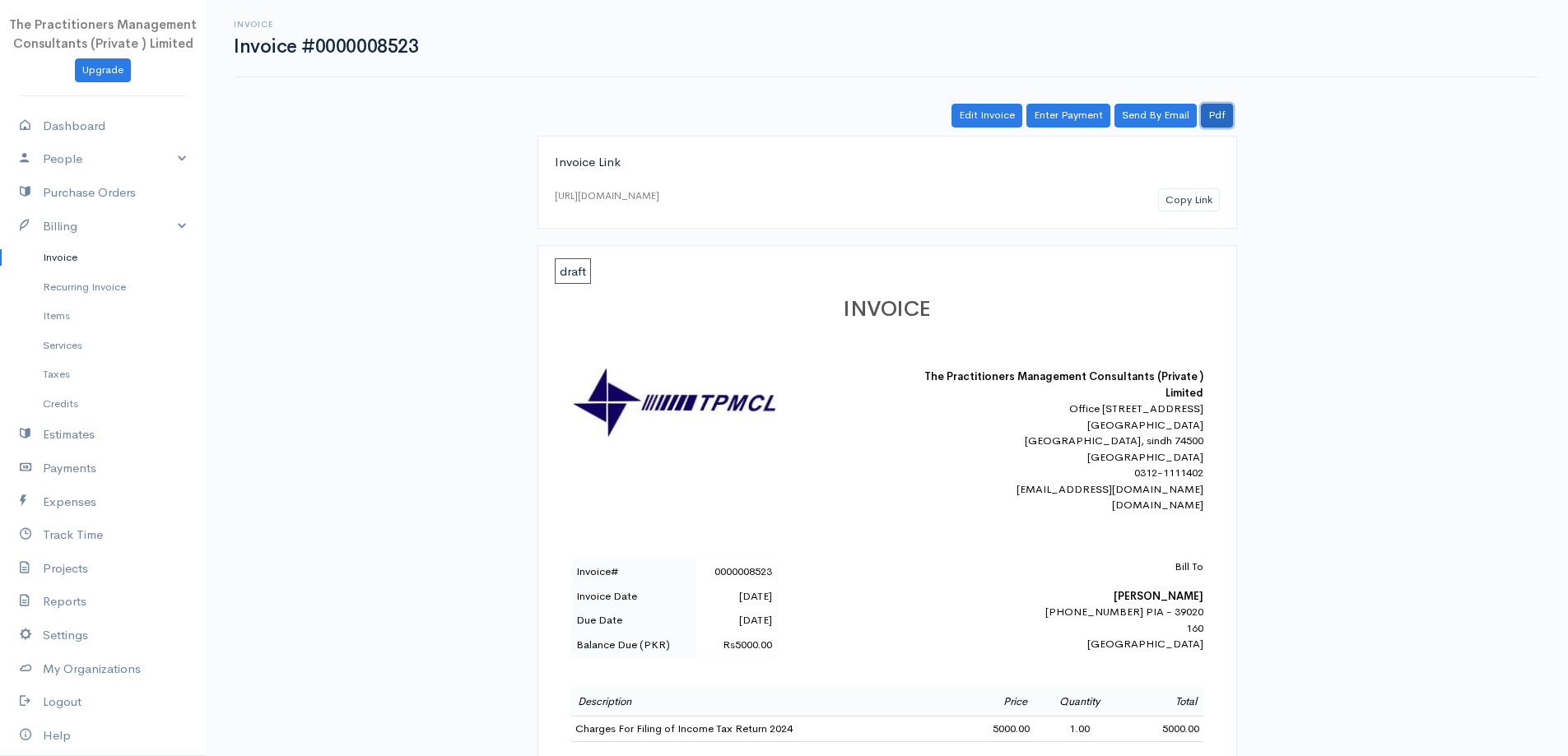
click at [1225, 119] on link "Pdf" at bounding box center [1217, 115] width 32 height 24
click at [92, 258] on link "Invoice" at bounding box center [103, 257] width 206 height 29
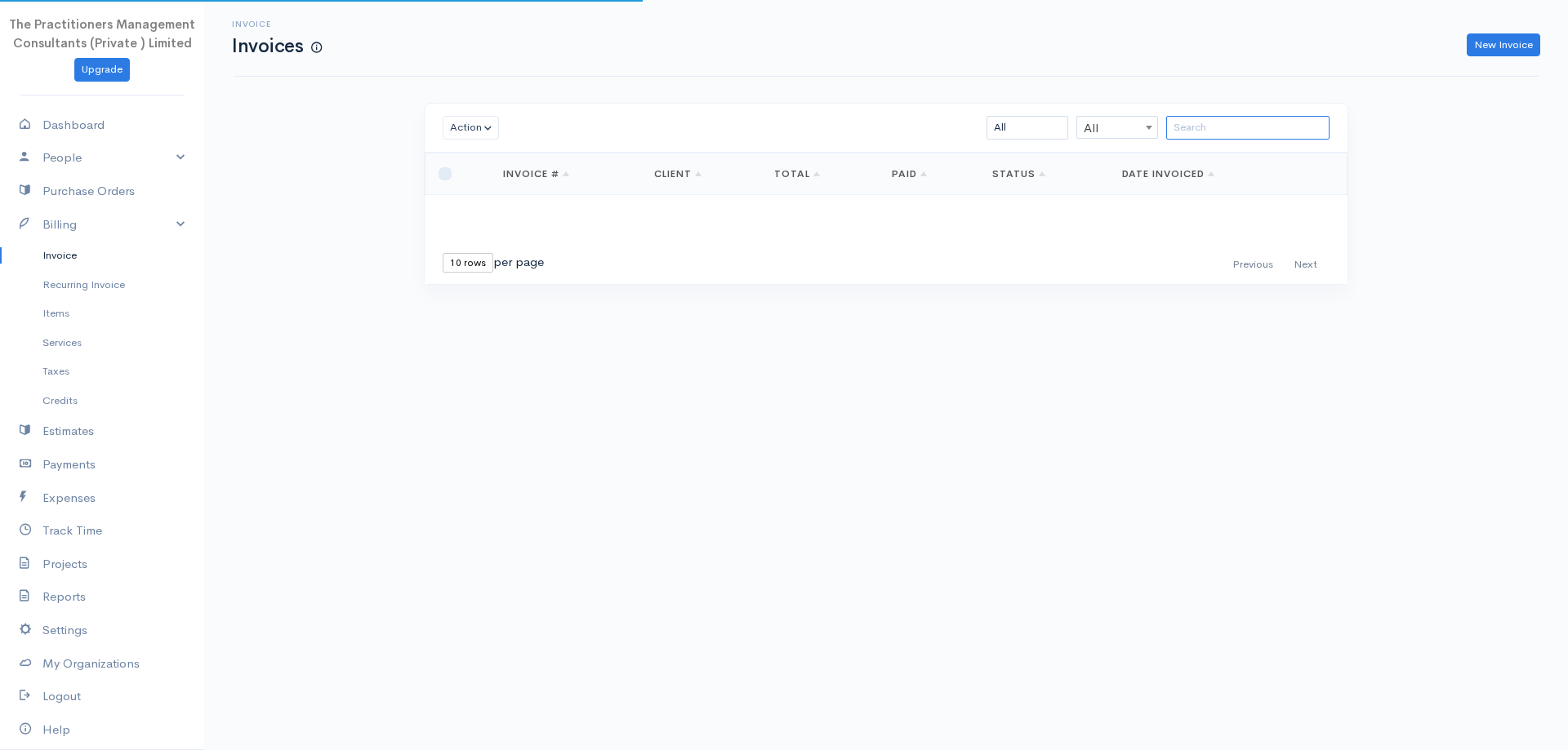
click at [1273, 131] on input "search" at bounding box center [1247, 128] width 163 height 24
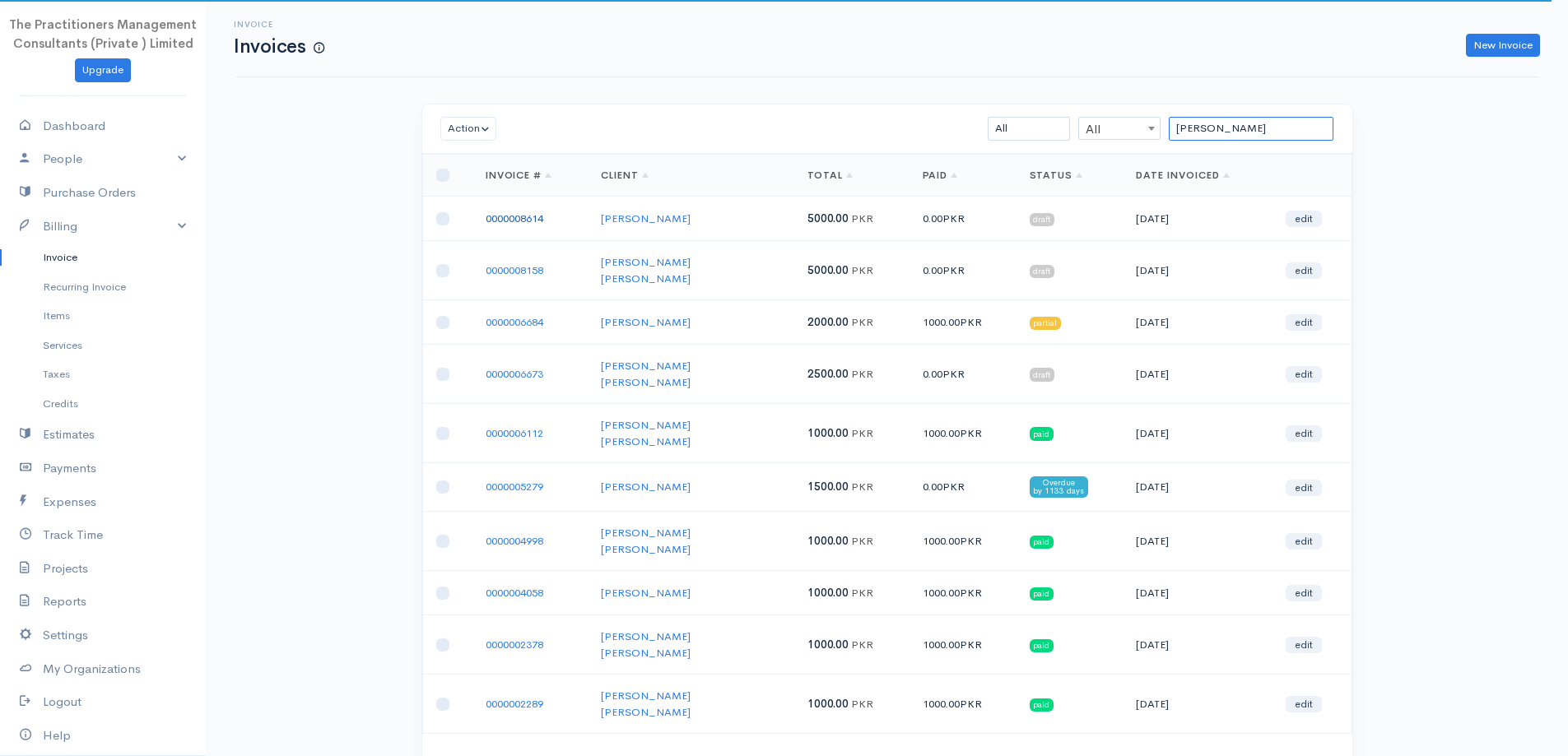
type input "naeem ahmed"
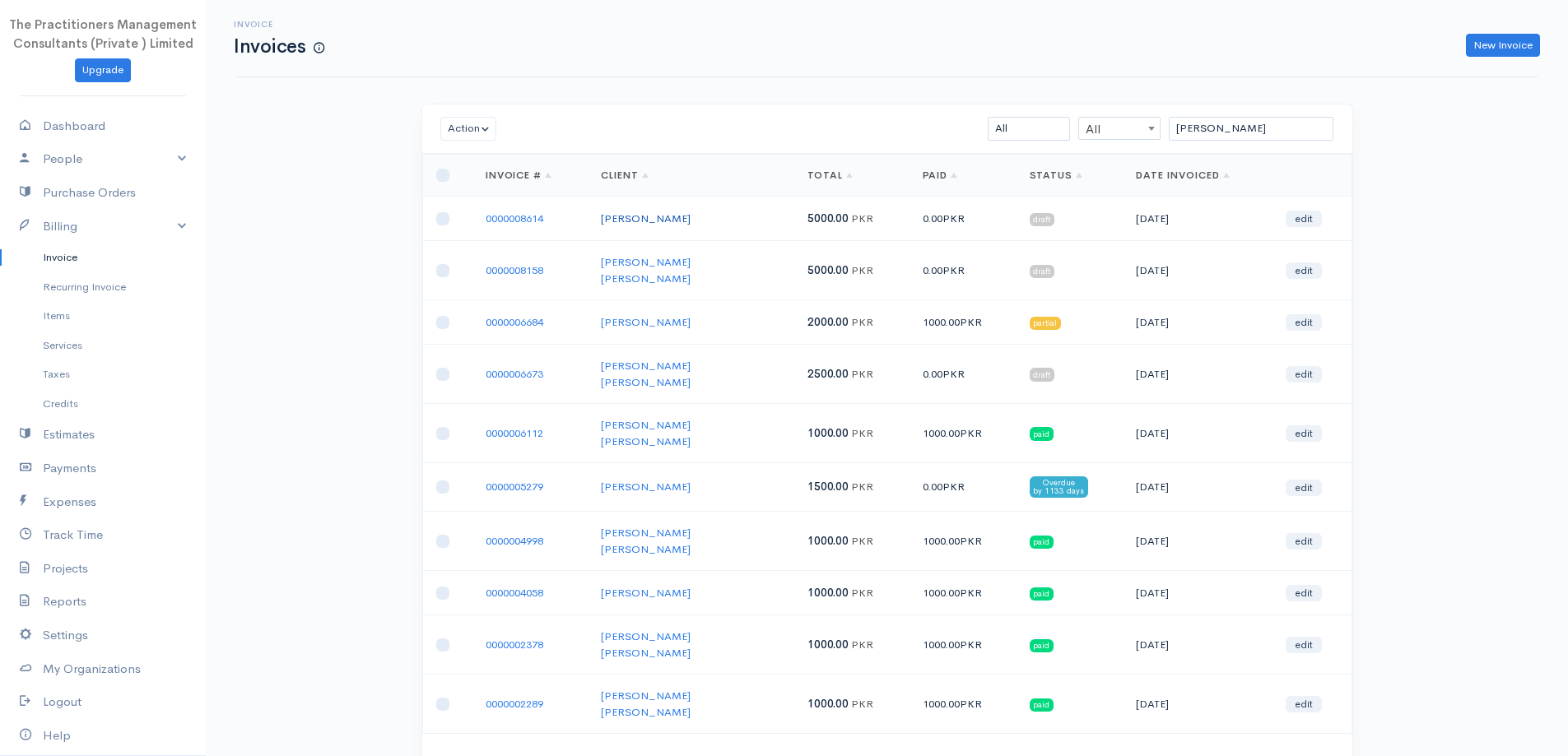
click at [660, 222] on link "[PERSON_NAME]" at bounding box center [645, 218] width 89 height 14
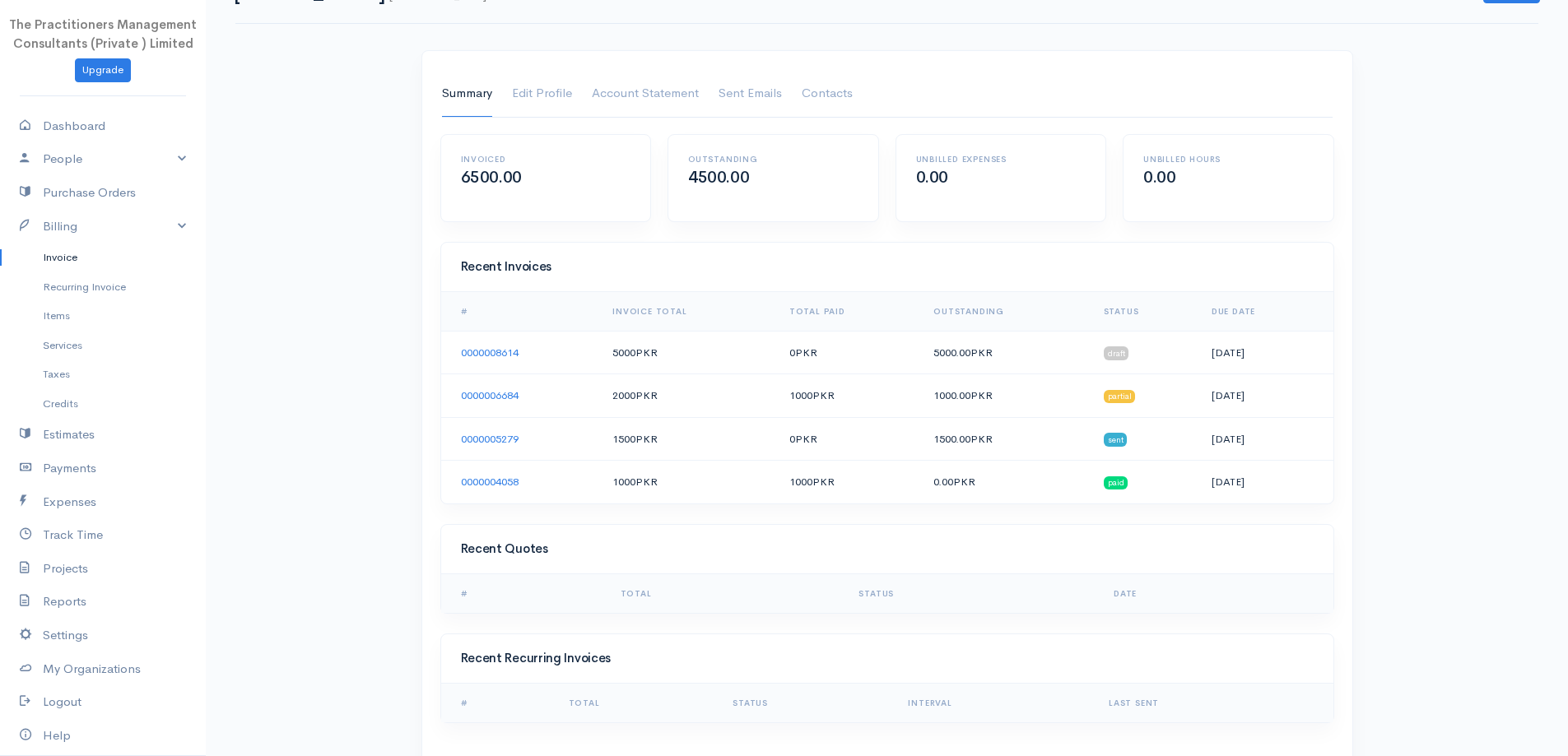
scroll to position [81, 0]
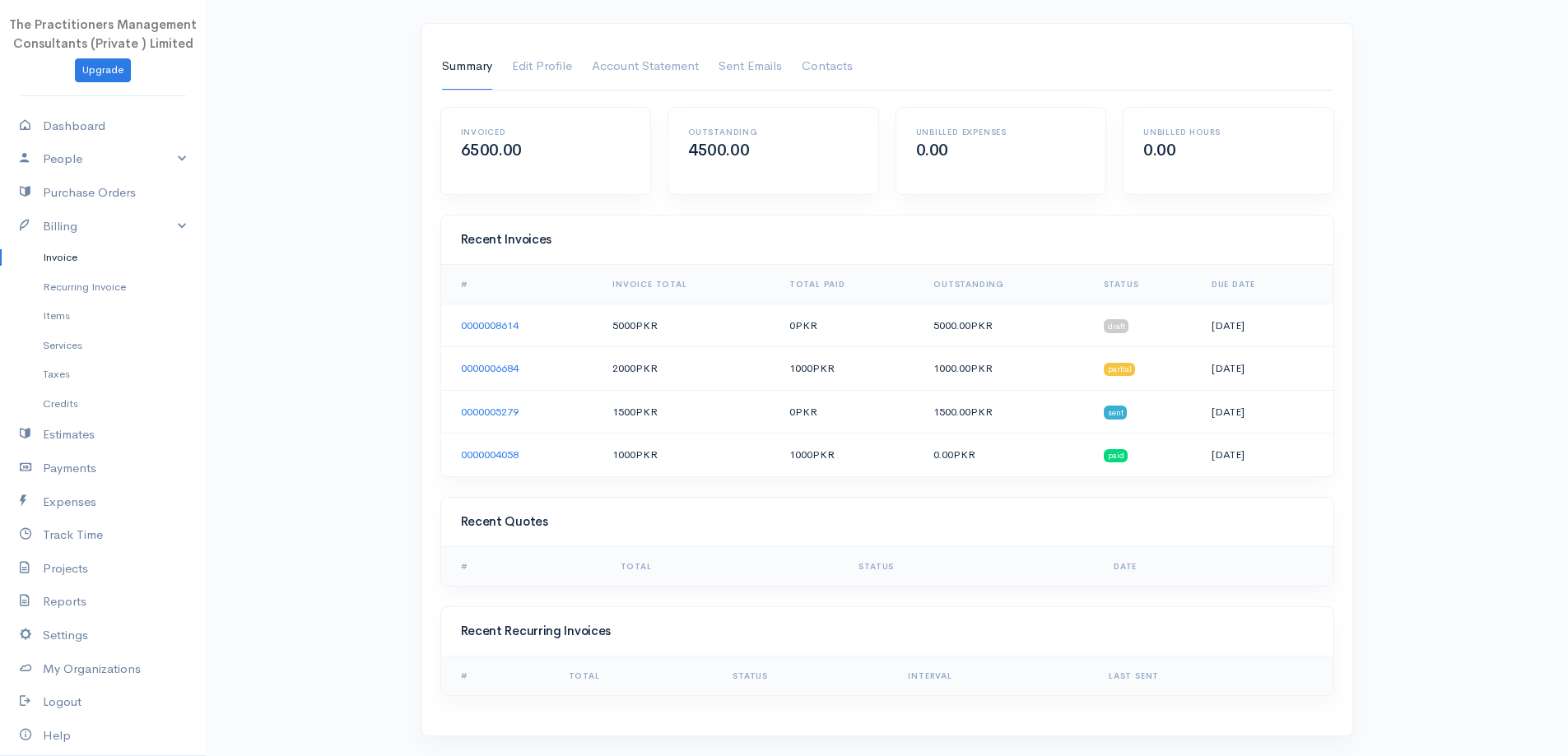
click at [75, 256] on link "Invoice" at bounding box center [103, 257] width 206 height 29
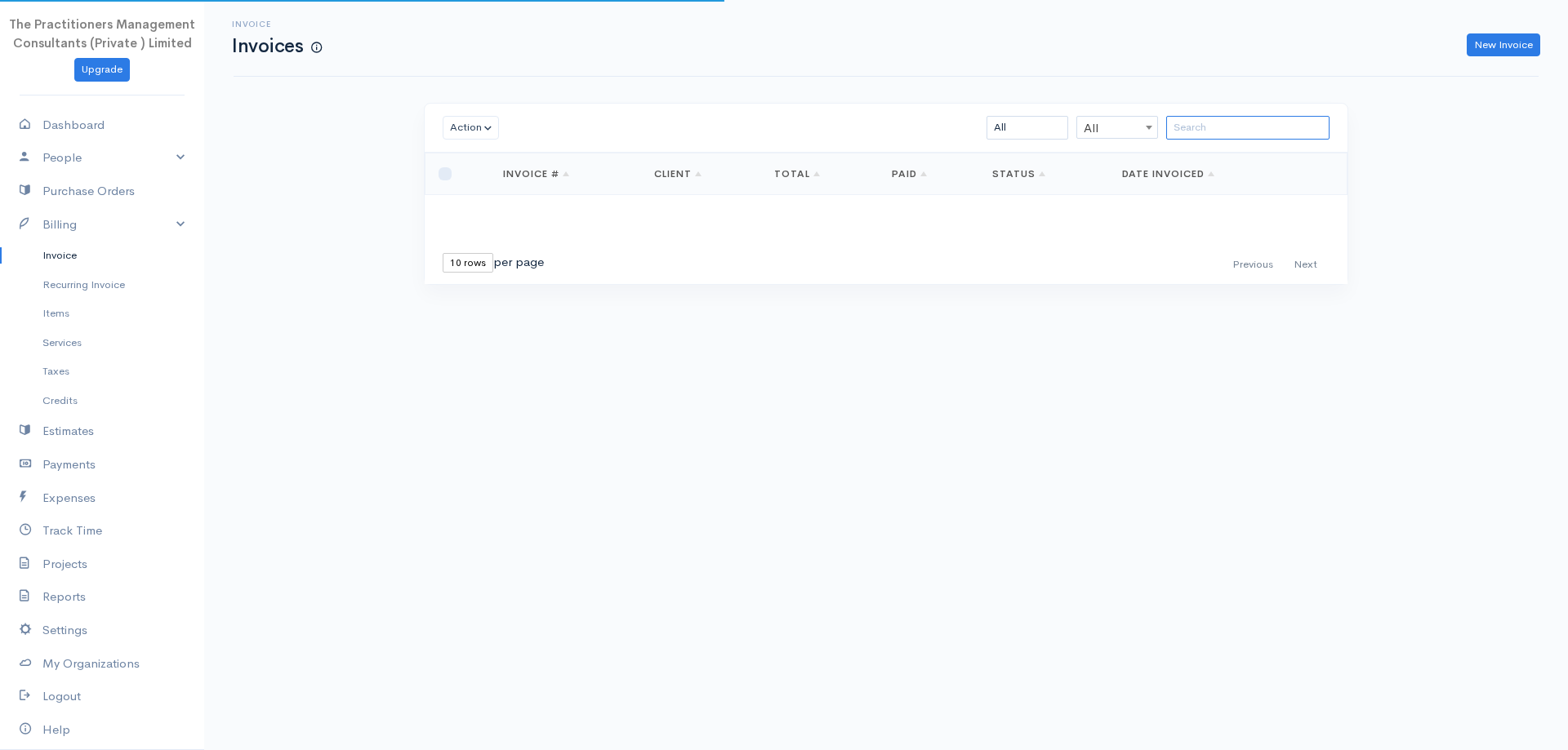
click at [1220, 147] on div "Action Archive Delete Download PDF Send Mark as Sent Mark Un-Sent Enter Payment…" at bounding box center [885, 128] width 922 height 49
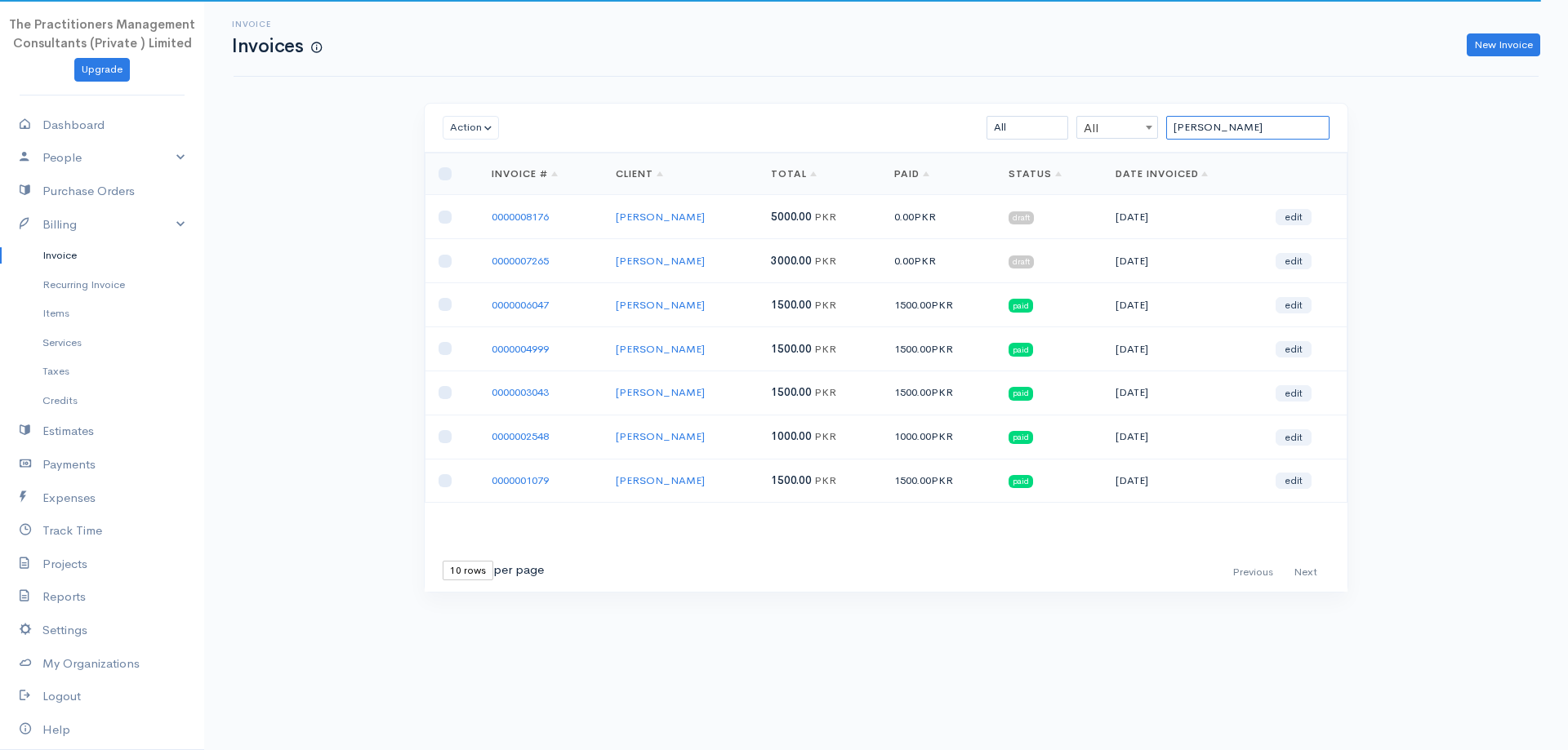
type input "arif mehmood"
click at [472, 578] on select "10 rows 25 rows 50 rows" at bounding box center [467, 571] width 51 height 20
click at [491, 639] on div "Action Archive Delete Download PDF Send Mark as Sent Mark Un-Sent Enter Payment…" at bounding box center [886, 378] width 941 height 550
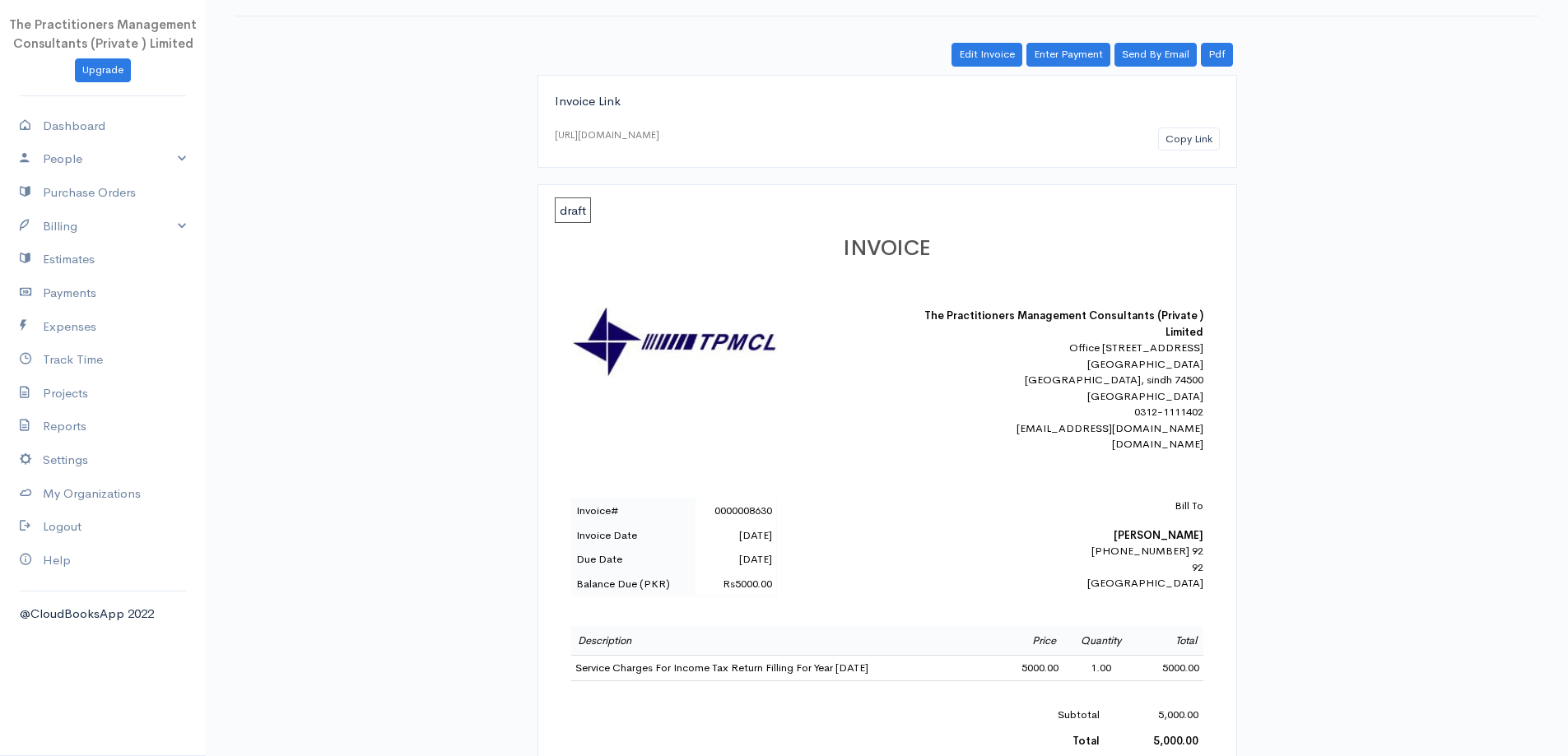
scroll to position [165, 0]
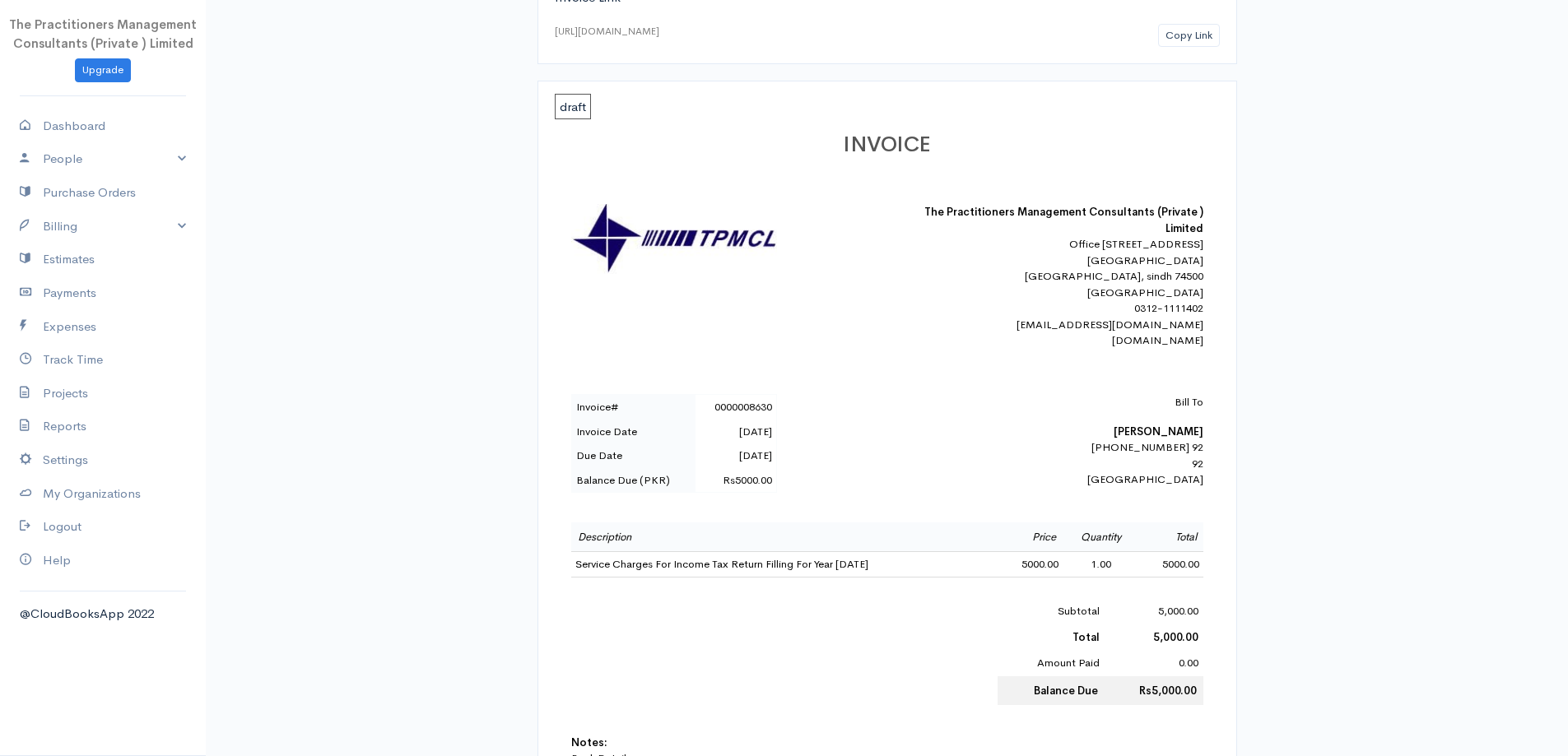
click at [1151, 439] on b "[PERSON_NAME]" at bounding box center [1158, 431] width 89 height 14
click at [1150, 439] on b "[PERSON_NAME]" at bounding box center [1158, 431] width 89 height 14
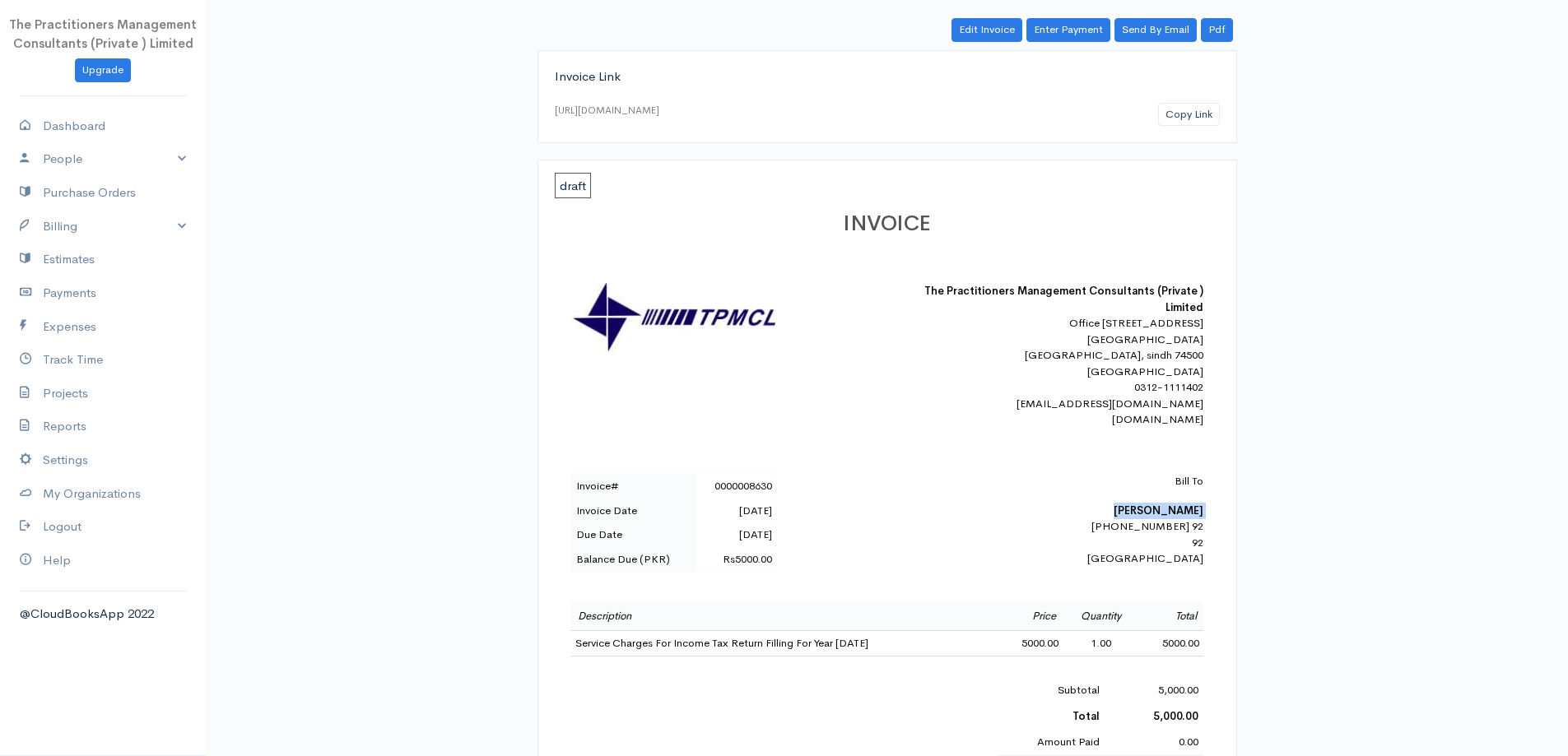
scroll to position [0, 0]
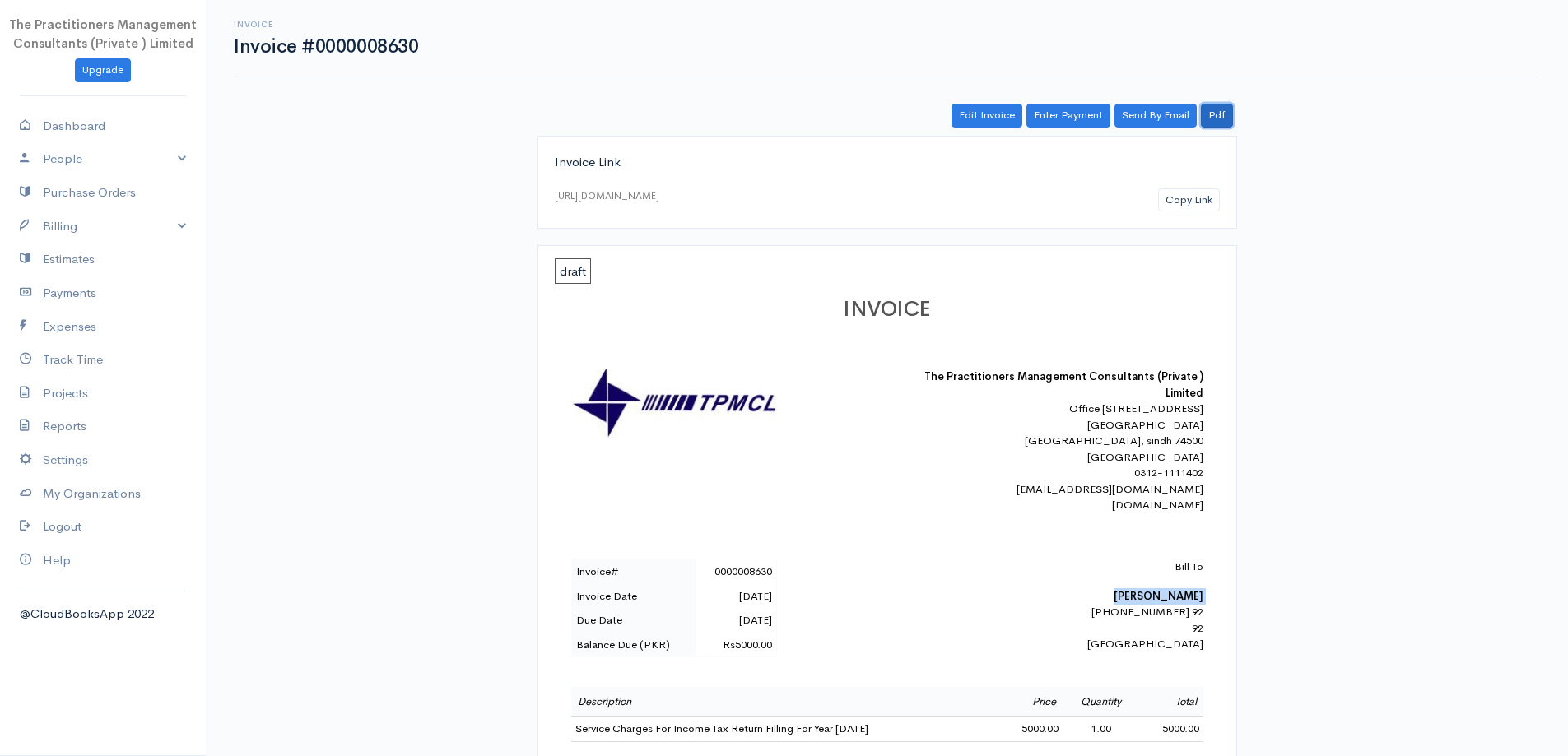
click at [1210, 124] on link "Pdf" at bounding box center [1217, 115] width 32 height 24
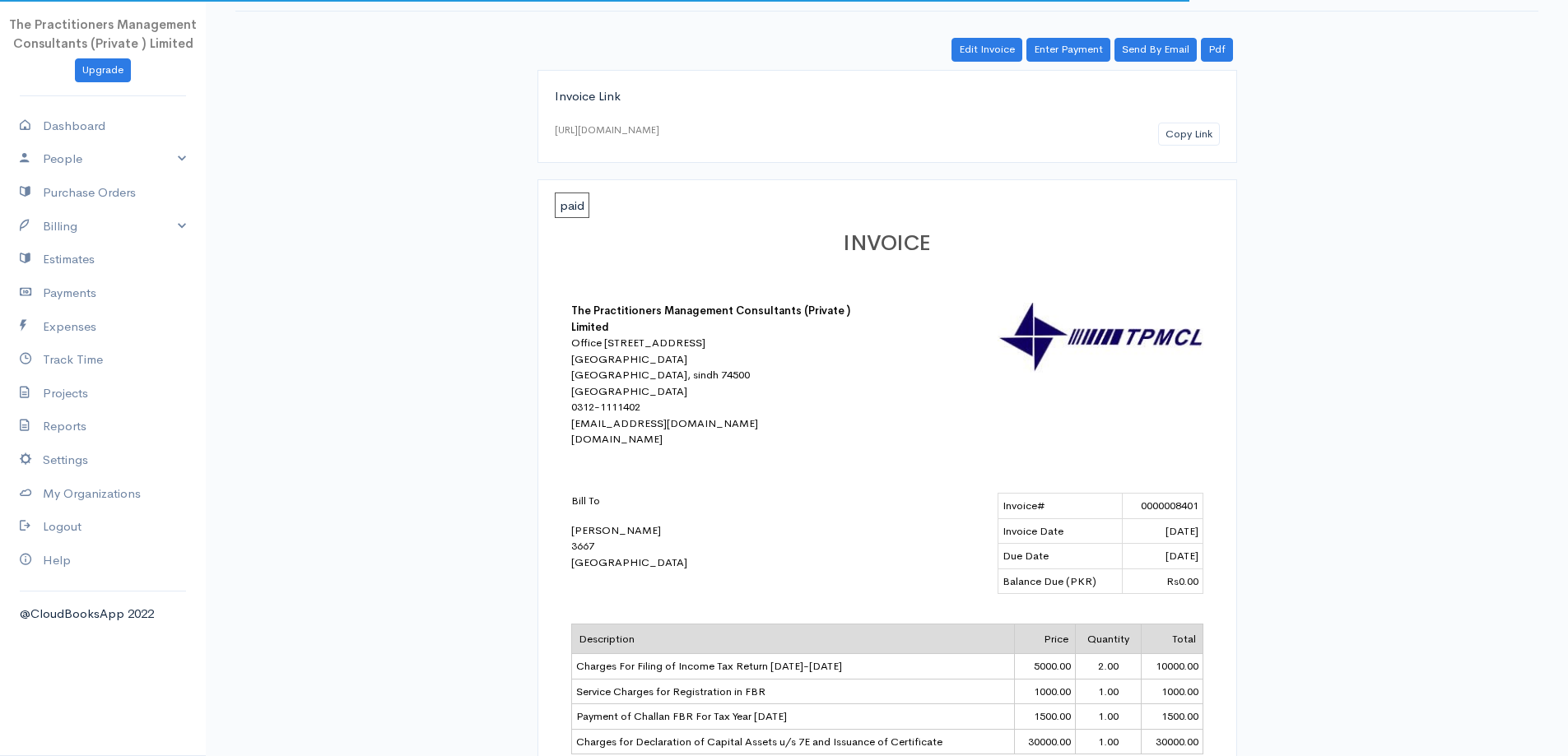
scroll to position [412, 0]
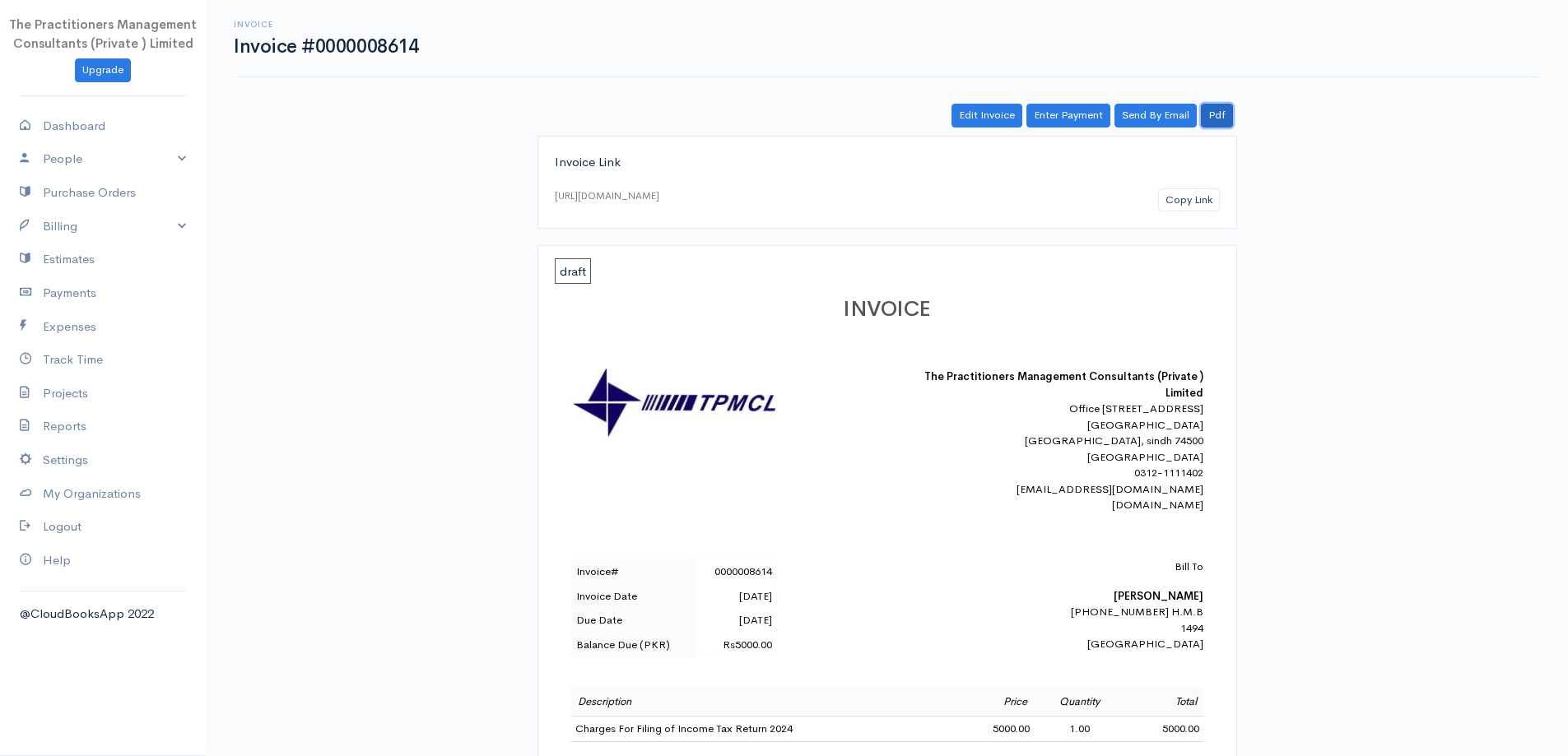
click at [1213, 112] on link "Pdf" at bounding box center [1217, 115] width 32 height 24
